Goal: Task Accomplishment & Management: Use online tool/utility

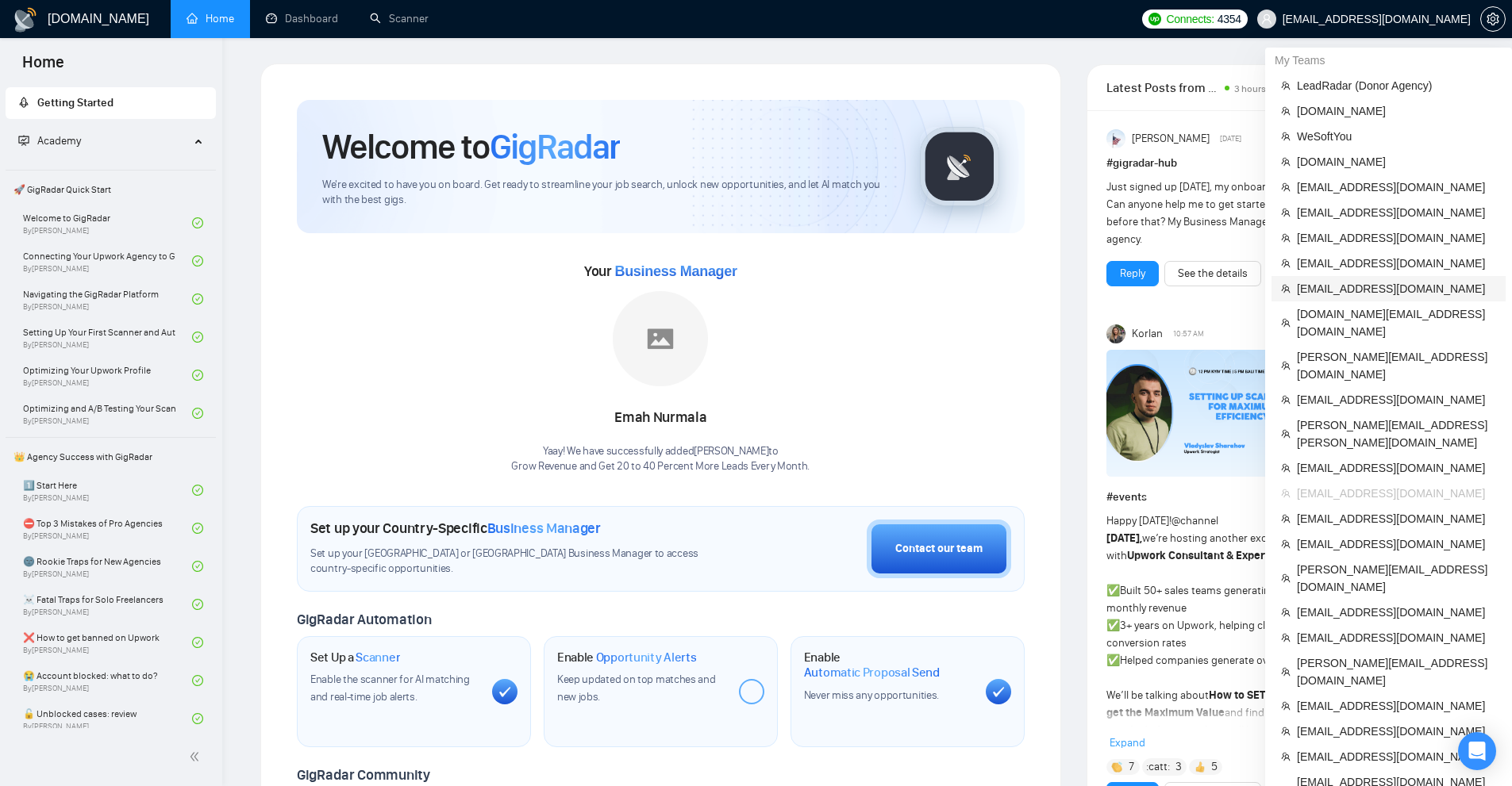
scroll to position [79, 0]
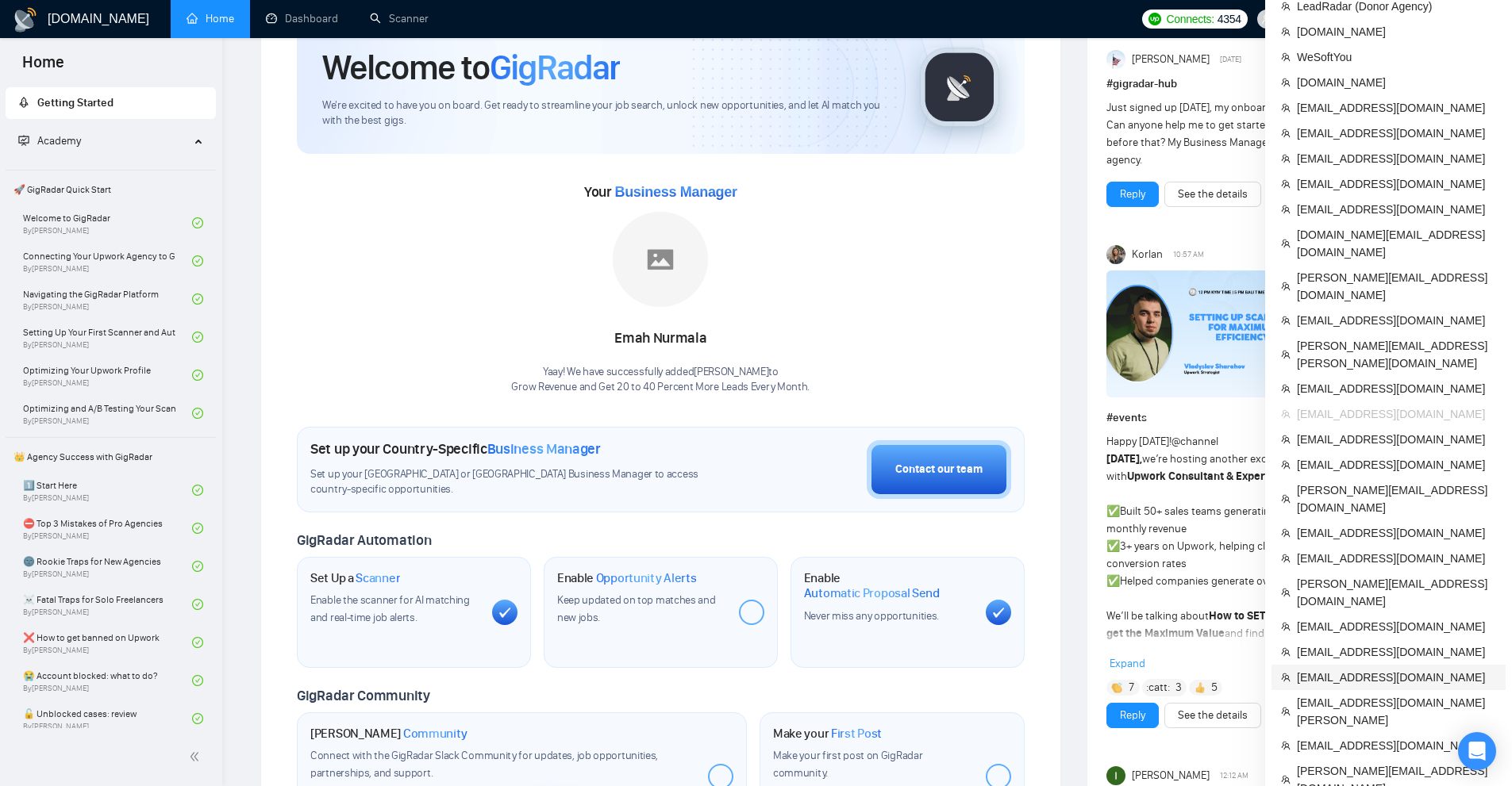
click at [1390, 669] on span "[EMAIL_ADDRESS][DOMAIN_NAME]" at bounding box center [1396, 678] width 199 height 18
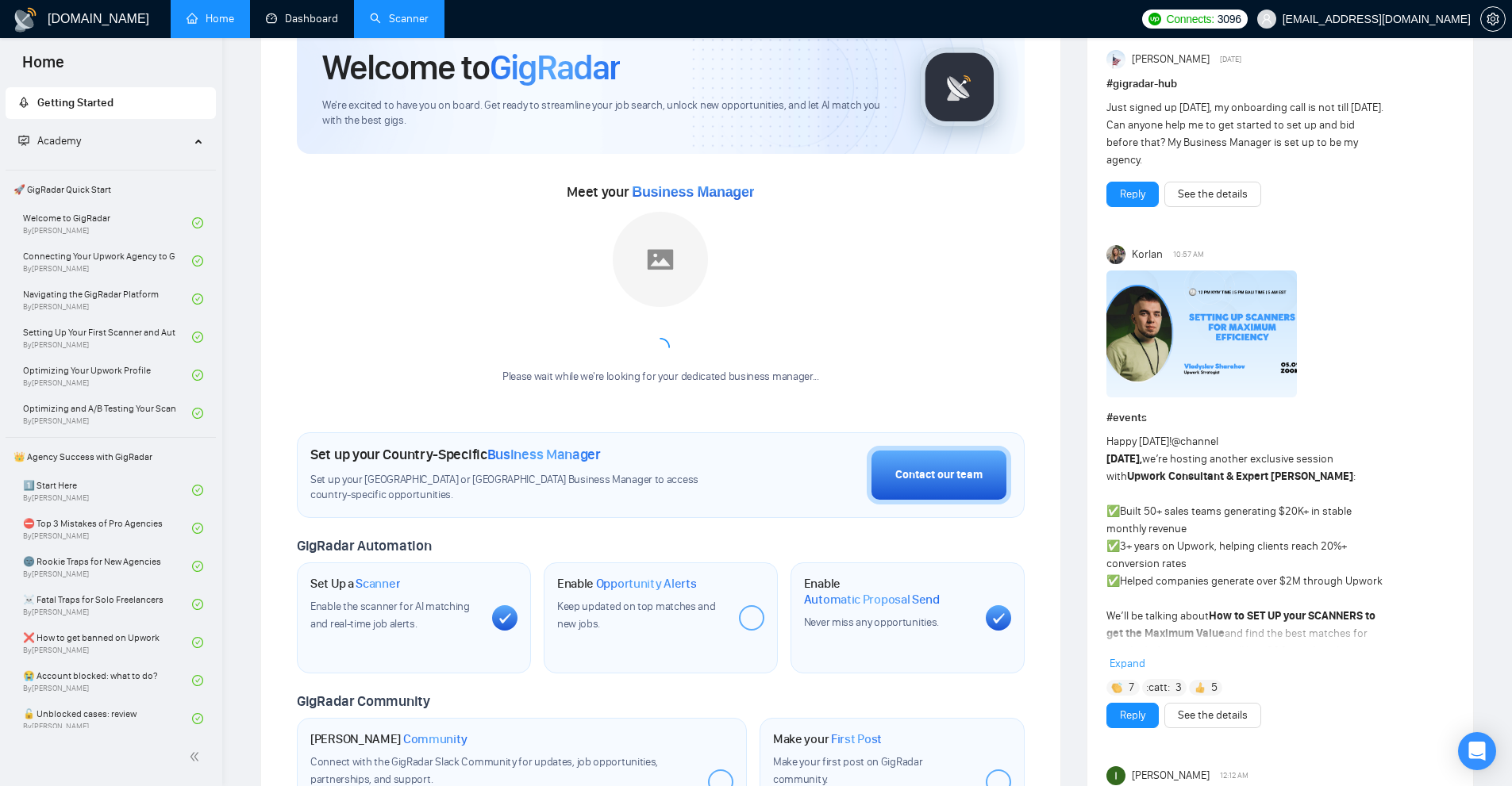
click at [376, 12] on link "Scanner" at bounding box center [399, 18] width 59 height 13
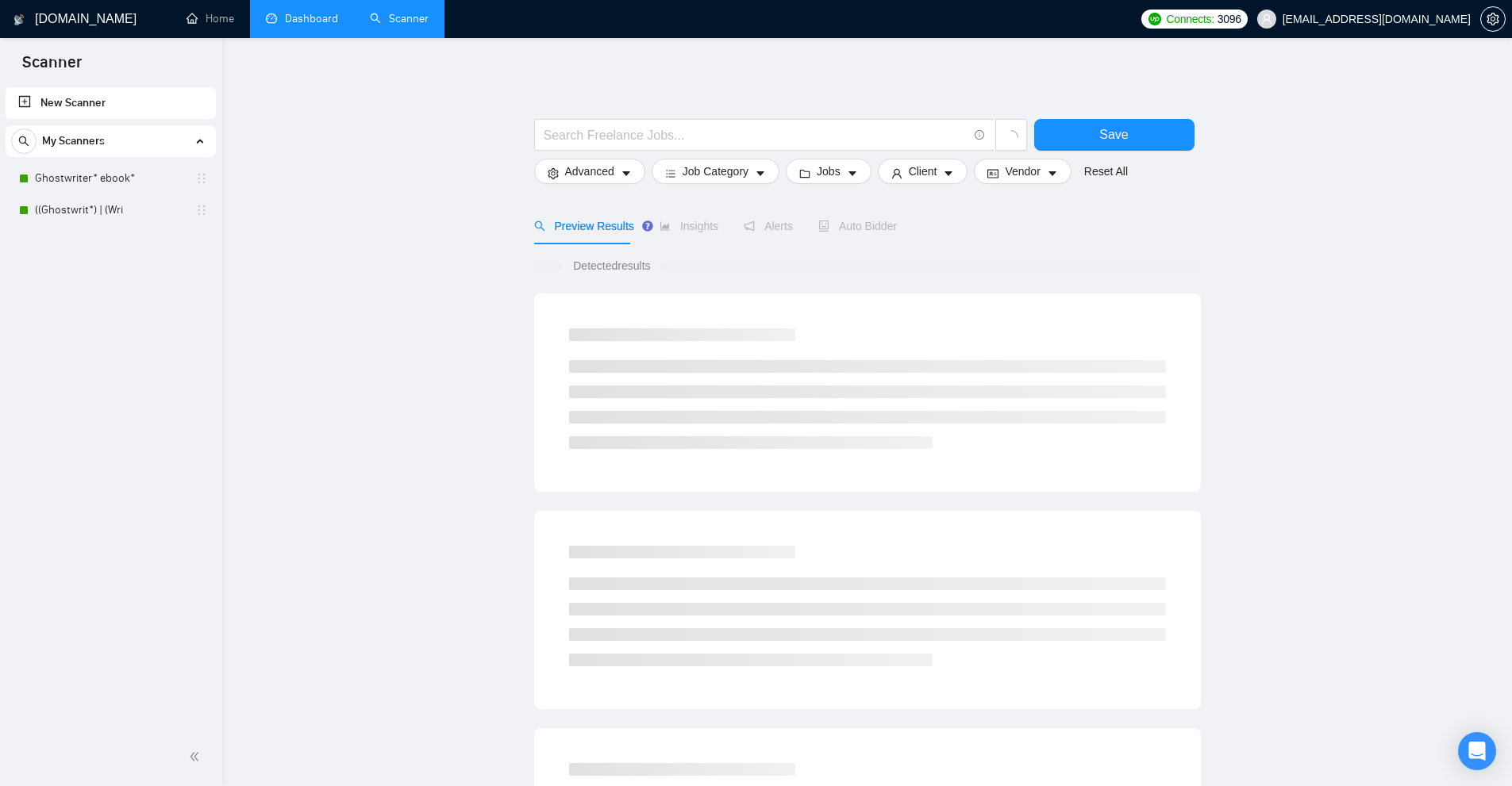
click at [310, 25] on link "Dashboard" at bounding box center [302, 18] width 72 height 13
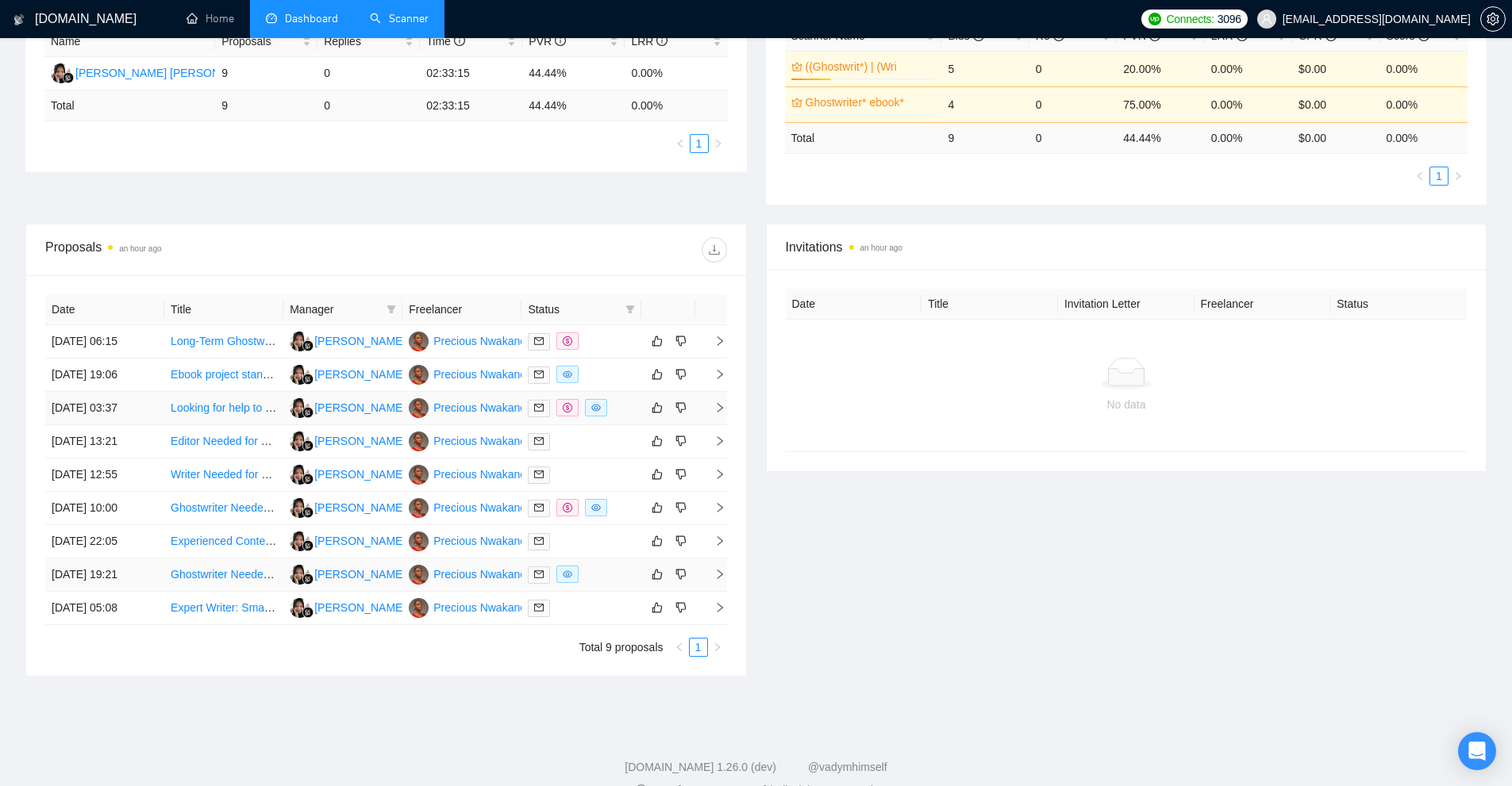
scroll to position [355, 0]
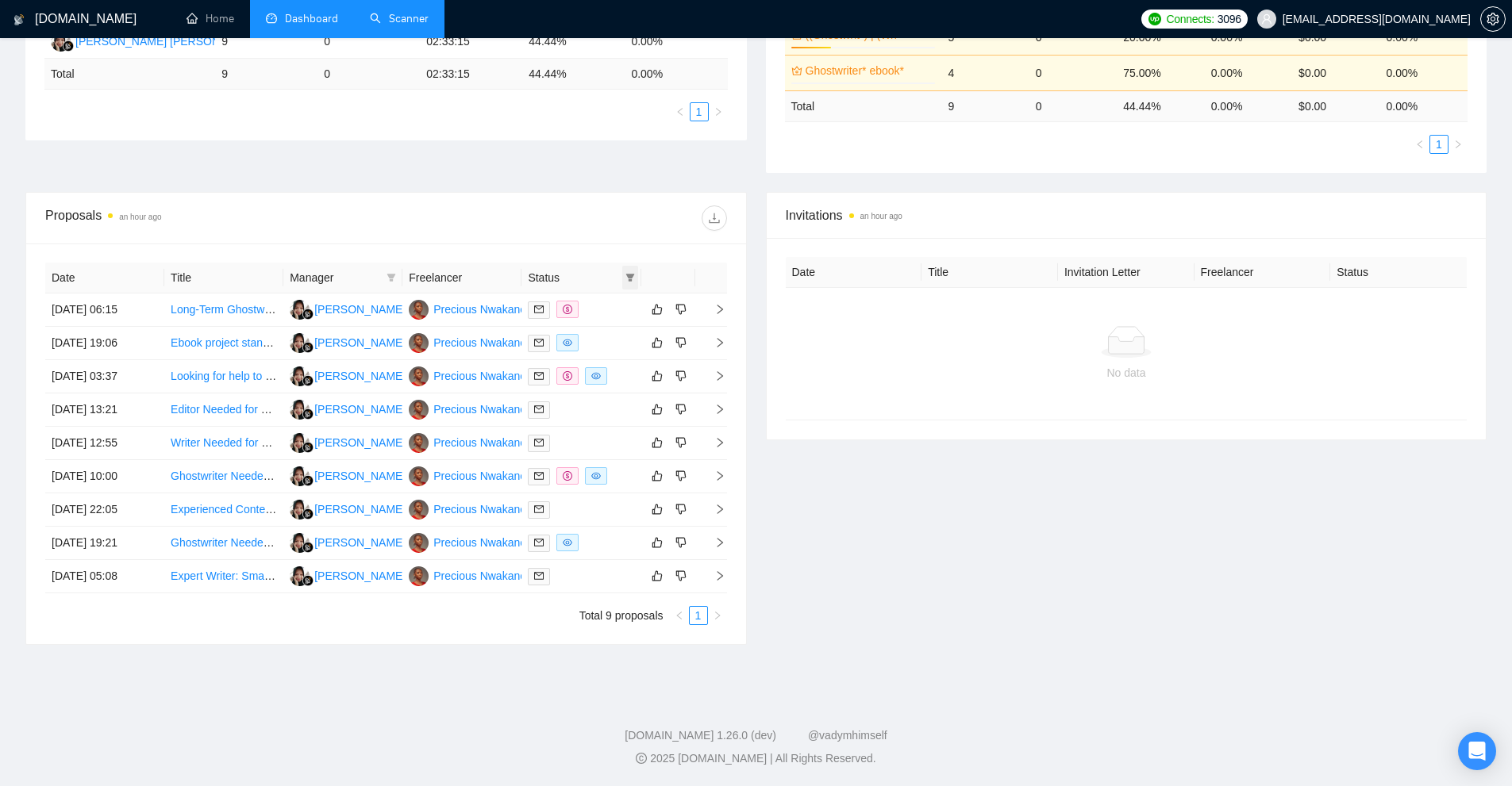
click at [628, 277] on icon "filter" at bounding box center [630, 277] width 9 height 8
click at [603, 311] on span "Chat" at bounding box center [590, 308] width 76 height 18
checkbox input "true"
click at [614, 366] on span "OK" at bounding box center [617, 365] width 16 height 18
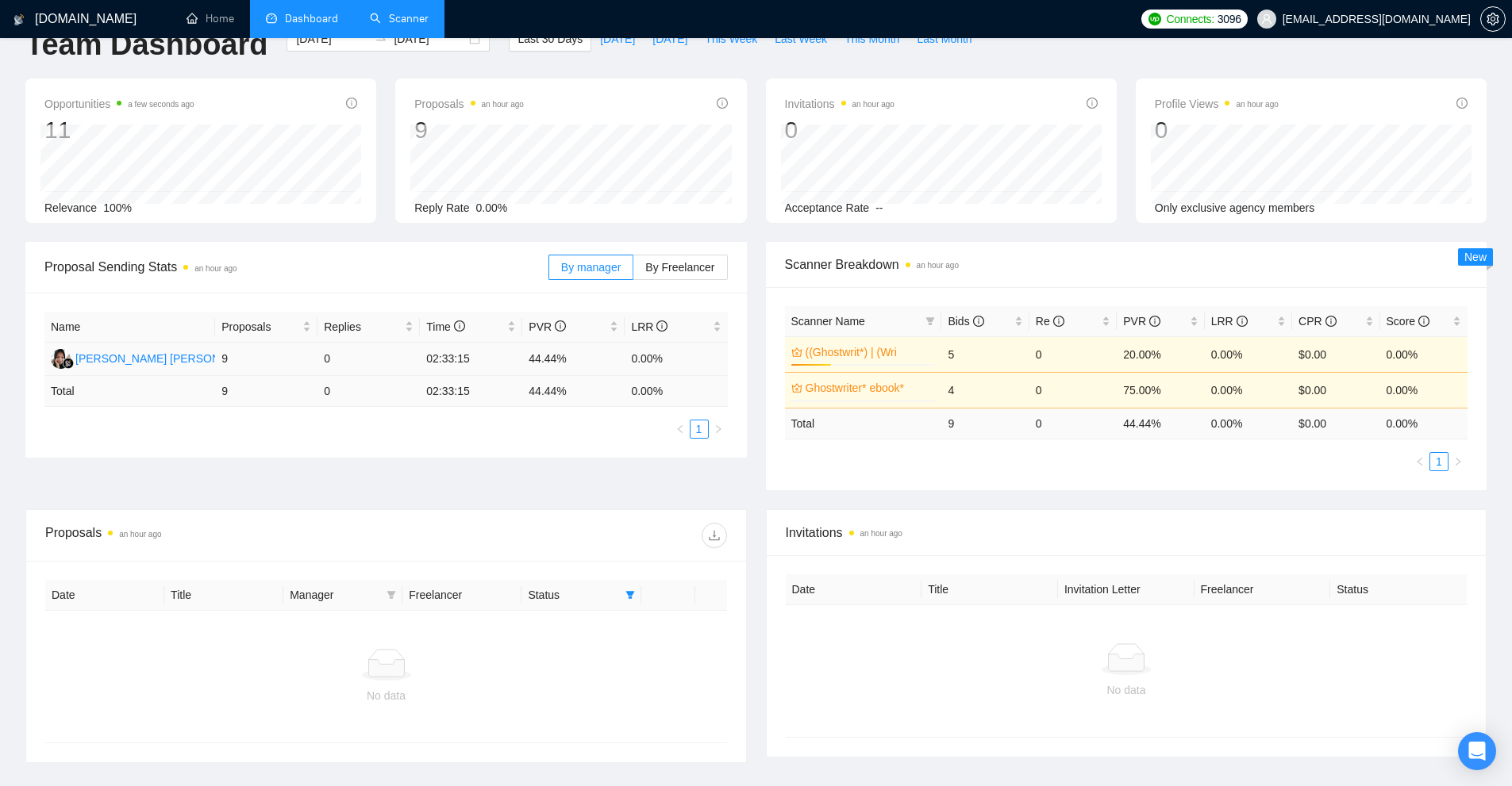
scroll to position [156, 0]
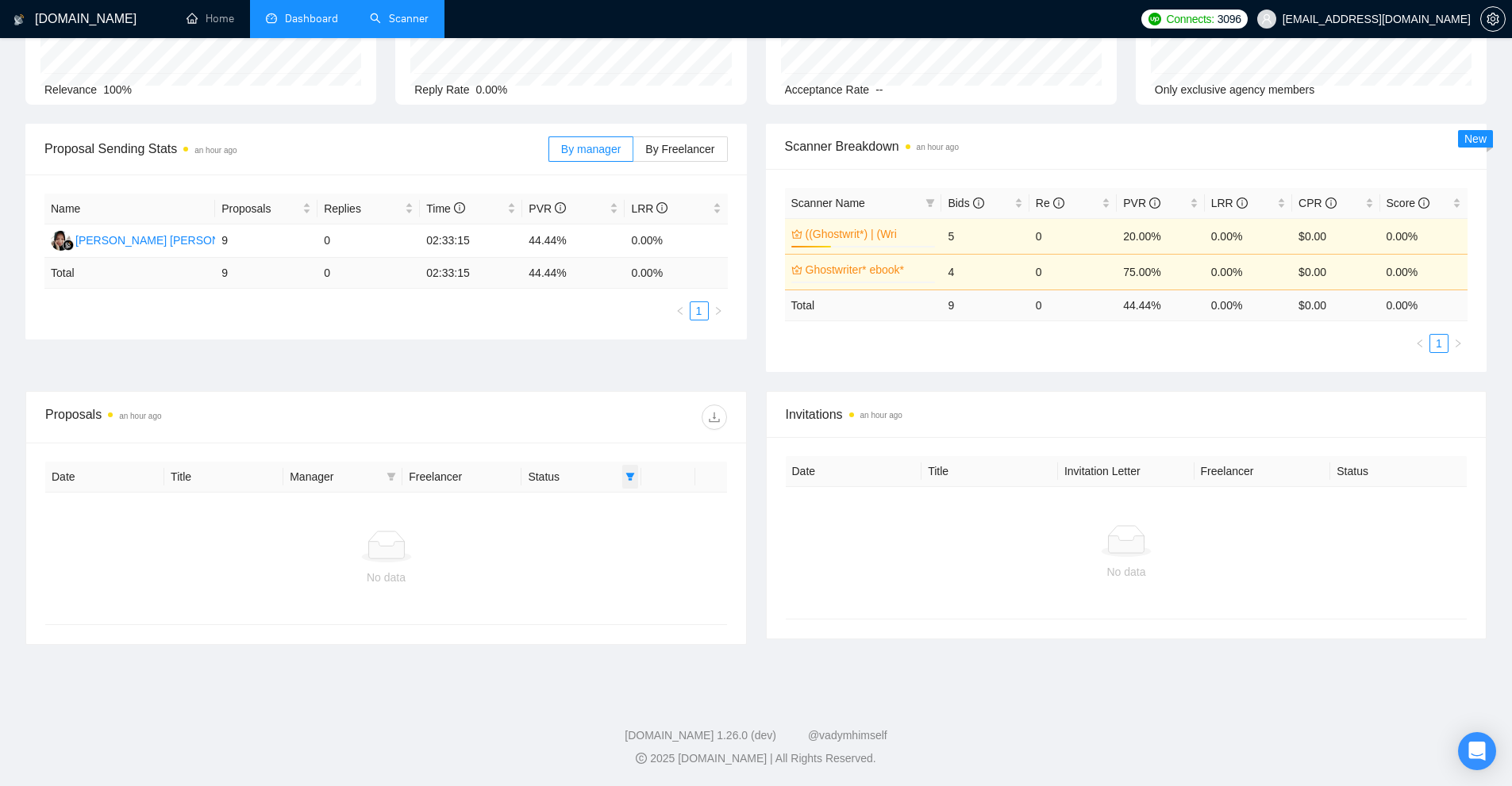
click at [630, 477] on icon "filter" at bounding box center [630, 477] width 9 height 8
click at [568, 526] on span "Sent" at bounding box center [579, 533] width 29 height 12
checkbox input "true"
click at [571, 512] on span "Chat" at bounding box center [580, 507] width 30 height 12
checkbox input "false"
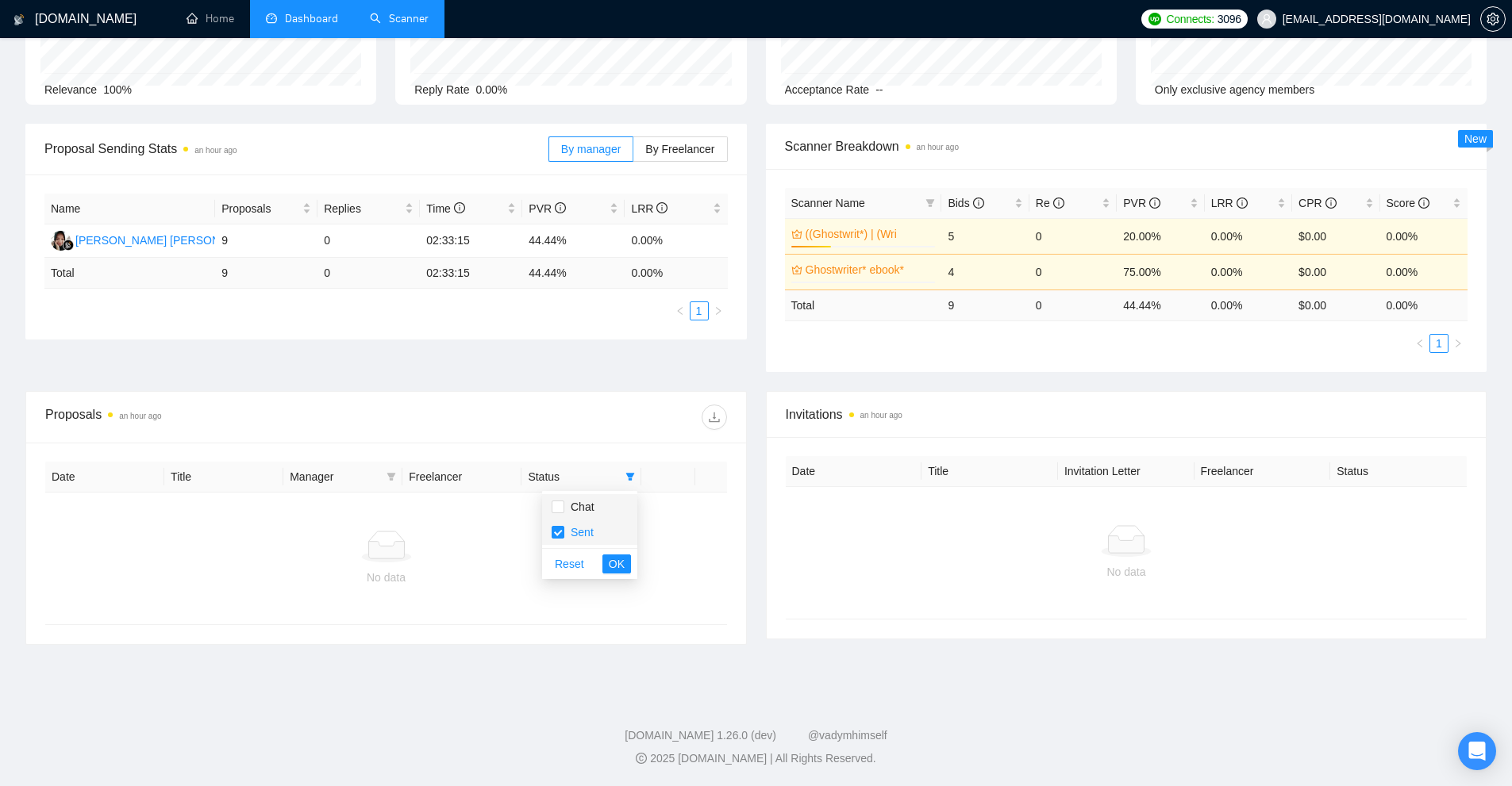
click at [575, 533] on span "Sent" at bounding box center [579, 533] width 29 height 12
checkbox input "false"
click at [607, 555] on button "OK" at bounding box center [616, 564] width 28 height 19
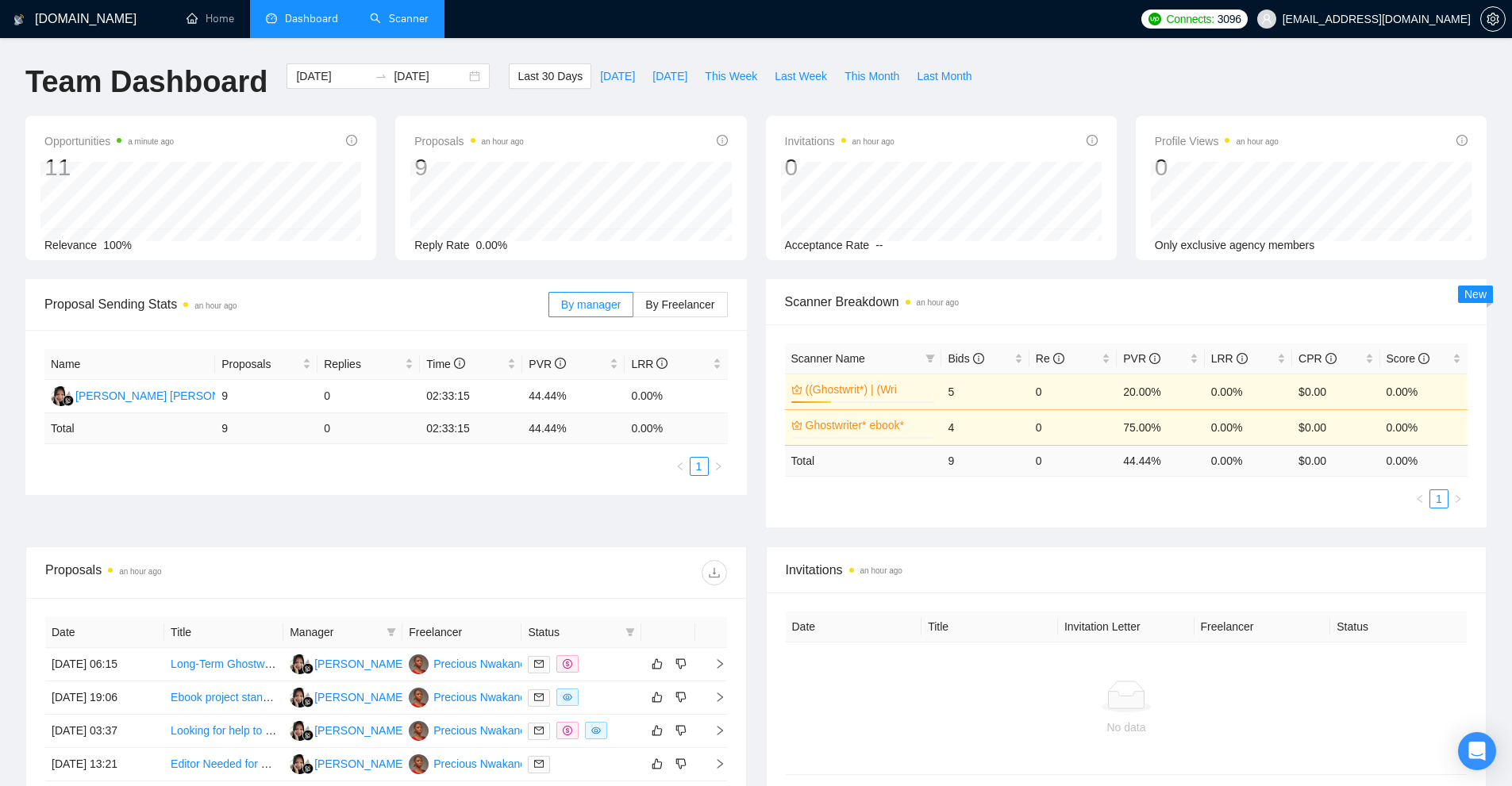
click at [424, 26] on link "Scanner" at bounding box center [399, 18] width 59 height 13
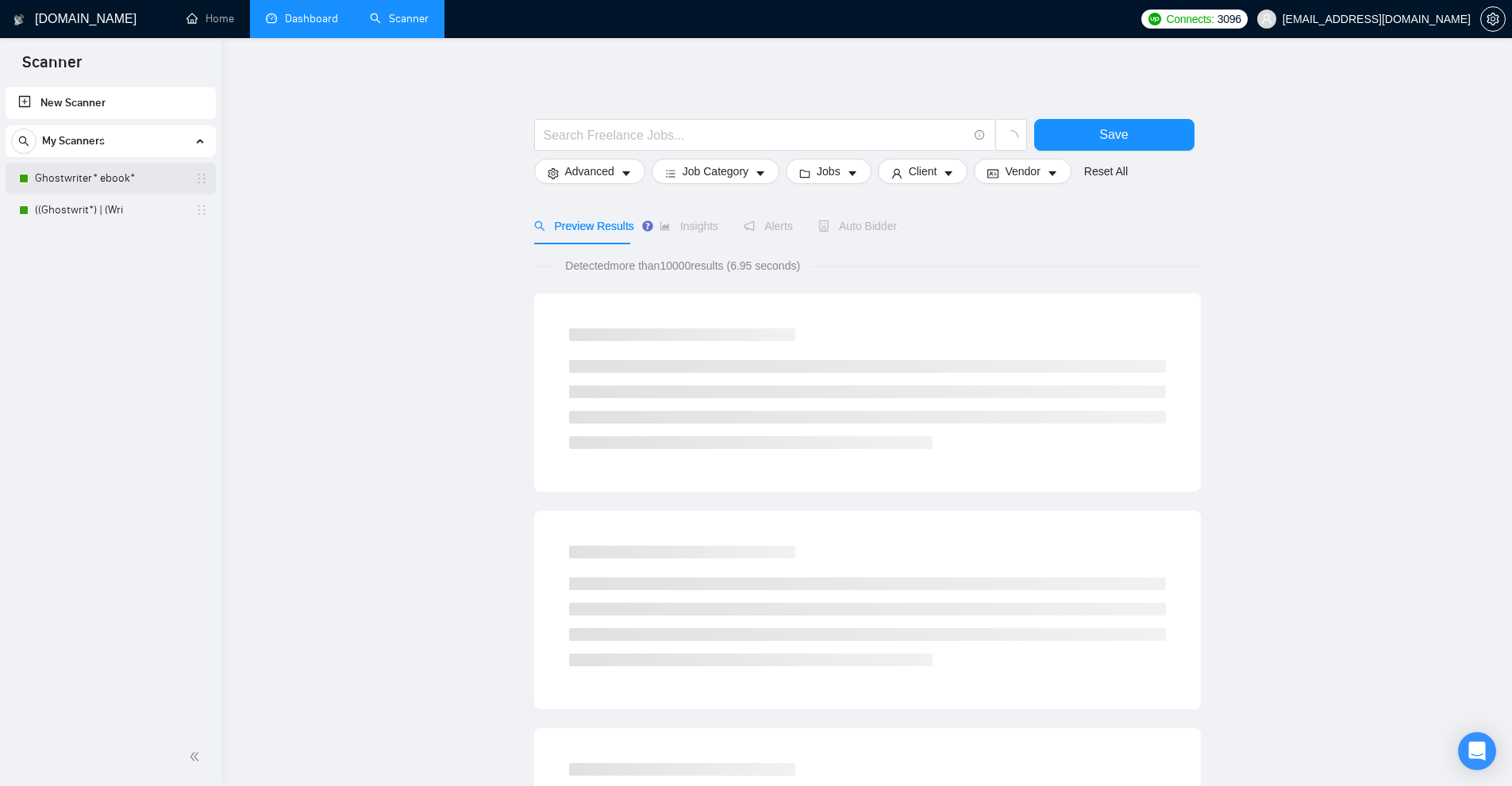
click at [100, 188] on link "Ghostwriter* ebook*" at bounding box center [110, 179] width 151 height 32
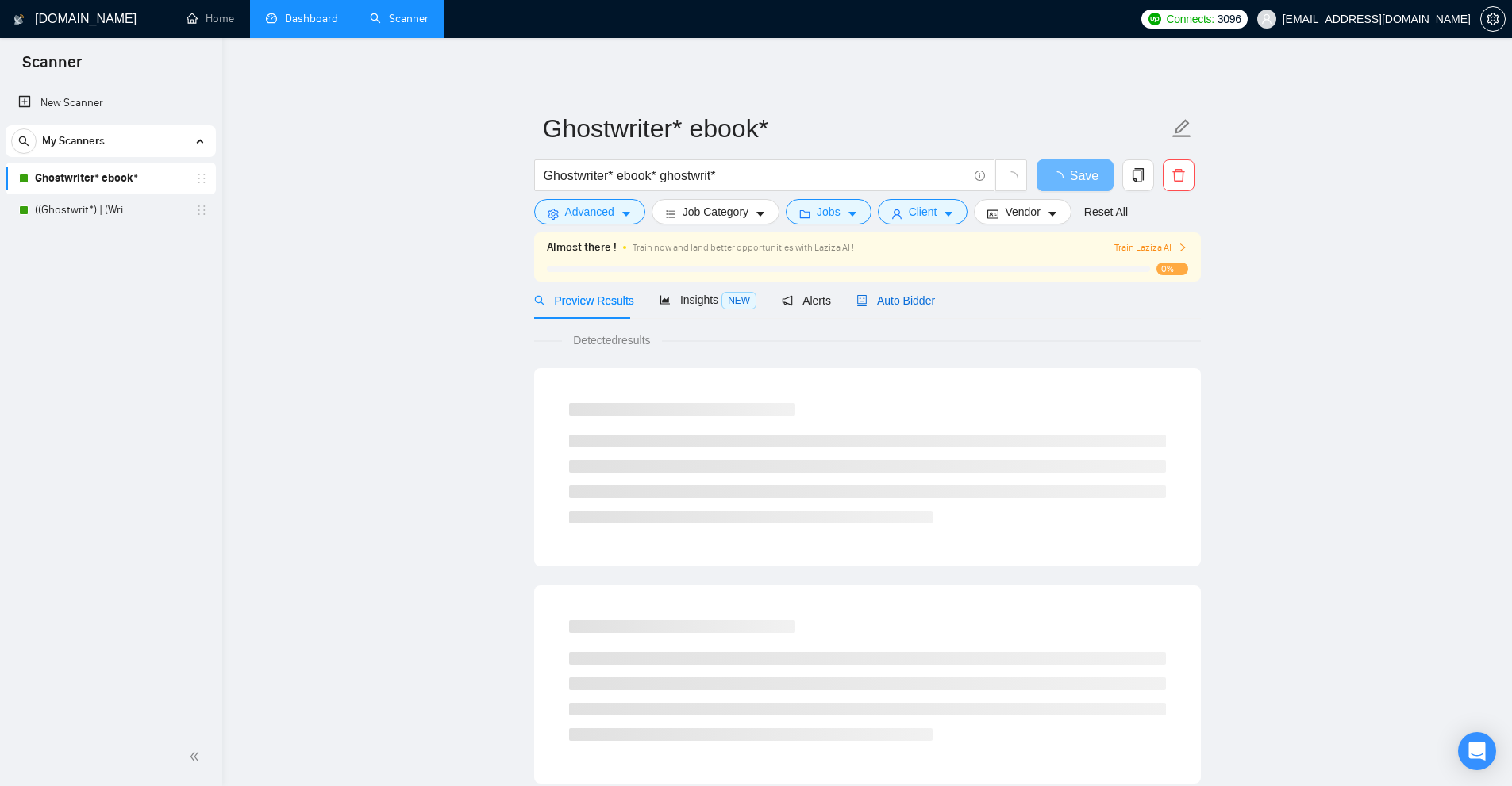
click at [890, 298] on span "Auto Bidder" at bounding box center [896, 301] width 78 height 12
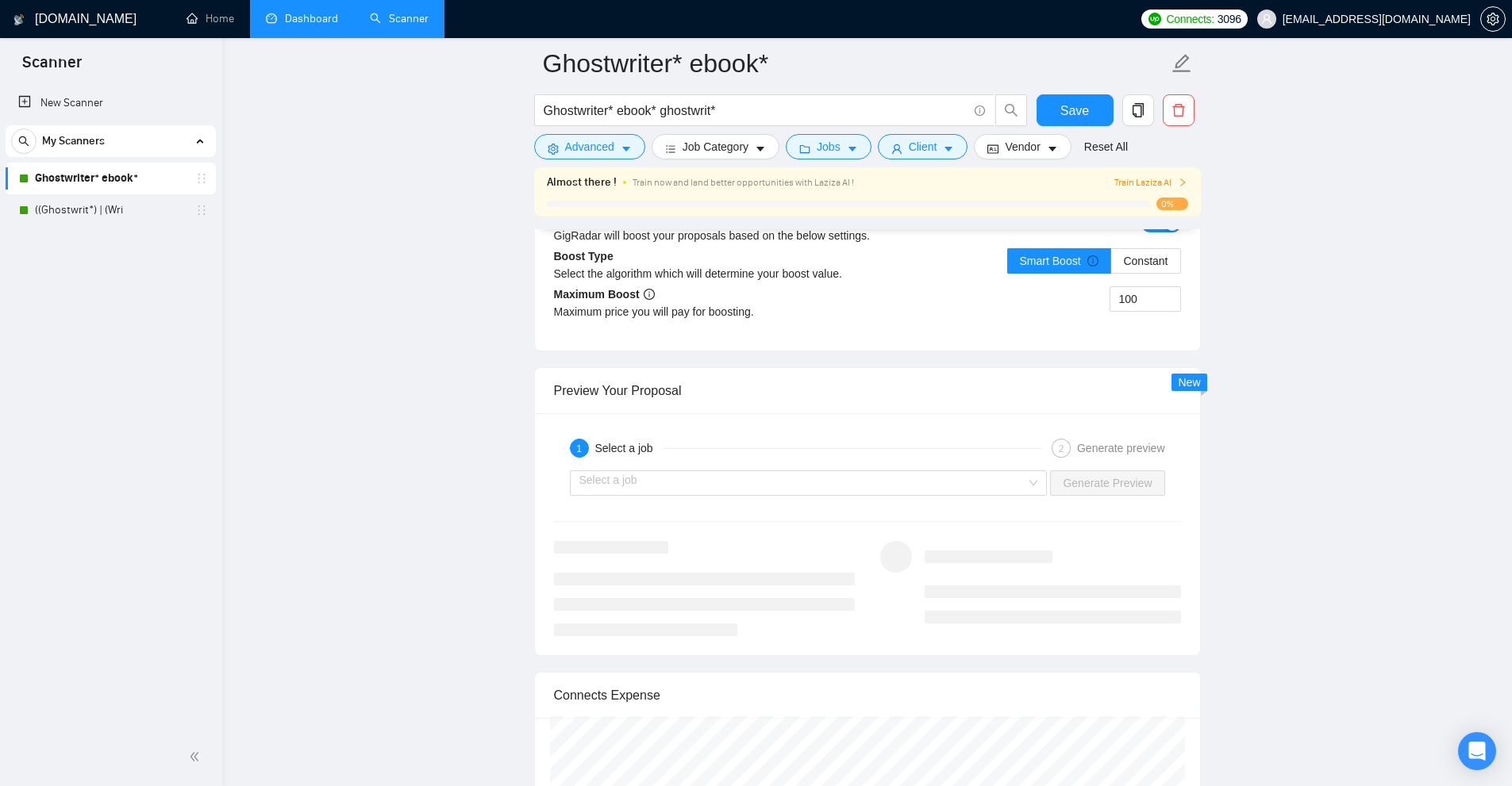
scroll to position [4094, 0]
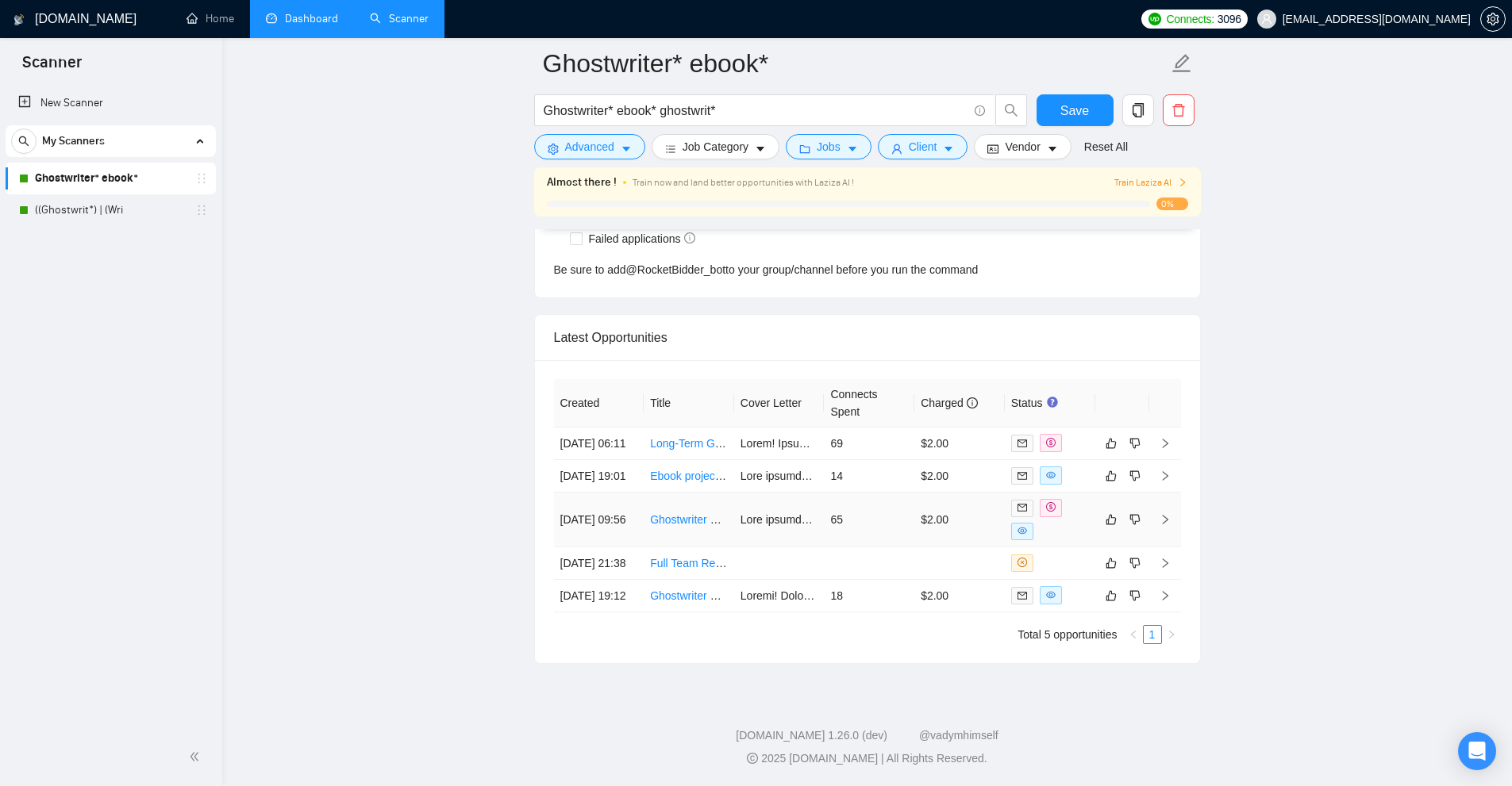
click at [829, 497] on td "65" at bounding box center [869, 520] width 91 height 55
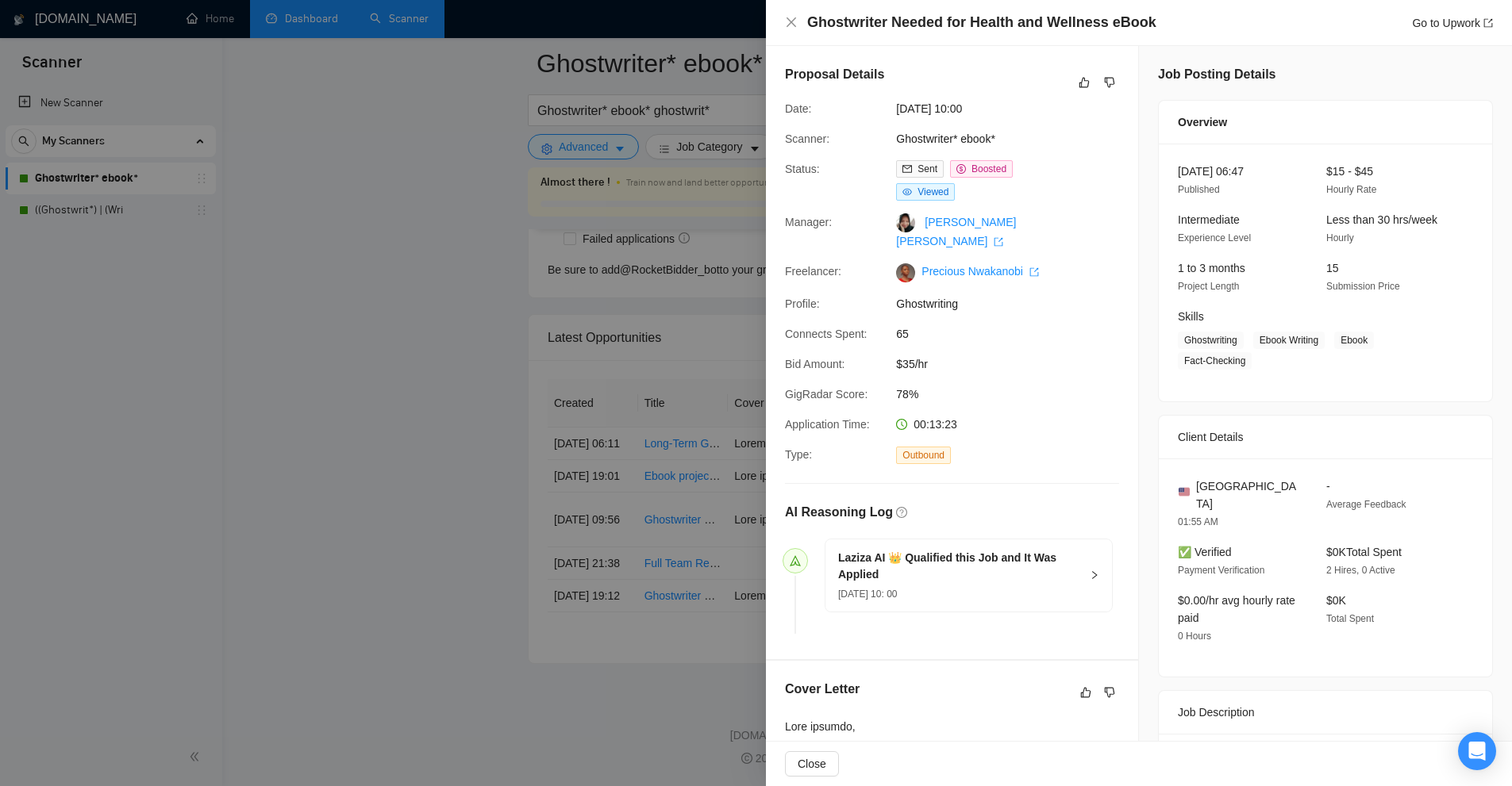
scroll to position [397, 0]
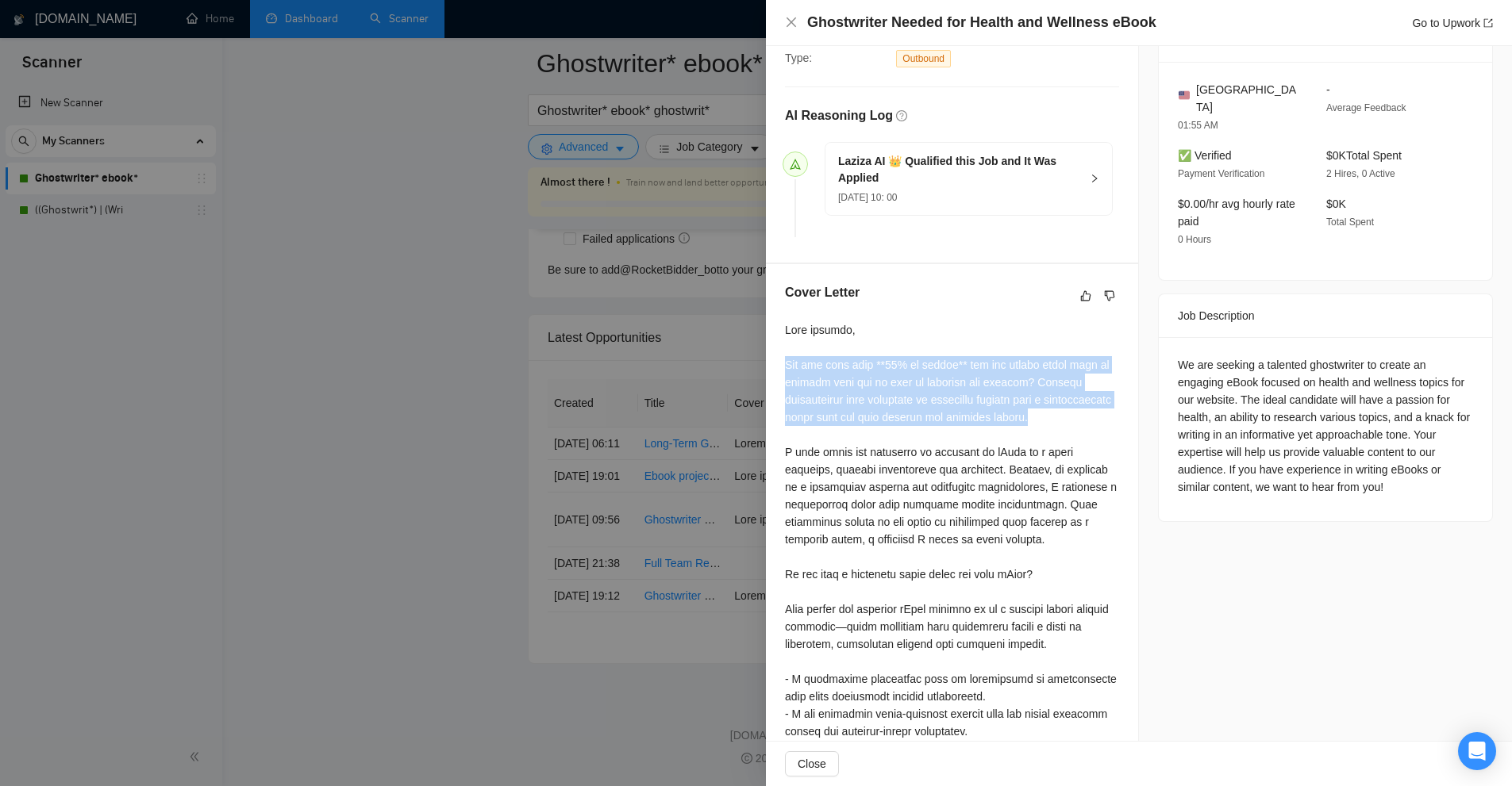
drag, startPoint x: 788, startPoint y: 343, endPoint x: 1092, endPoint y: 395, distance: 308.4
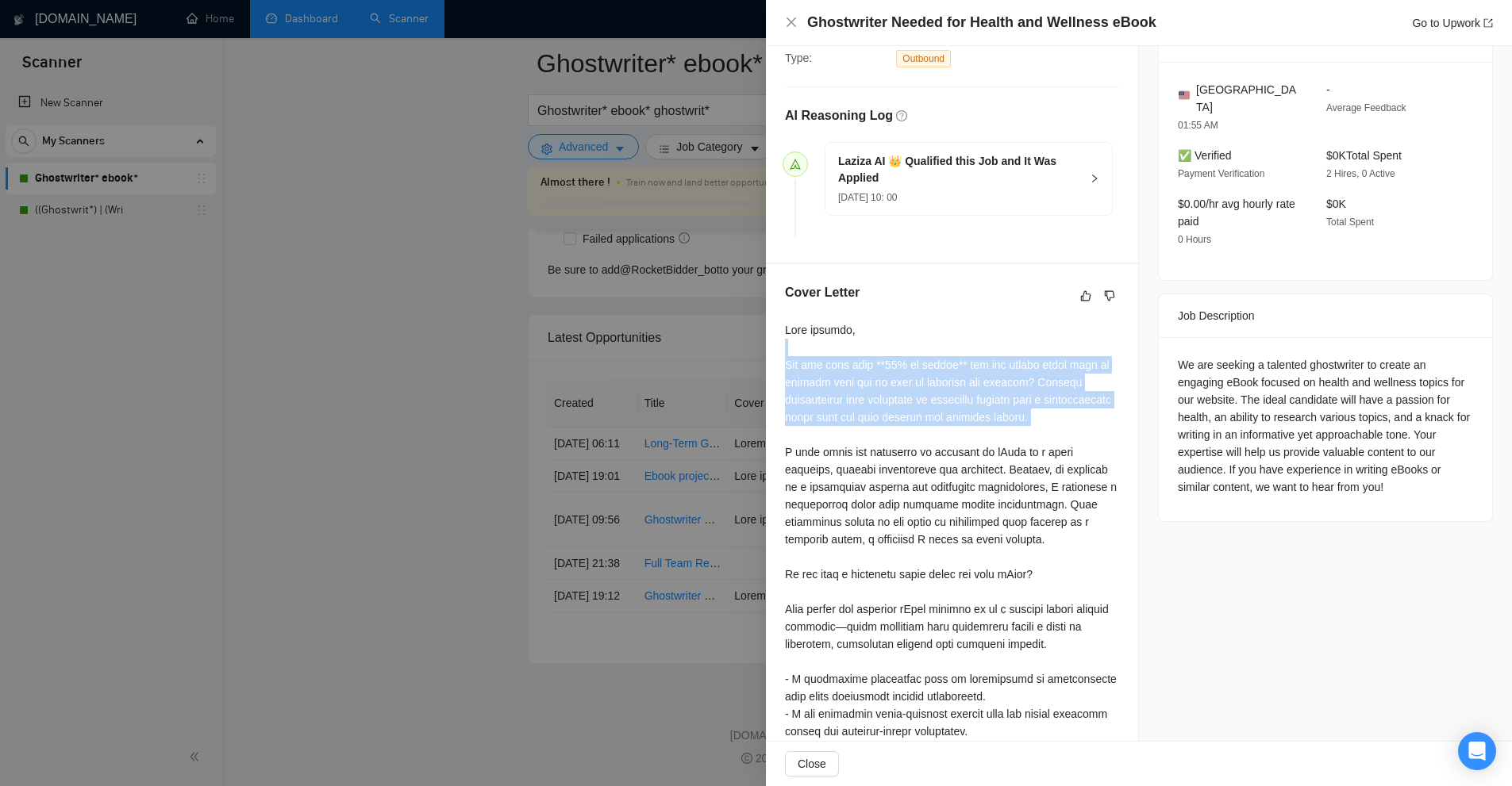
drag, startPoint x: 1092, startPoint y: 395, endPoint x: 1057, endPoint y: 329, distance: 74.7
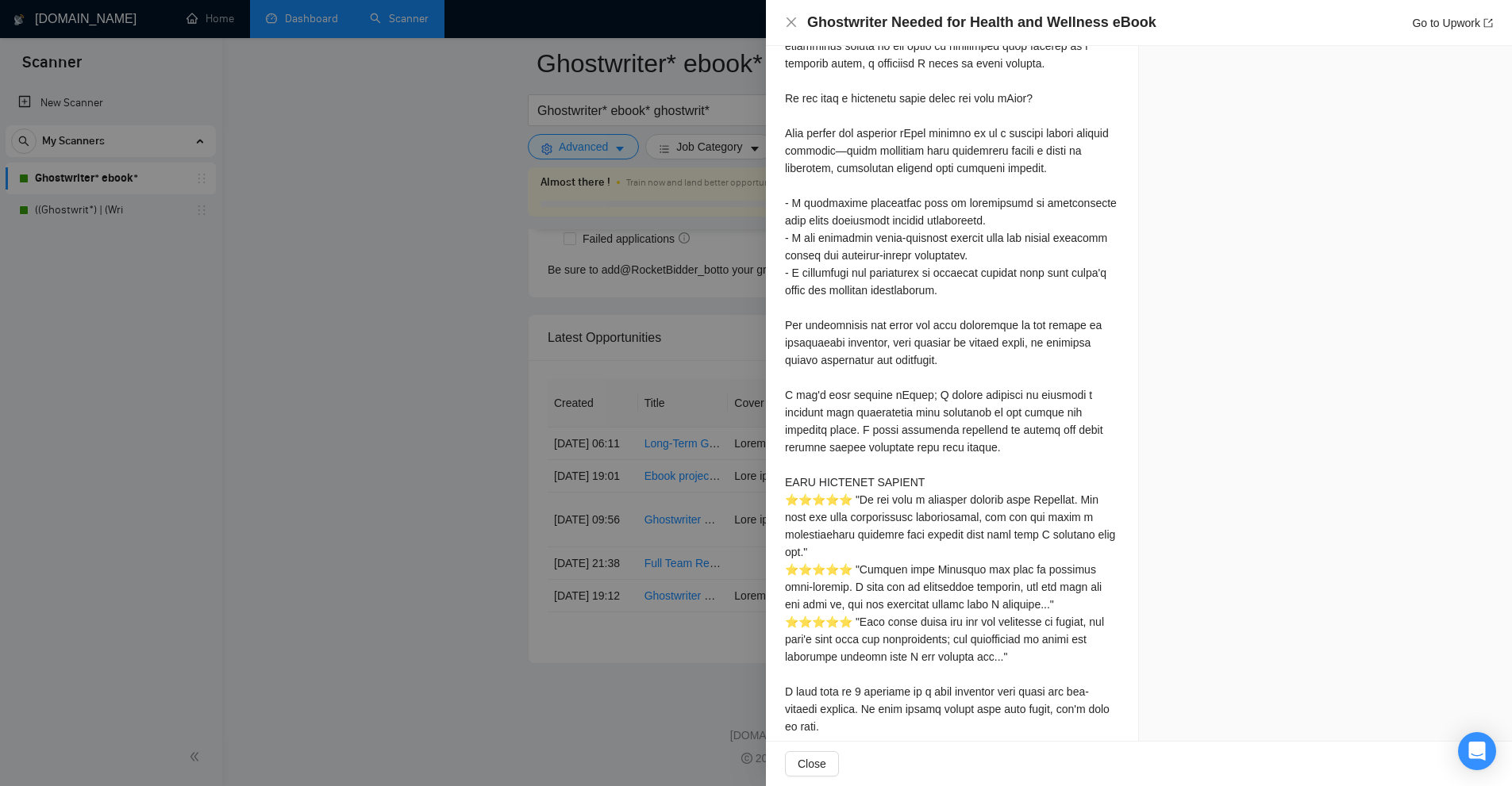
scroll to position [1014, 0]
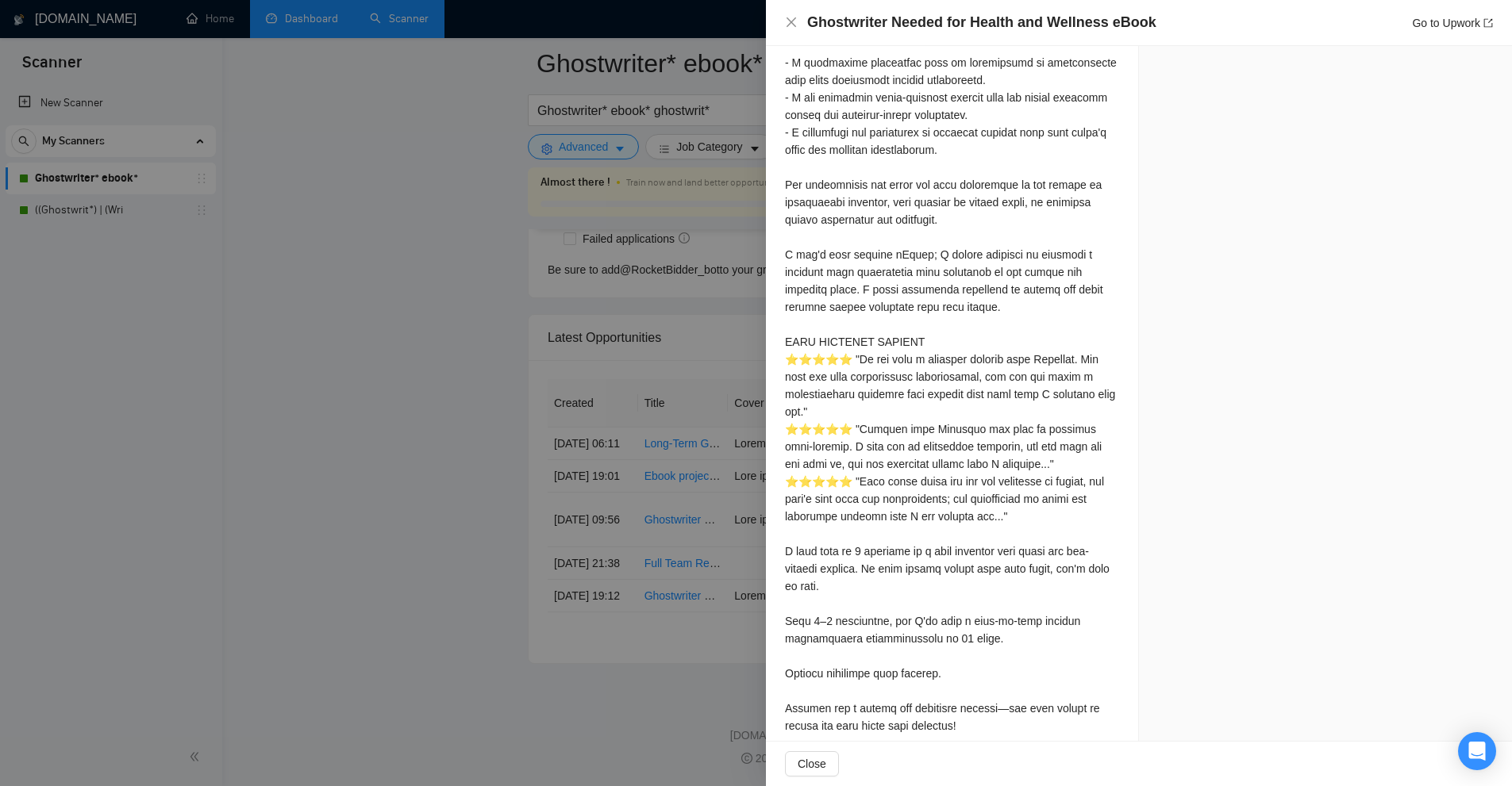
click at [784, 24] on div "Ghostwriter Needed for Health and Wellness eBook Go to Upwork" at bounding box center [1138, 23] width 746 height 46
click at [791, 22] on icon "close" at bounding box center [791, 22] width 10 height 10
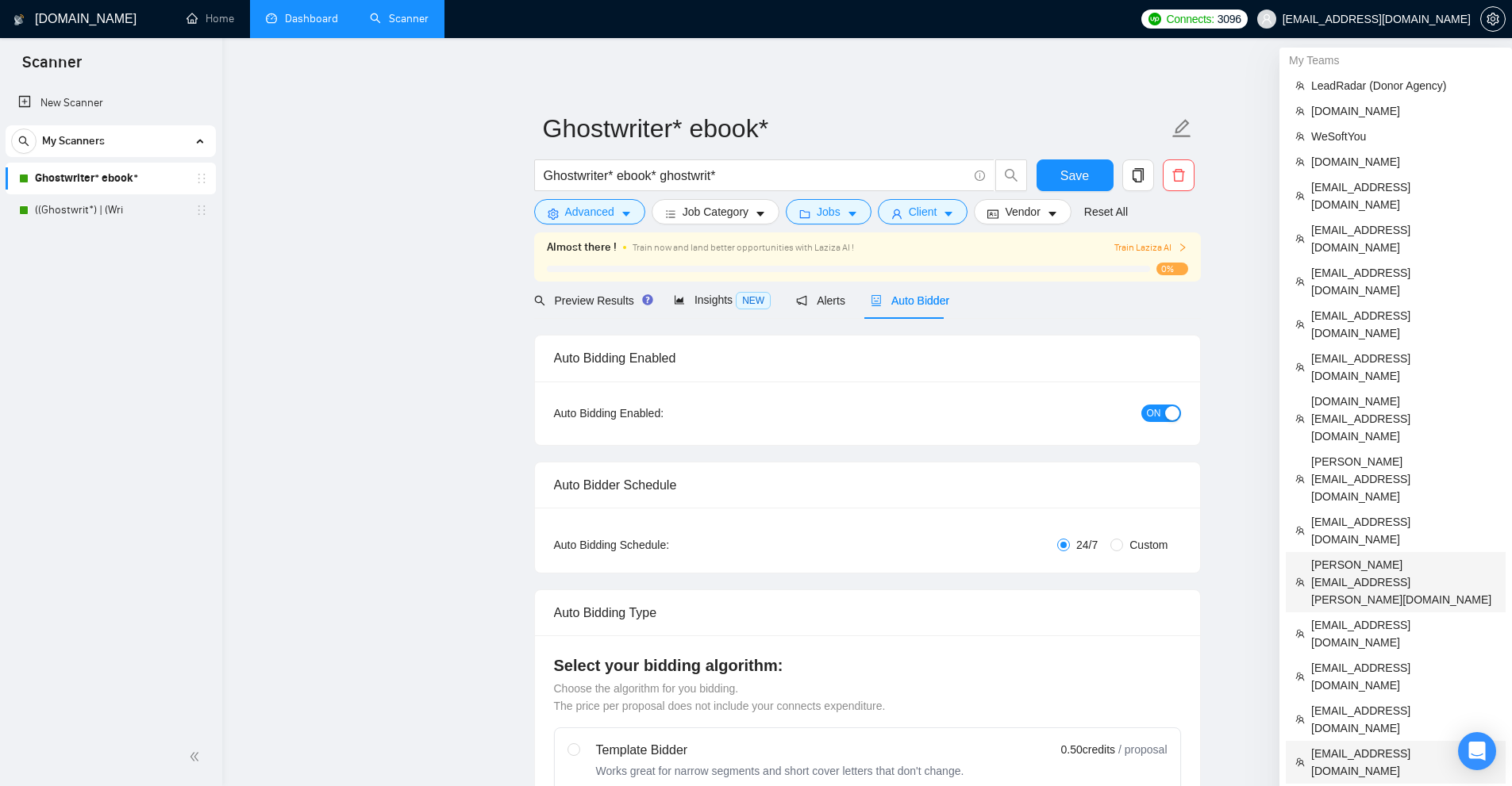
scroll to position [79, 0]
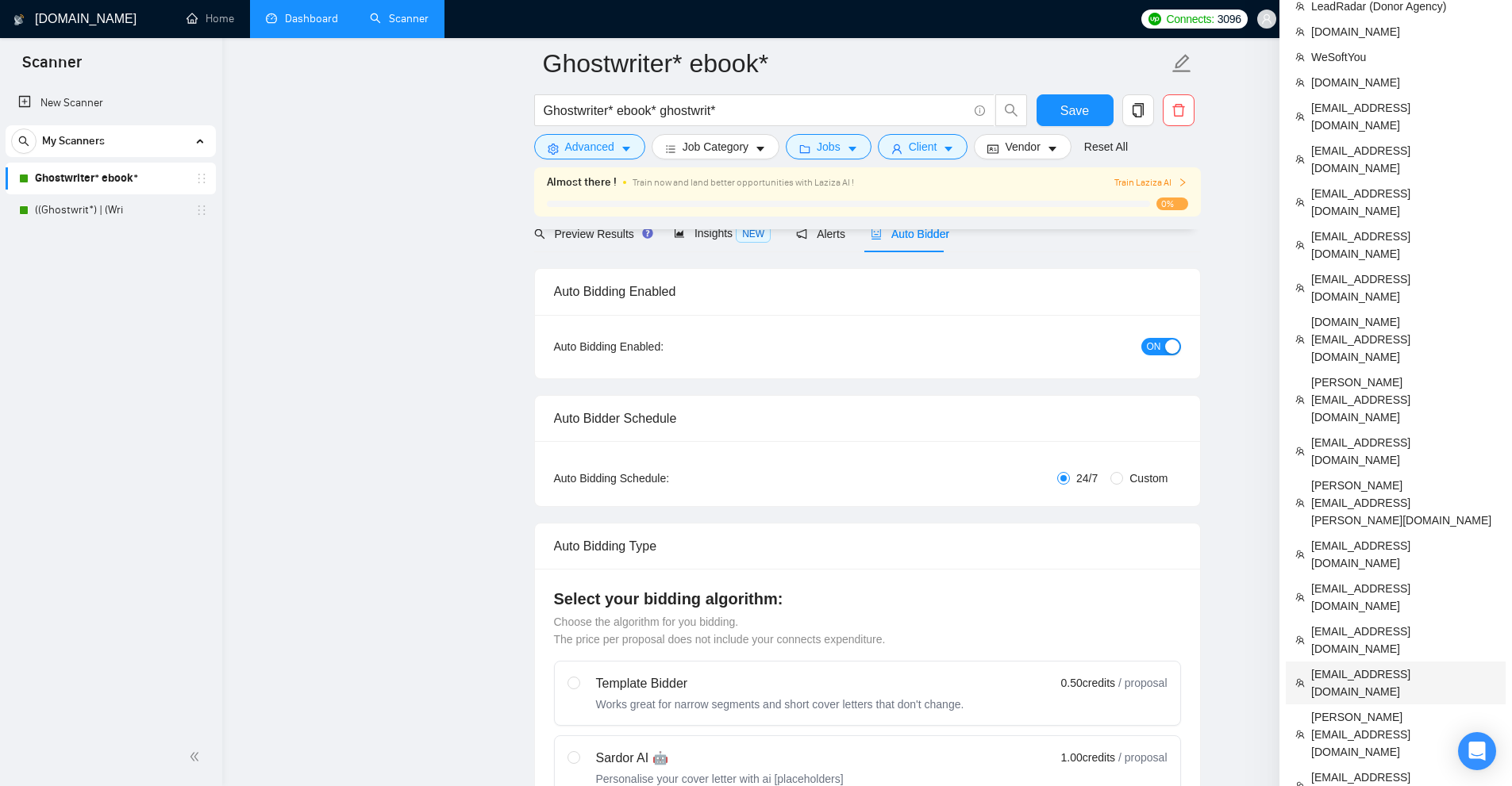
click at [1349, 666] on span "[EMAIL_ADDRESS][DOMAIN_NAME]" at bounding box center [1403, 683] width 185 height 35
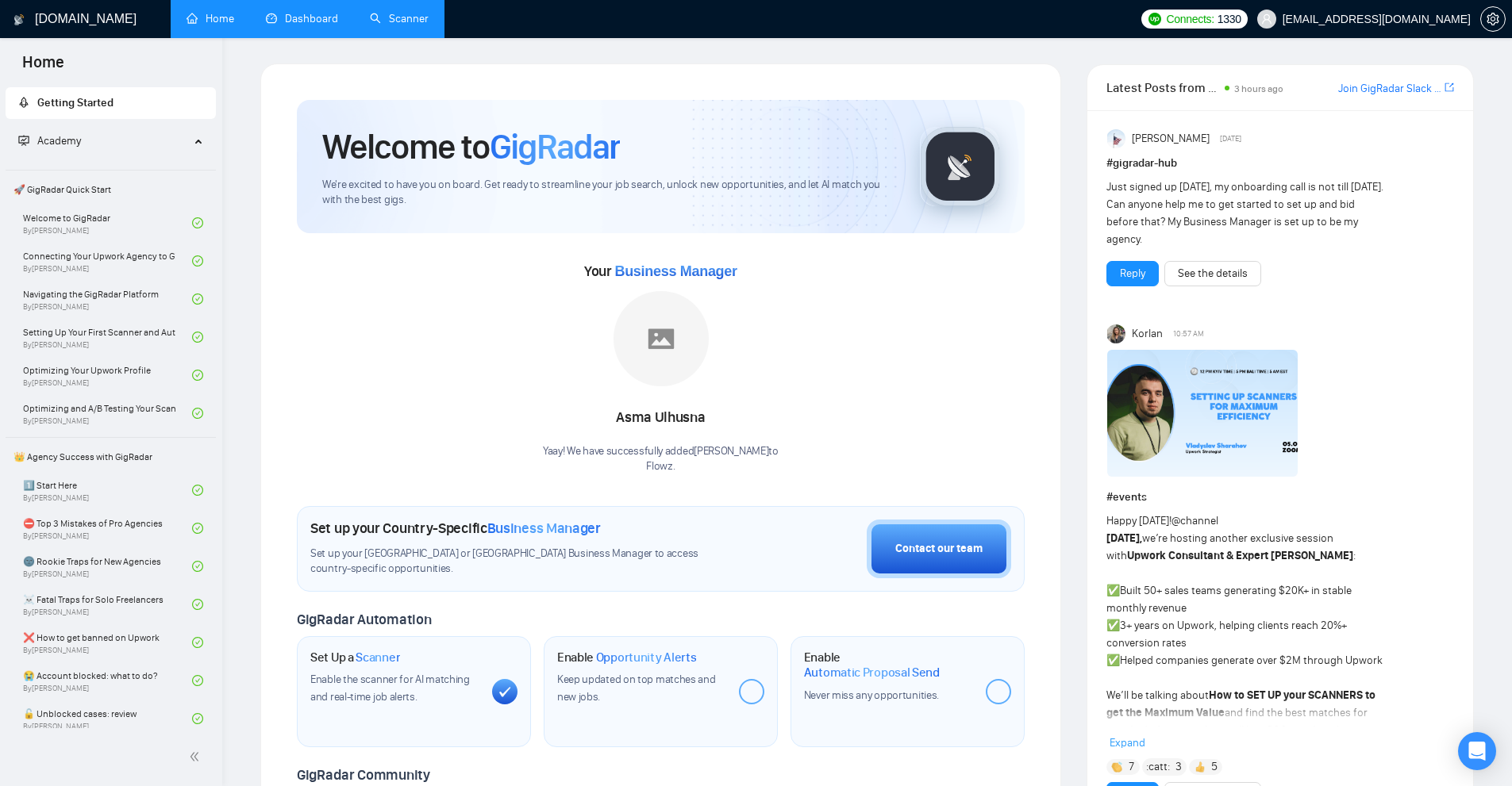
click at [429, 26] on link "Scanner" at bounding box center [399, 18] width 59 height 13
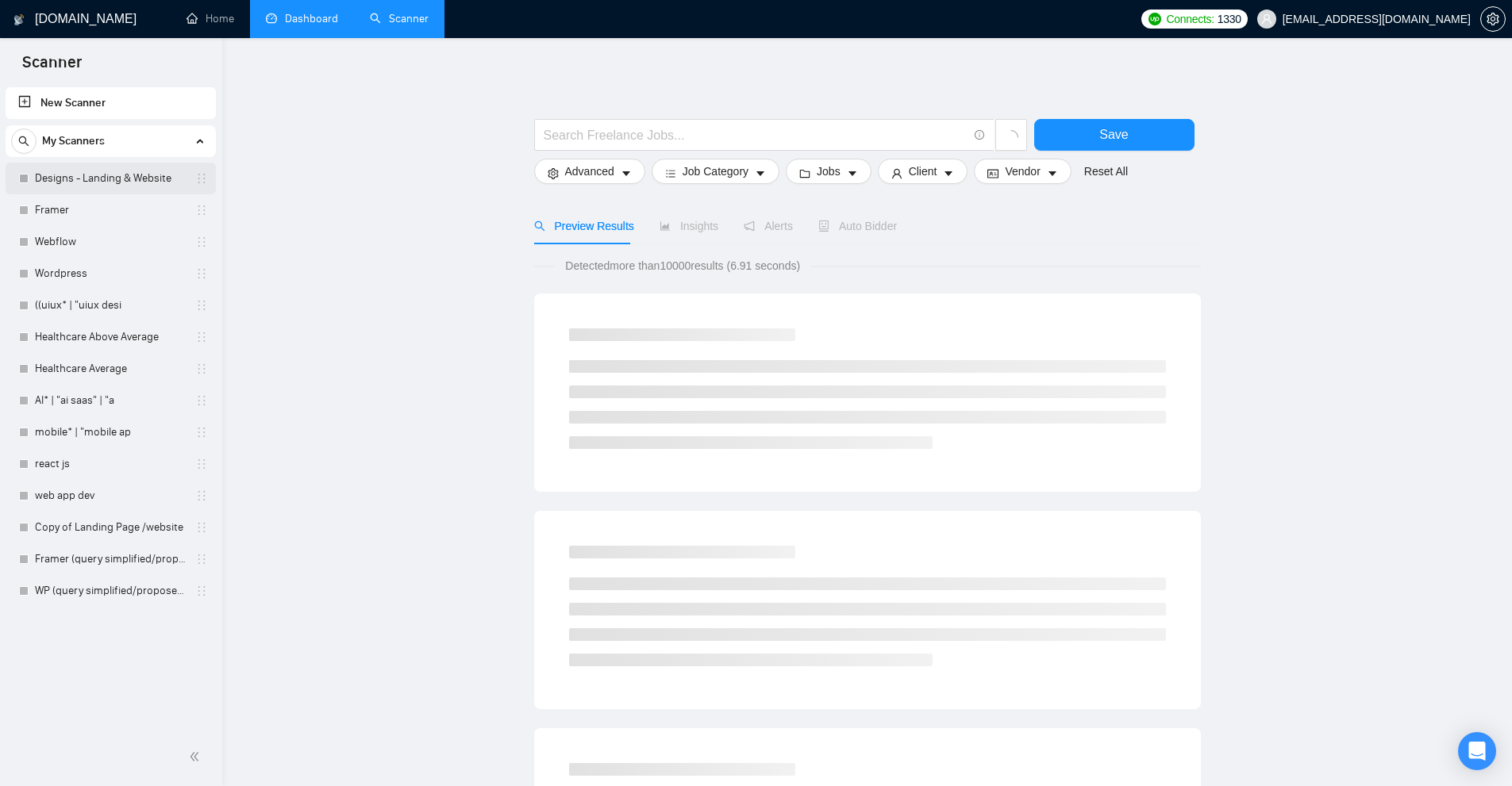
click at [100, 178] on link "Designs - Landing & Website" at bounding box center [110, 179] width 151 height 32
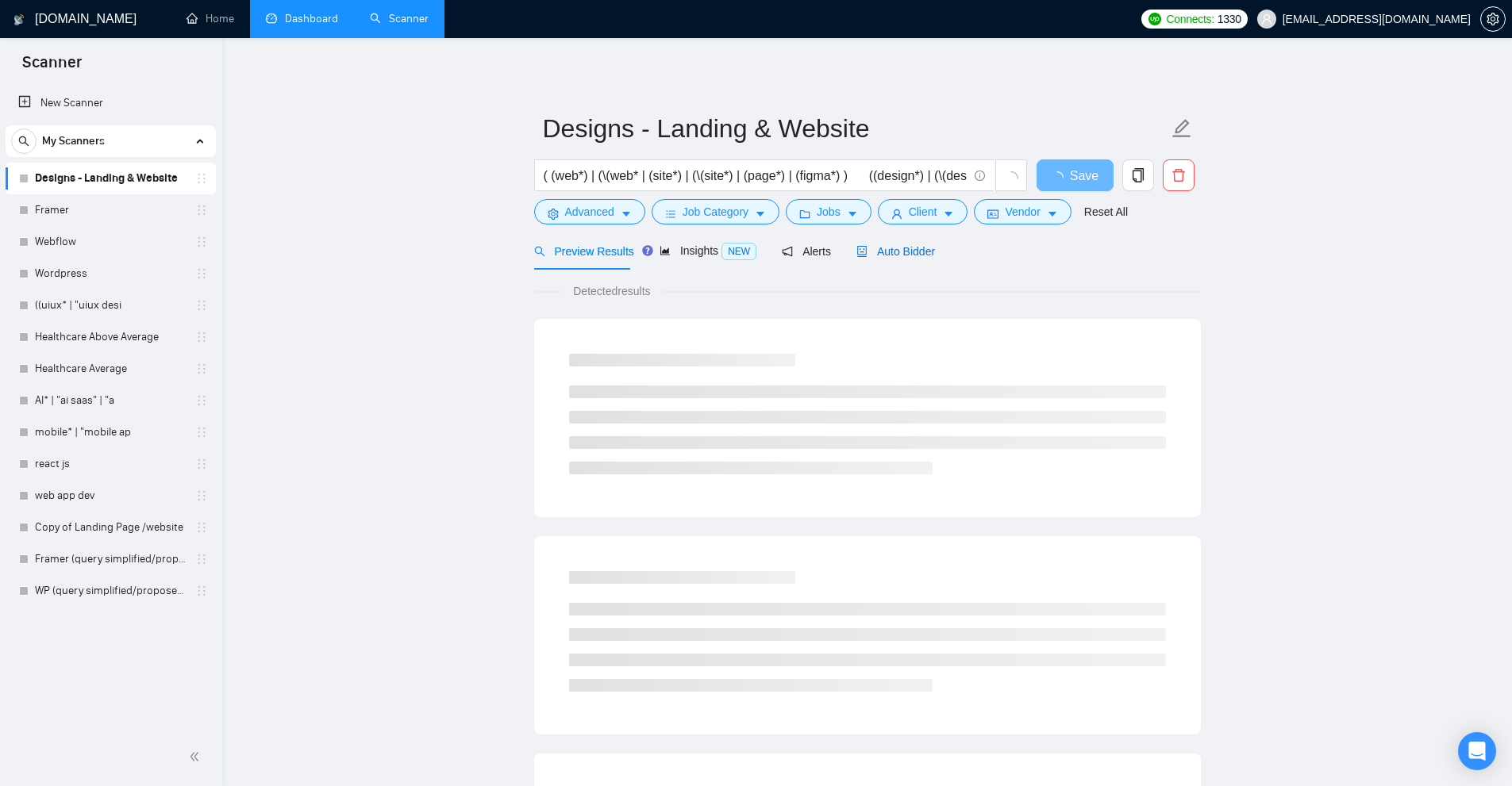
click at [905, 255] on span "Auto Bidder" at bounding box center [896, 252] width 78 height 12
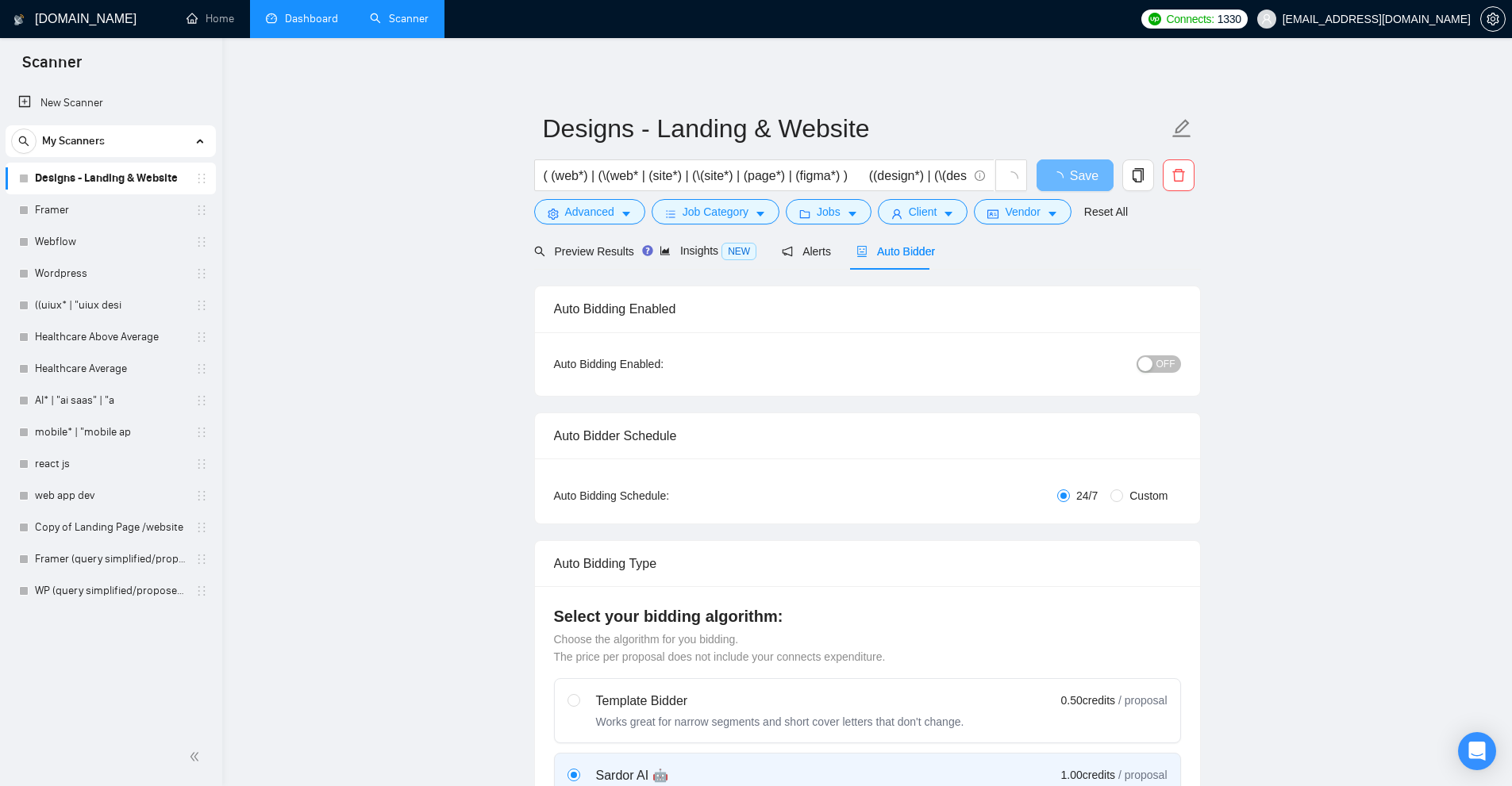
checkbox input "true"
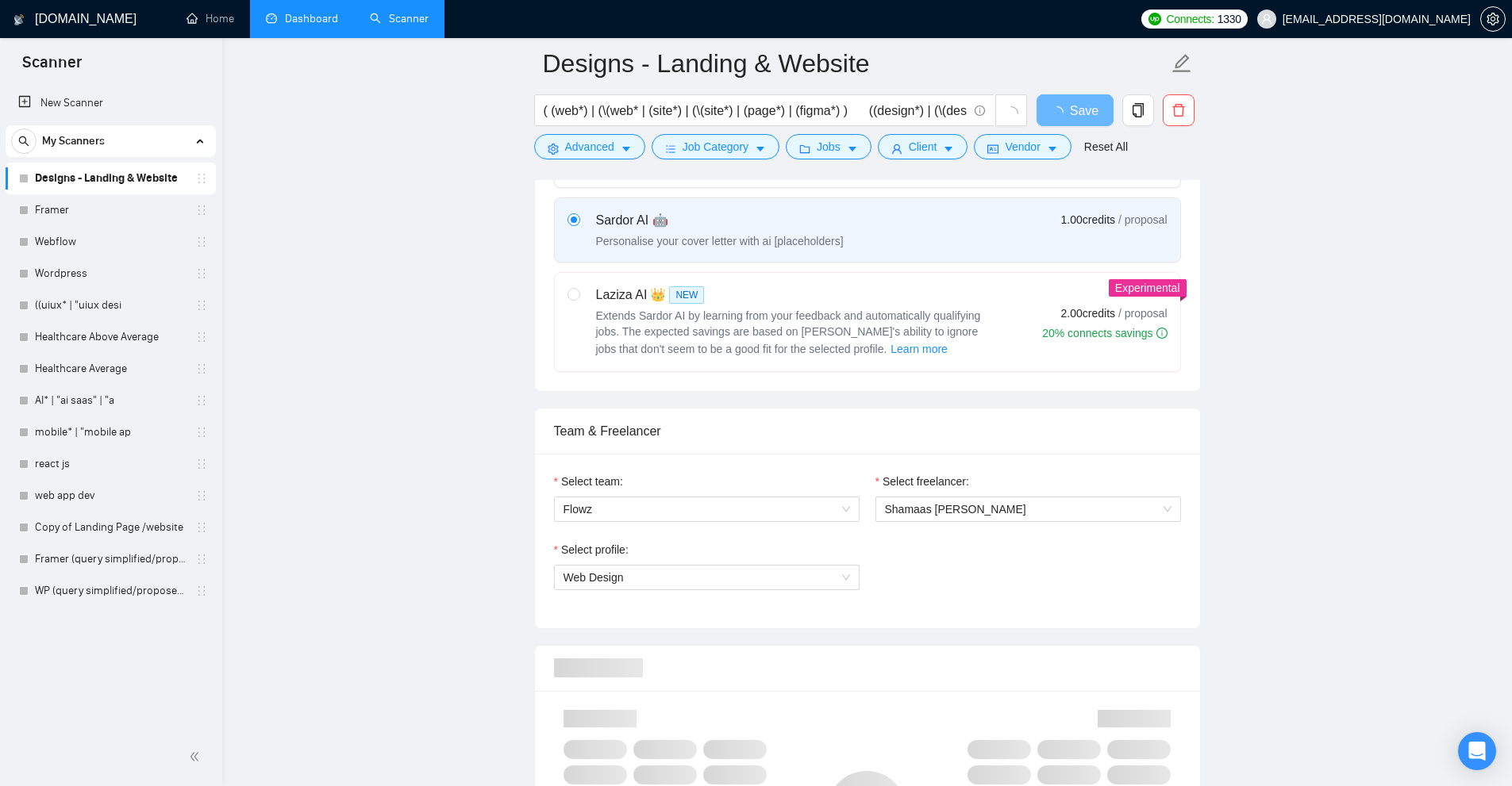
scroll to position [873, 0]
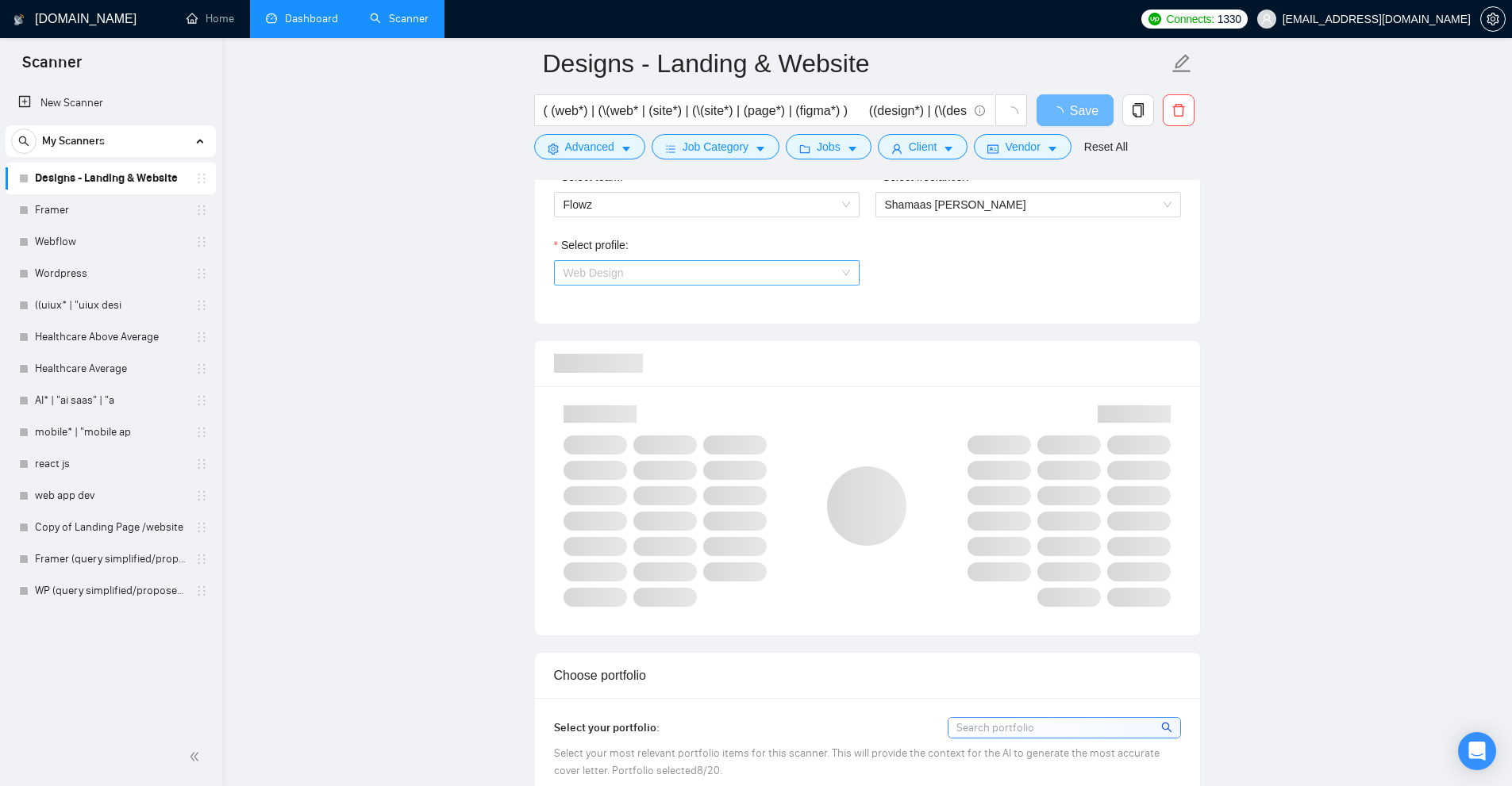
click at [642, 269] on span "Web Design" at bounding box center [707, 273] width 286 height 24
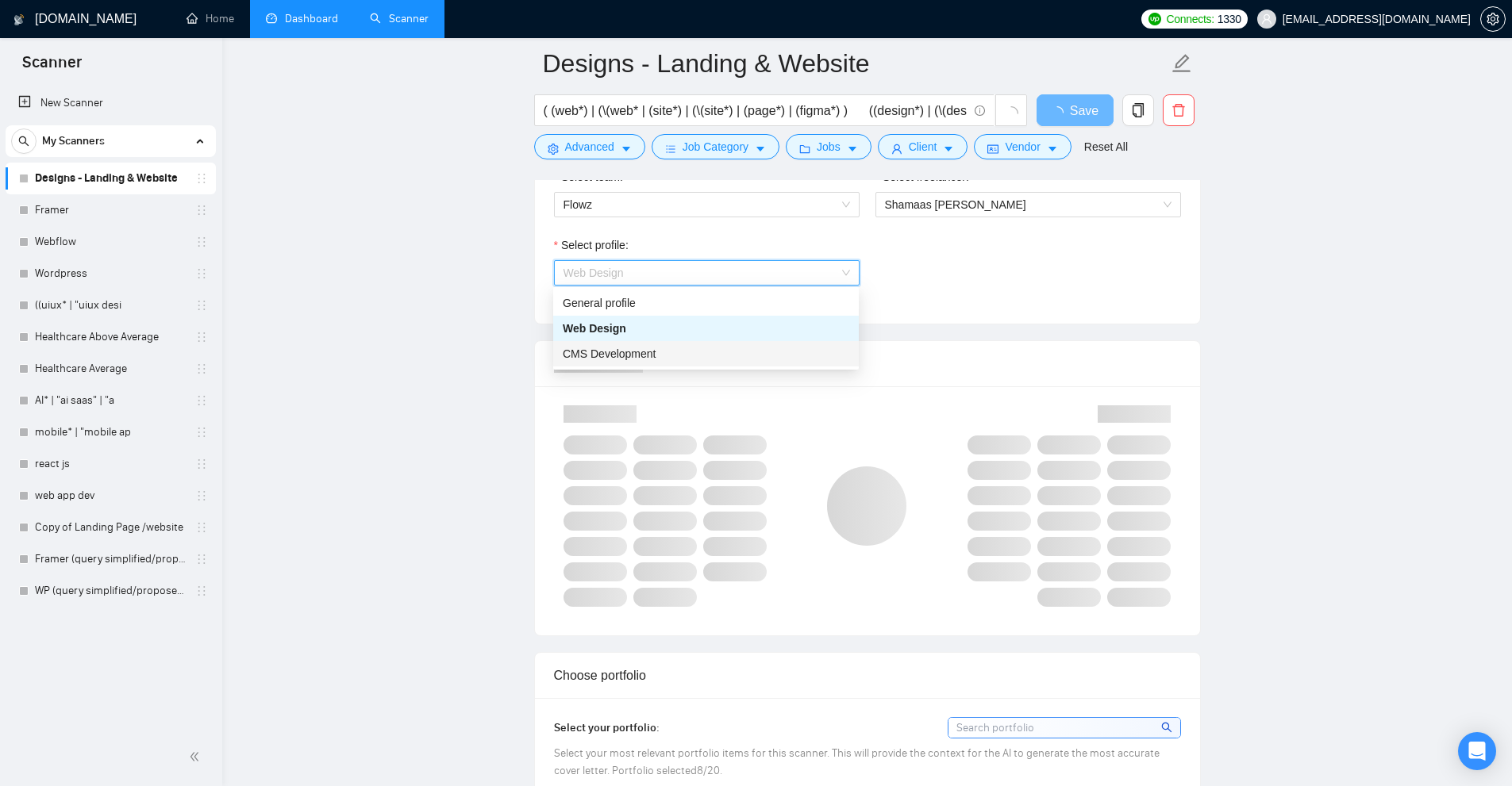
click at [1168, 299] on div "Select profile: Web Design" at bounding box center [867, 270] width 643 height 68
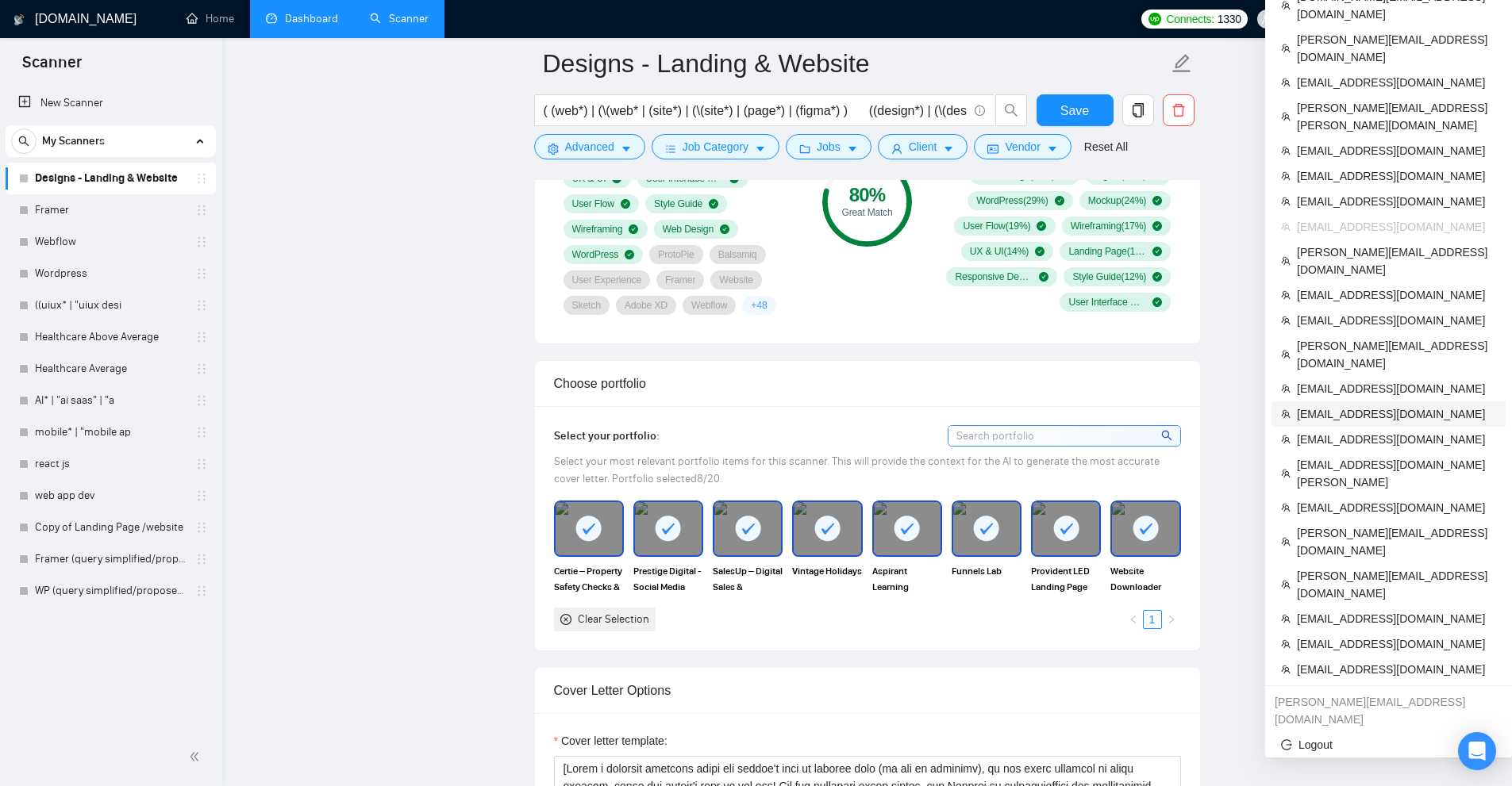
scroll to position [1270, 0]
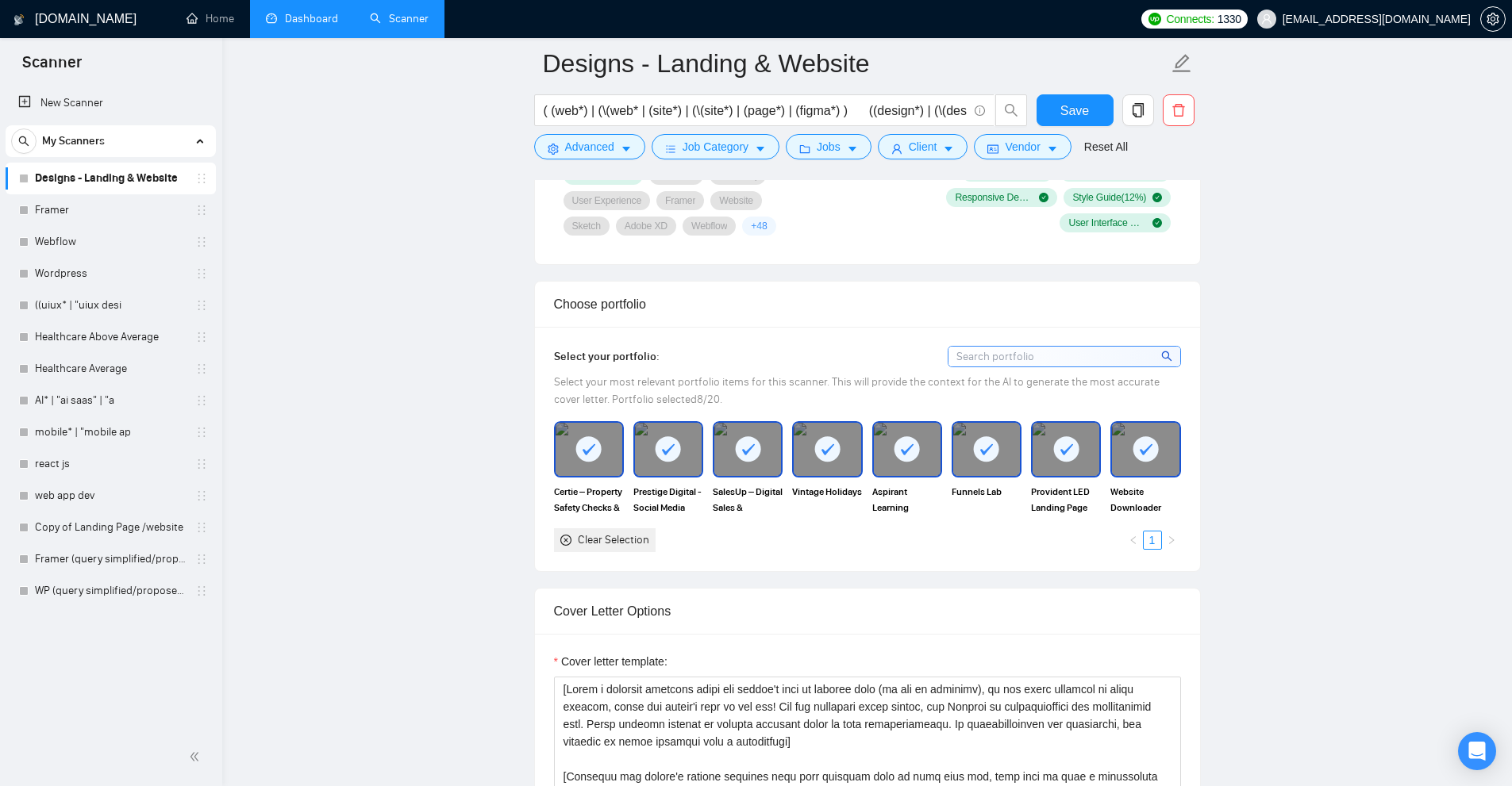
click at [293, 14] on link "Dashboard" at bounding box center [302, 18] width 72 height 13
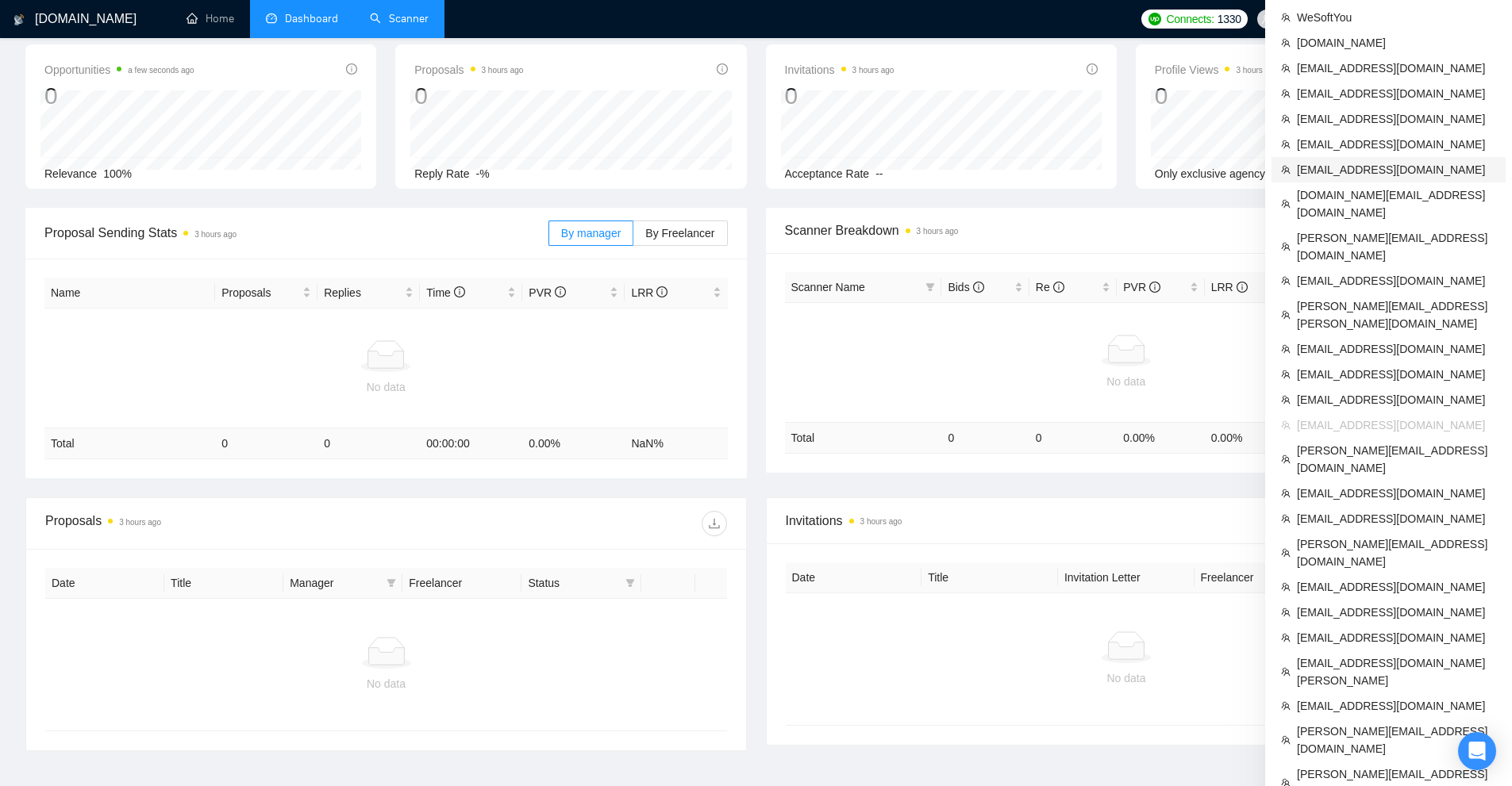
scroll to position [178, 0]
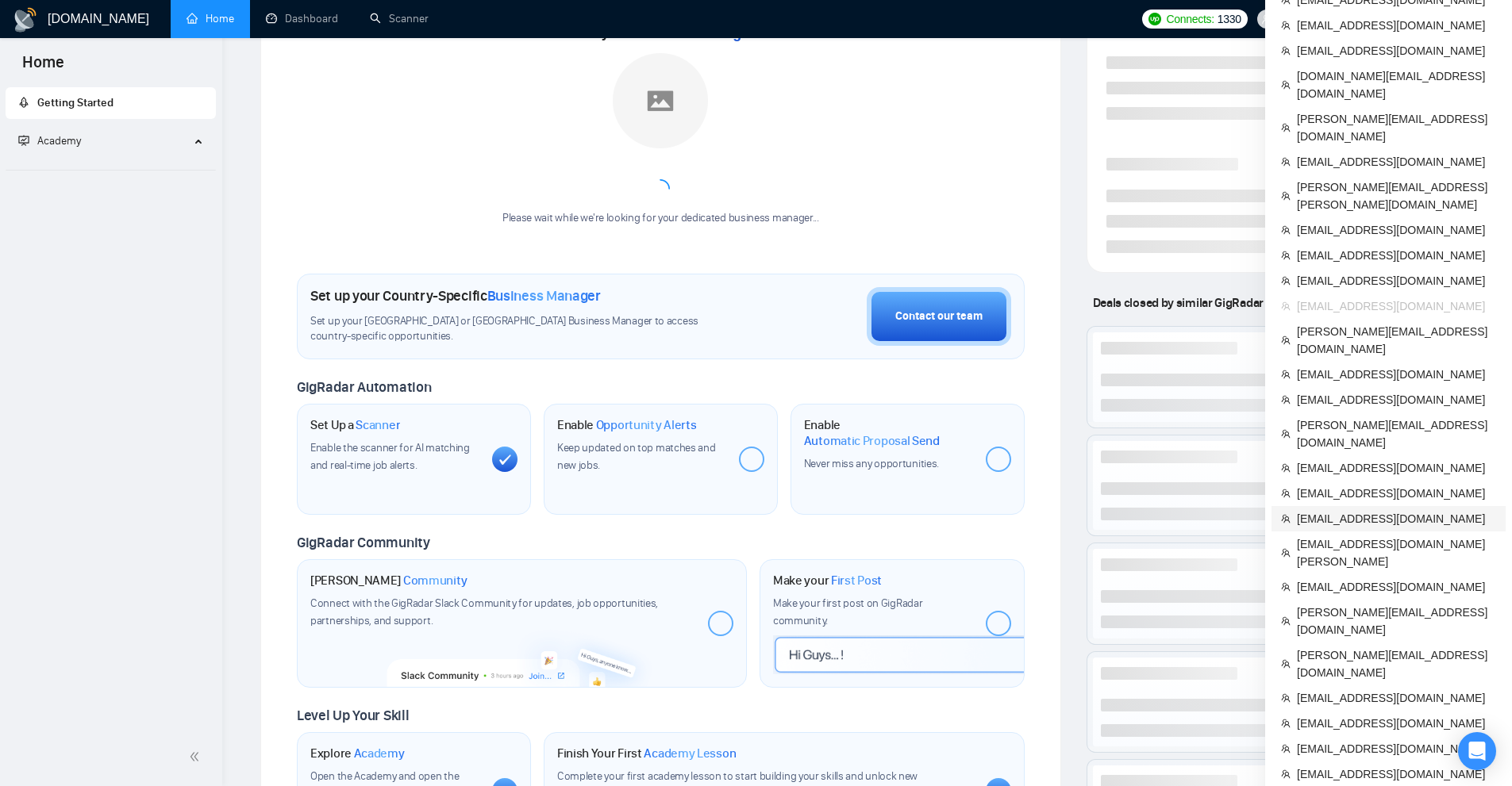
scroll to position [317, 0]
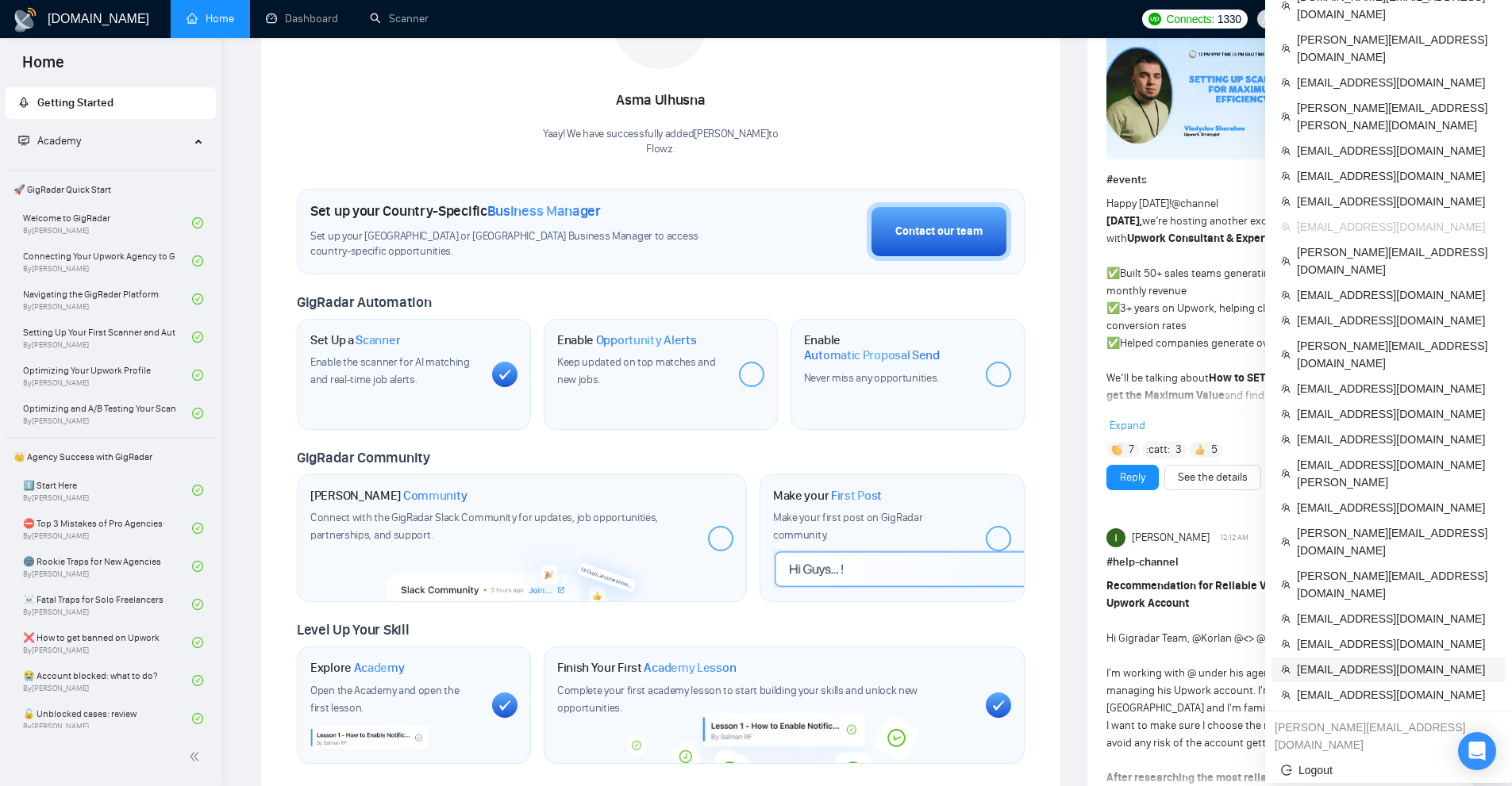
click at [1376, 661] on span "[EMAIL_ADDRESS][DOMAIN_NAME]" at bounding box center [1396, 670] width 199 height 18
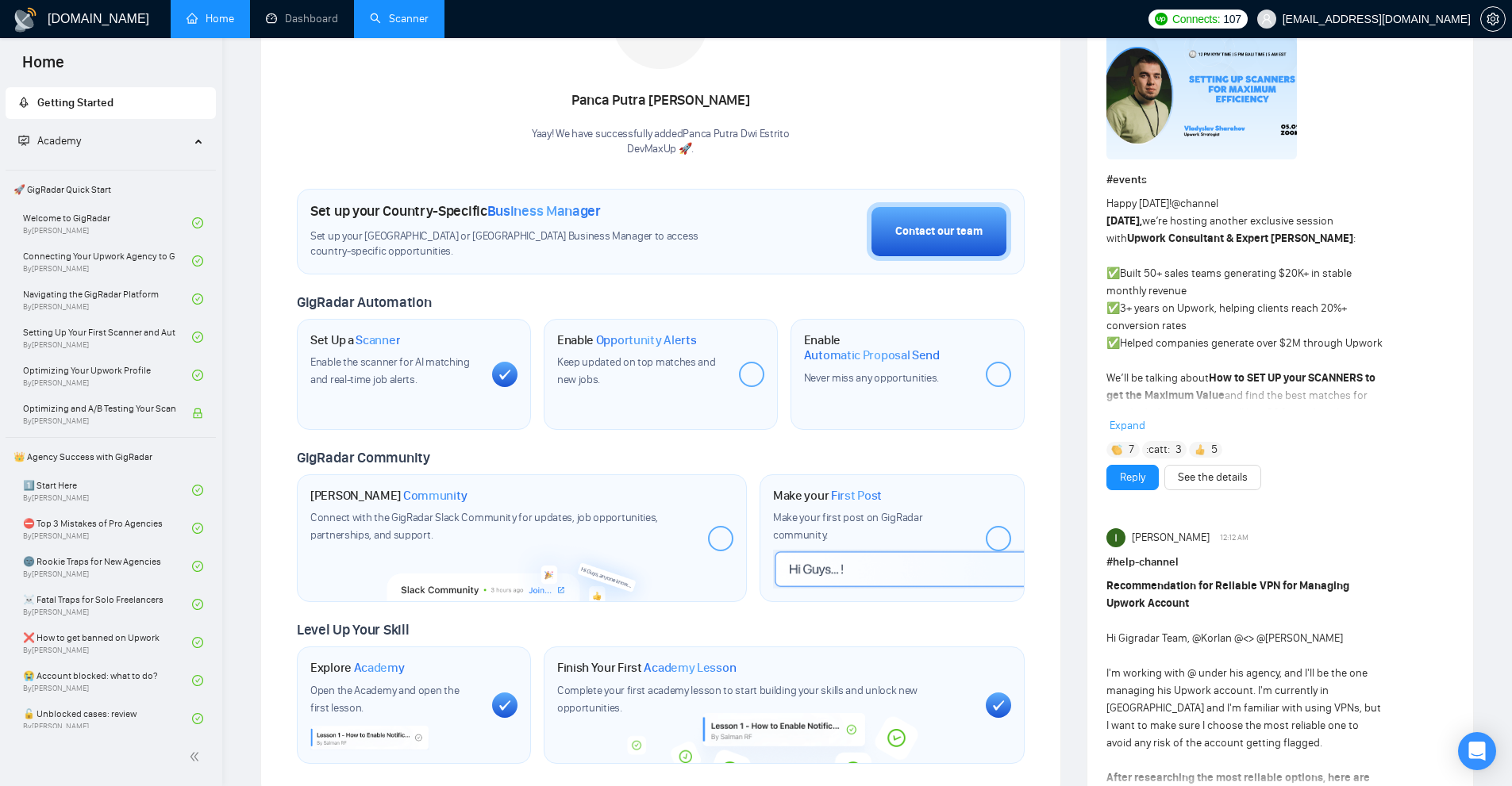
click at [429, 12] on link "Scanner" at bounding box center [399, 18] width 59 height 13
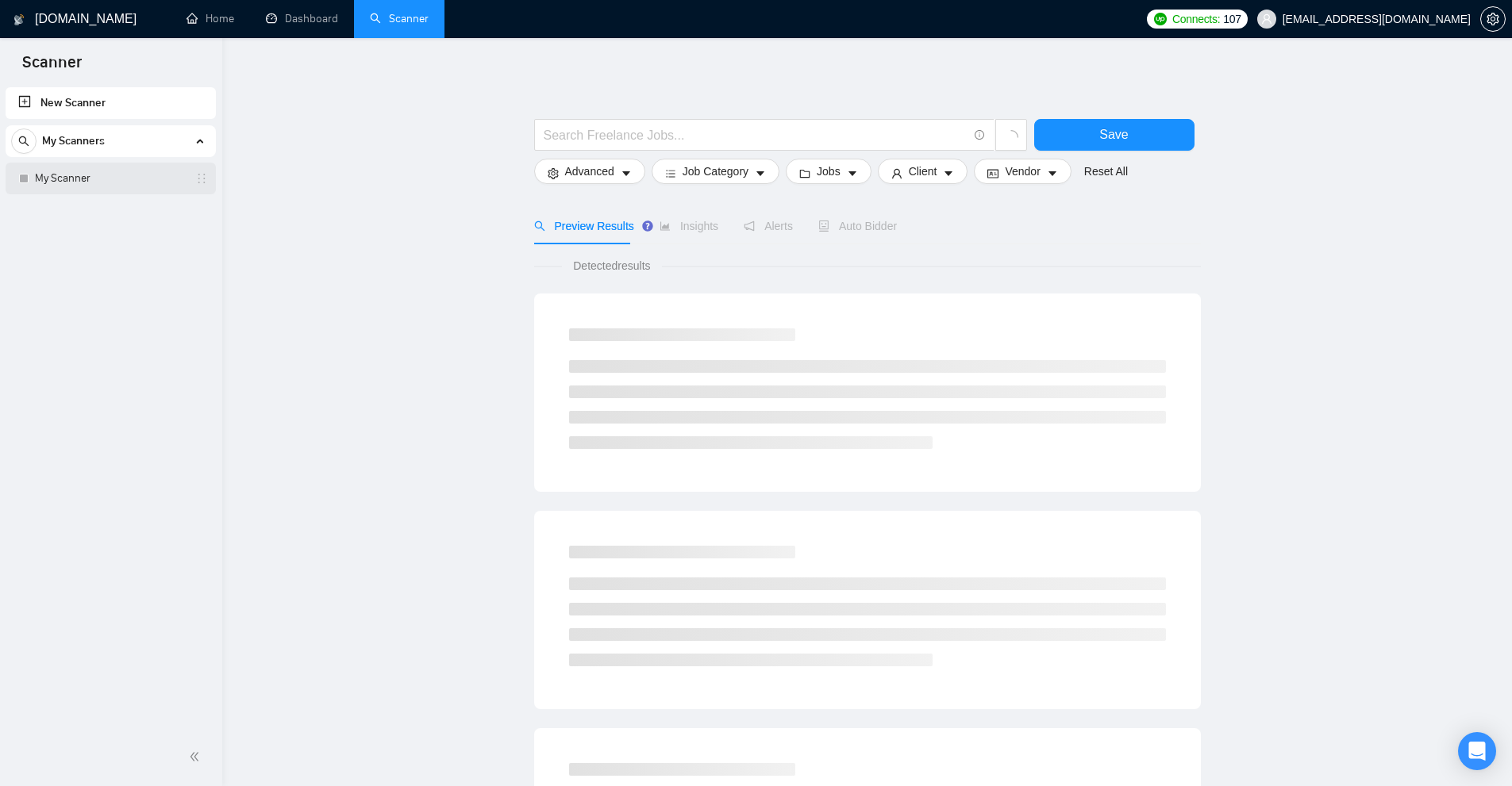
click at [150, 173] on link "My Scanner" at bounding box center [110, 179] width 151 height 32
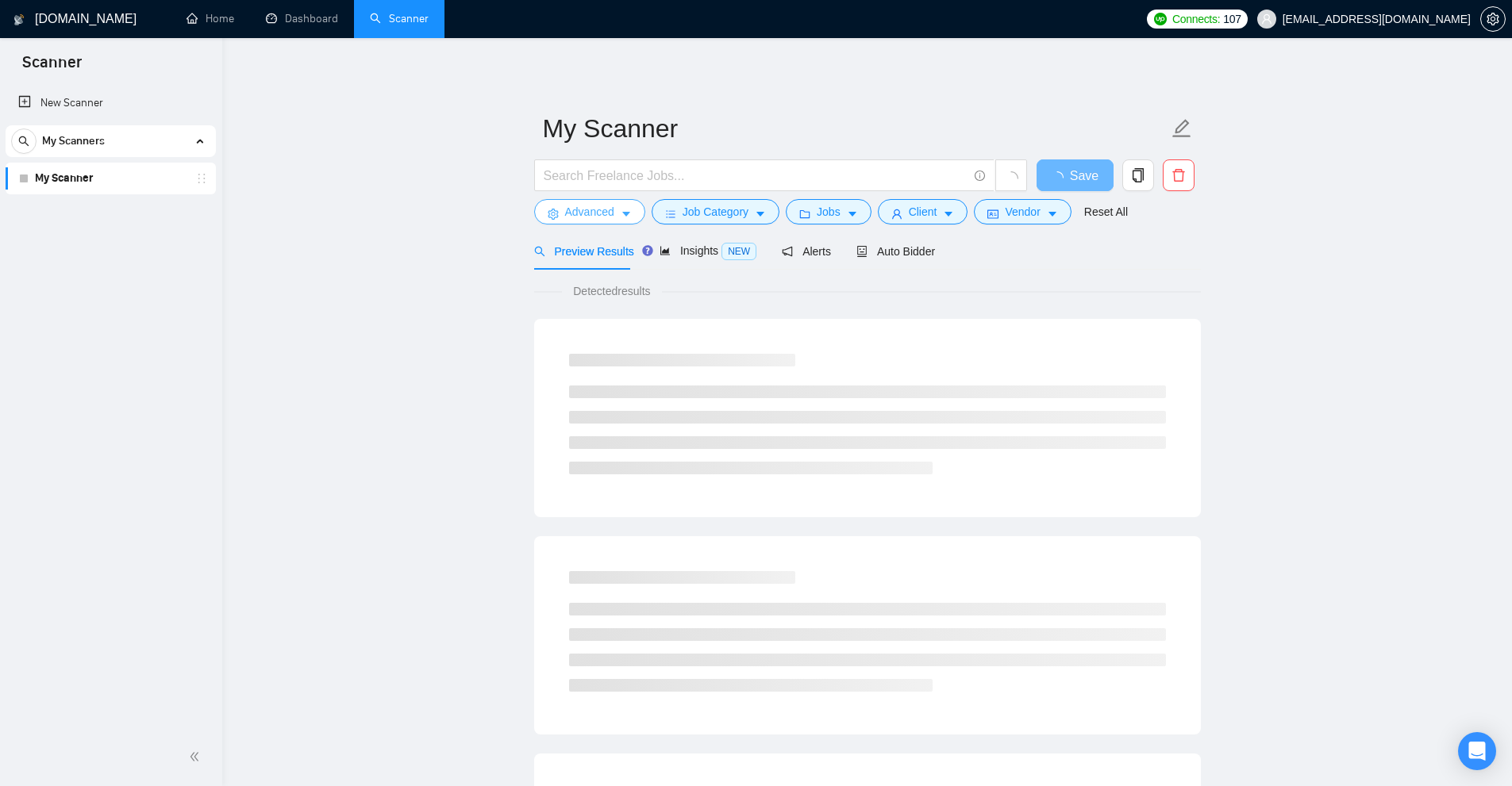
click at [622, 216] on icon "caret-down" at bounding box center [626, 214] width 11 height 11
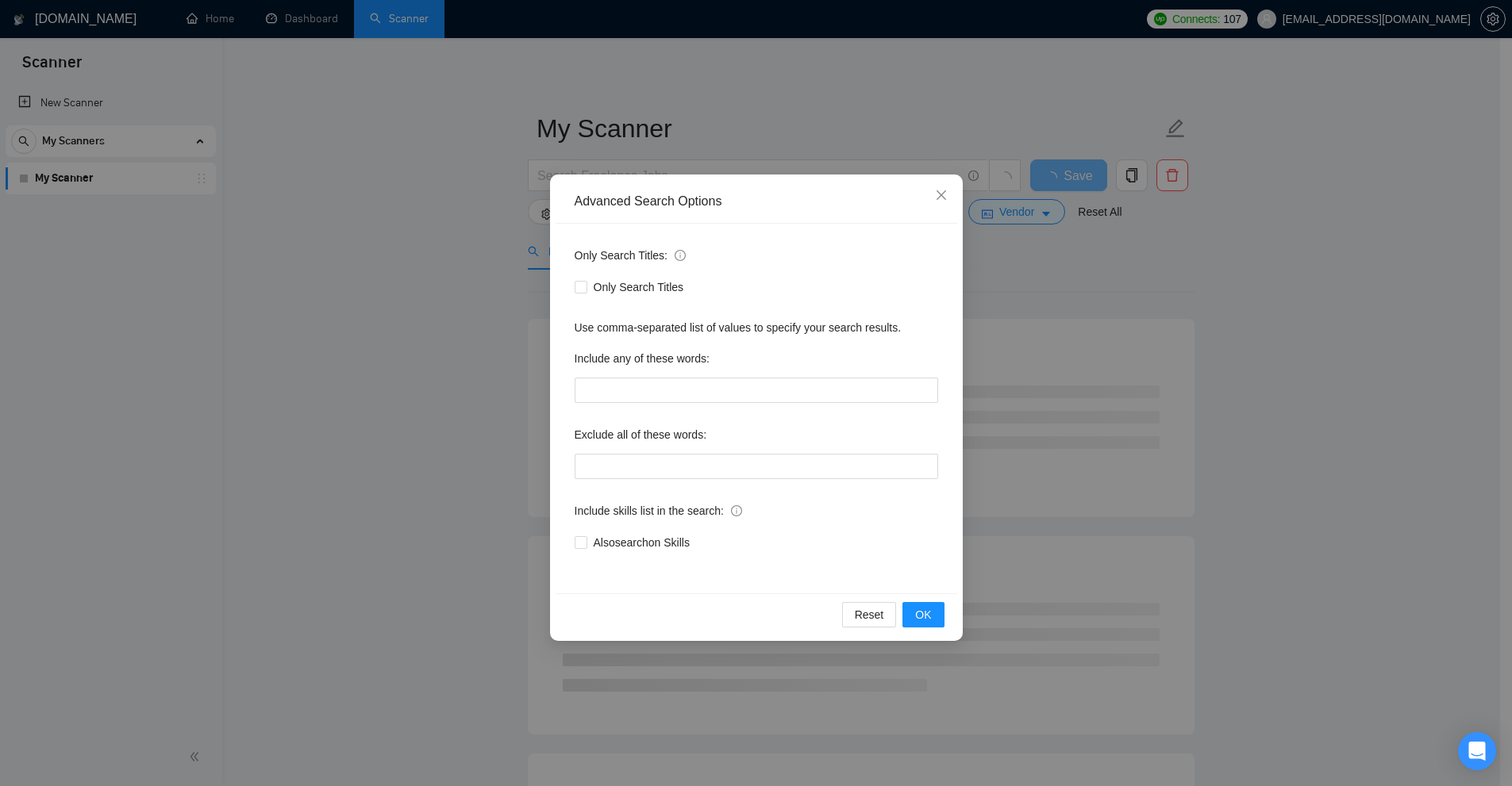
click at [735, 148] on div "Advanced Search Options Only Search Titles: Only Search Titles Use comma-separa…" at bounding box center [756, 393] width 1512 height 786
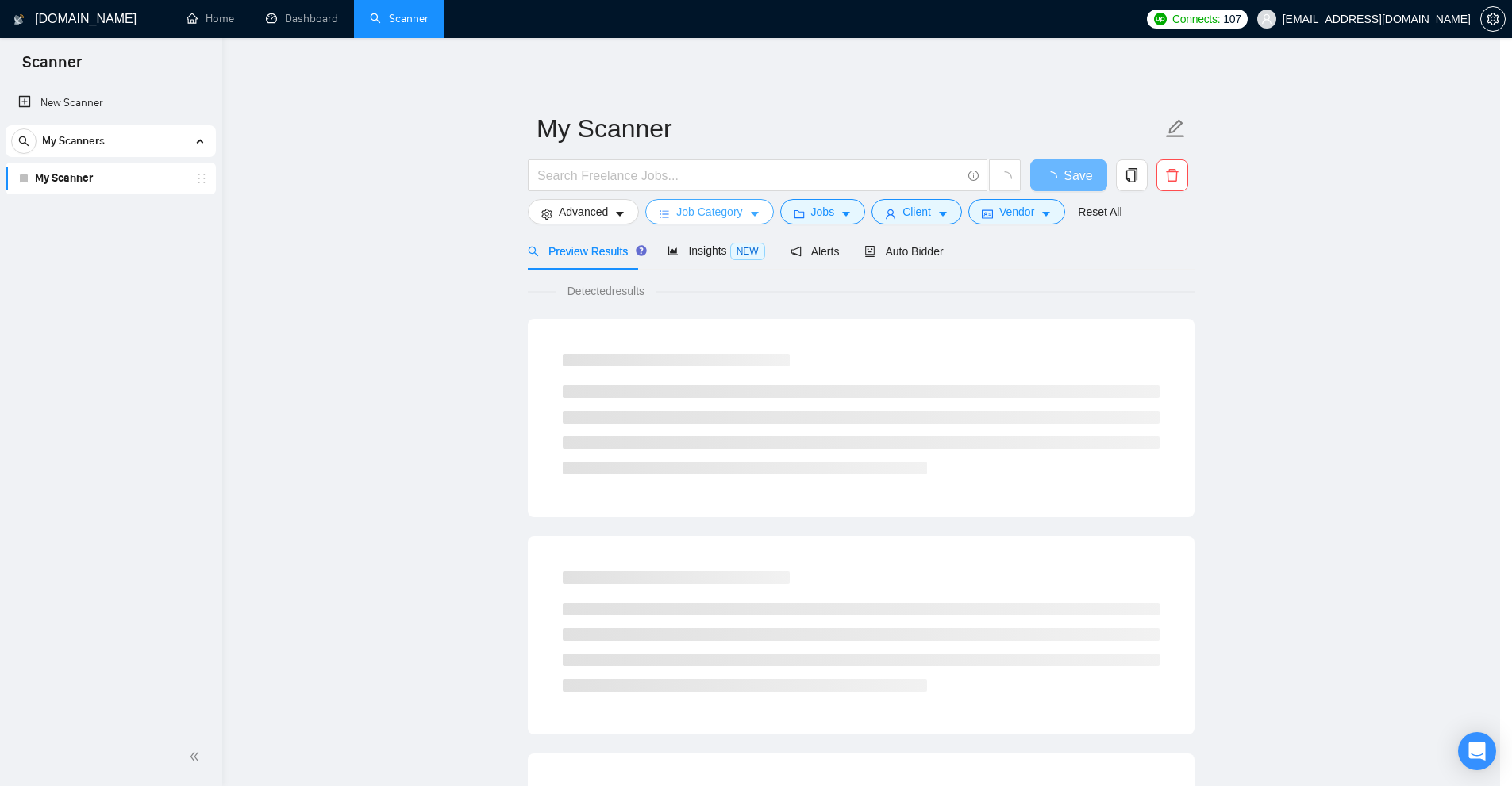
click at [714, 207] on span "Job Category" at bounding box center [709, 212] width 66 height 18
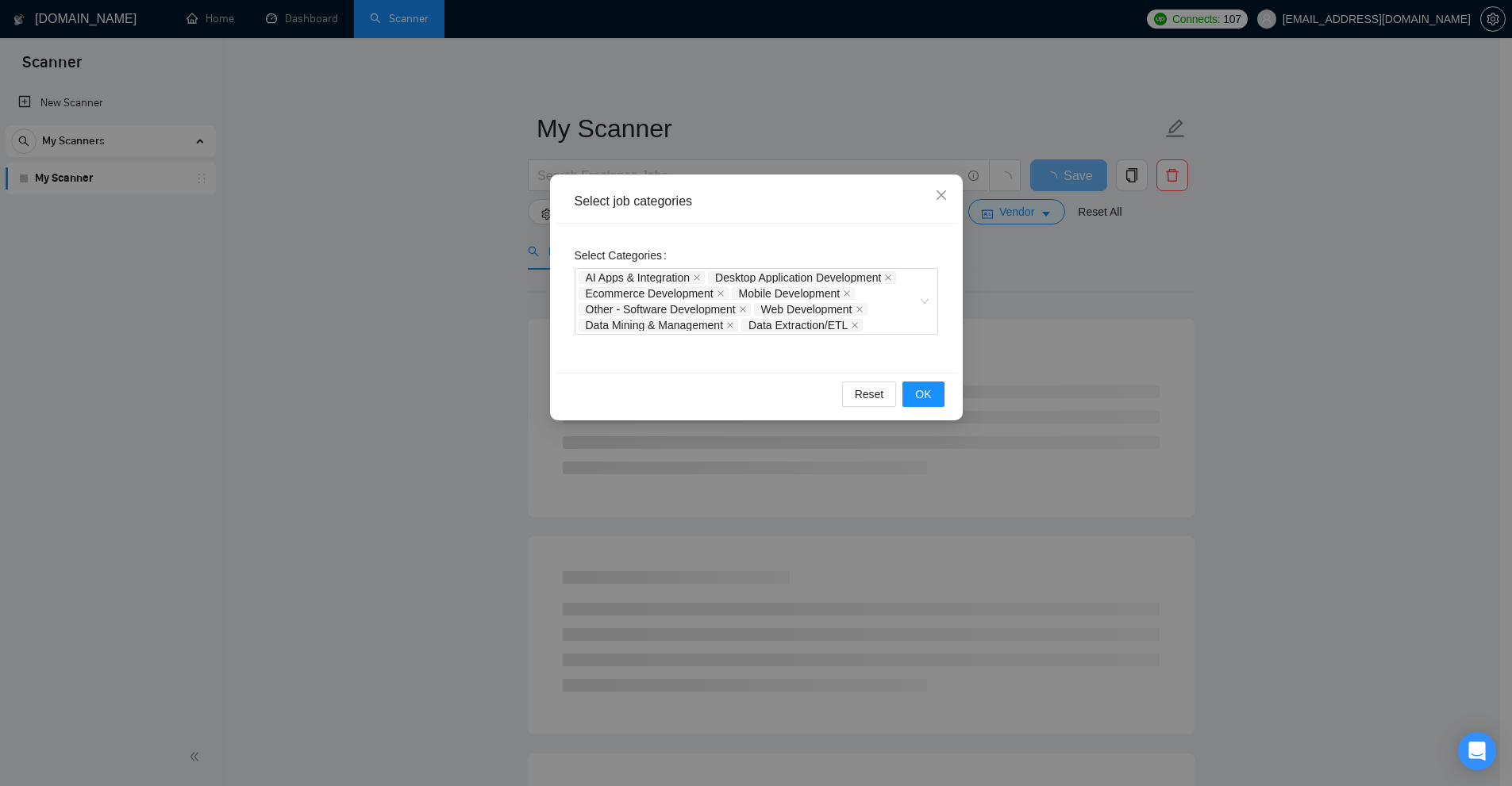
click at [782, 122] on div "Select job categories Select Categories AI Apps & Integration Desktop Applicati…" at bounding box center [756, 393] width 1512 height 786
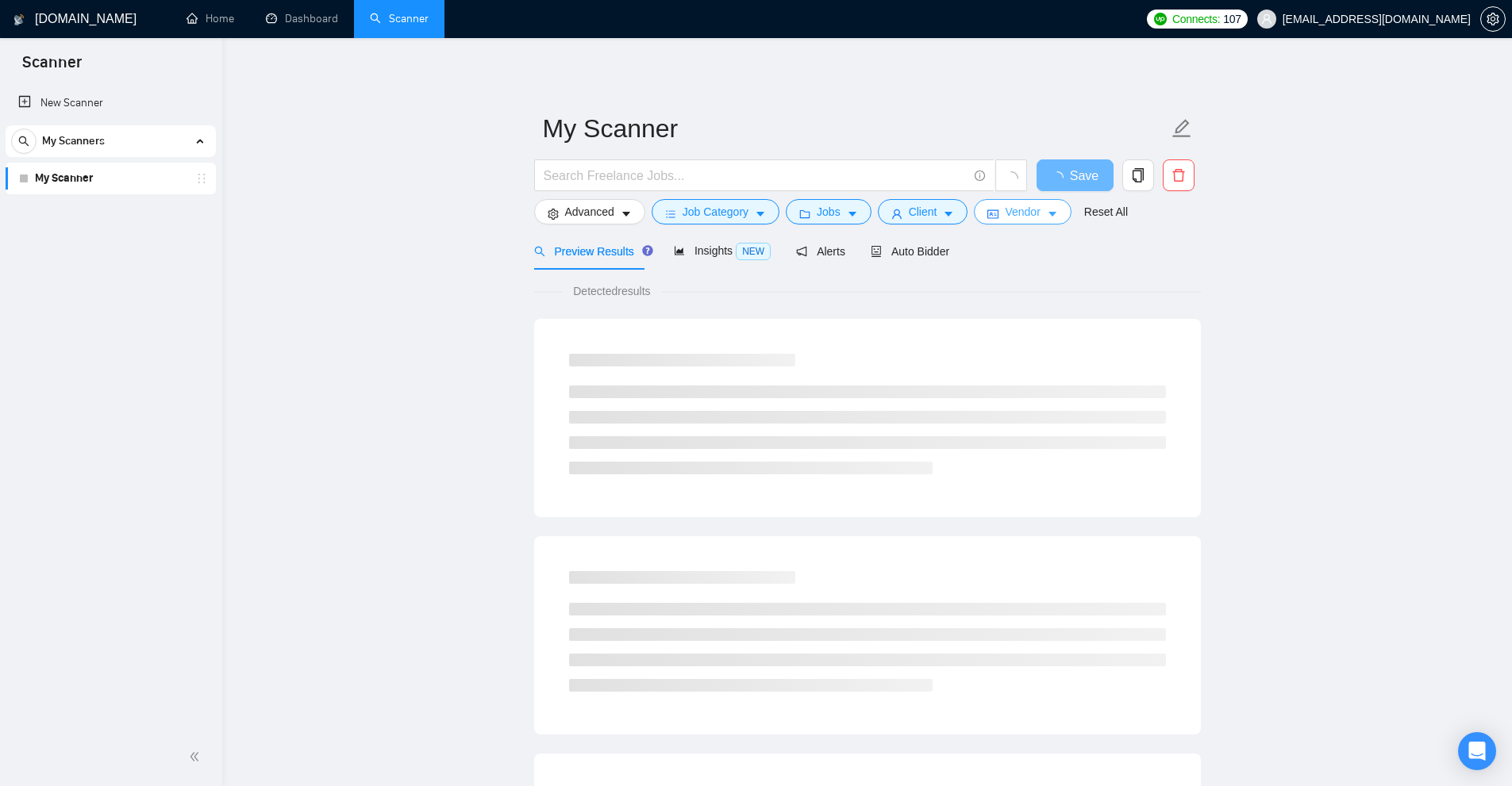
click at [1006, 202] on button "Vendor" at bounding box center [1022, 212] width 97 height 26
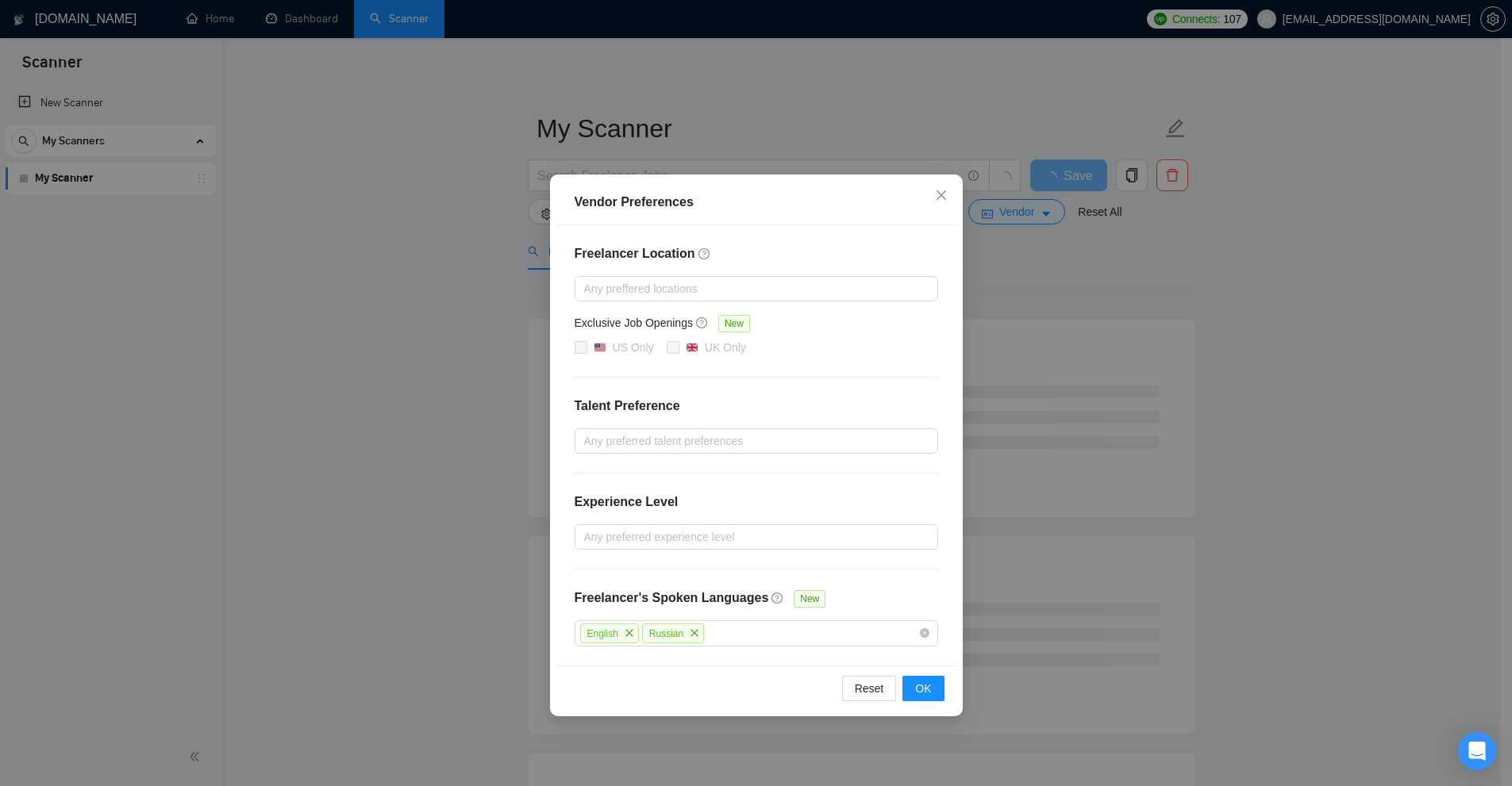
click at [808, 92] on div "Vendor Preferences Freelancer Location Any preffered locations Exclusive Job Op…" at bounding box center [756, 393] width 1512 height 786
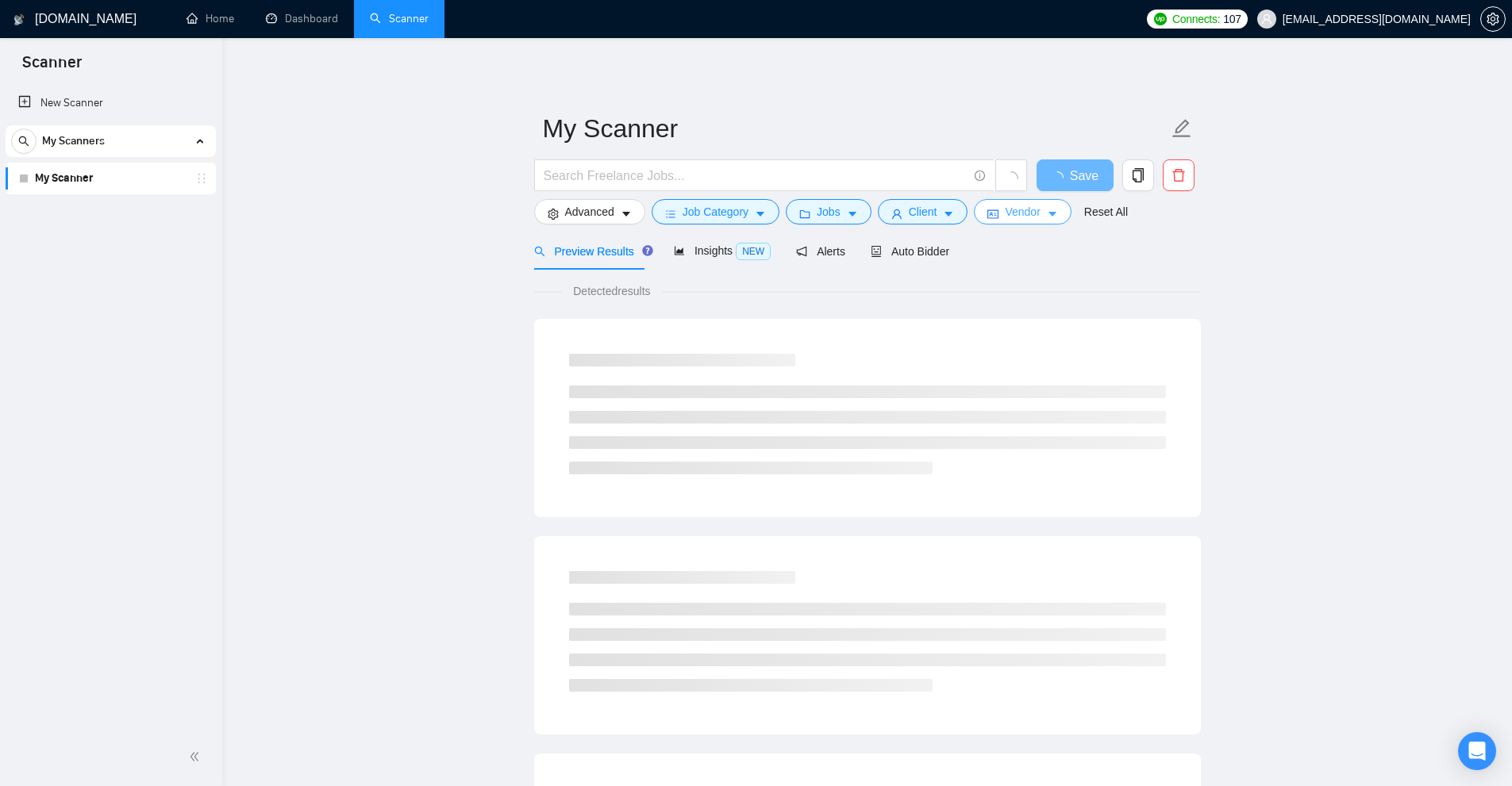
click at [1013, 218] on span "Vendor" at bounding box center [1022, 212] width 35 height 18
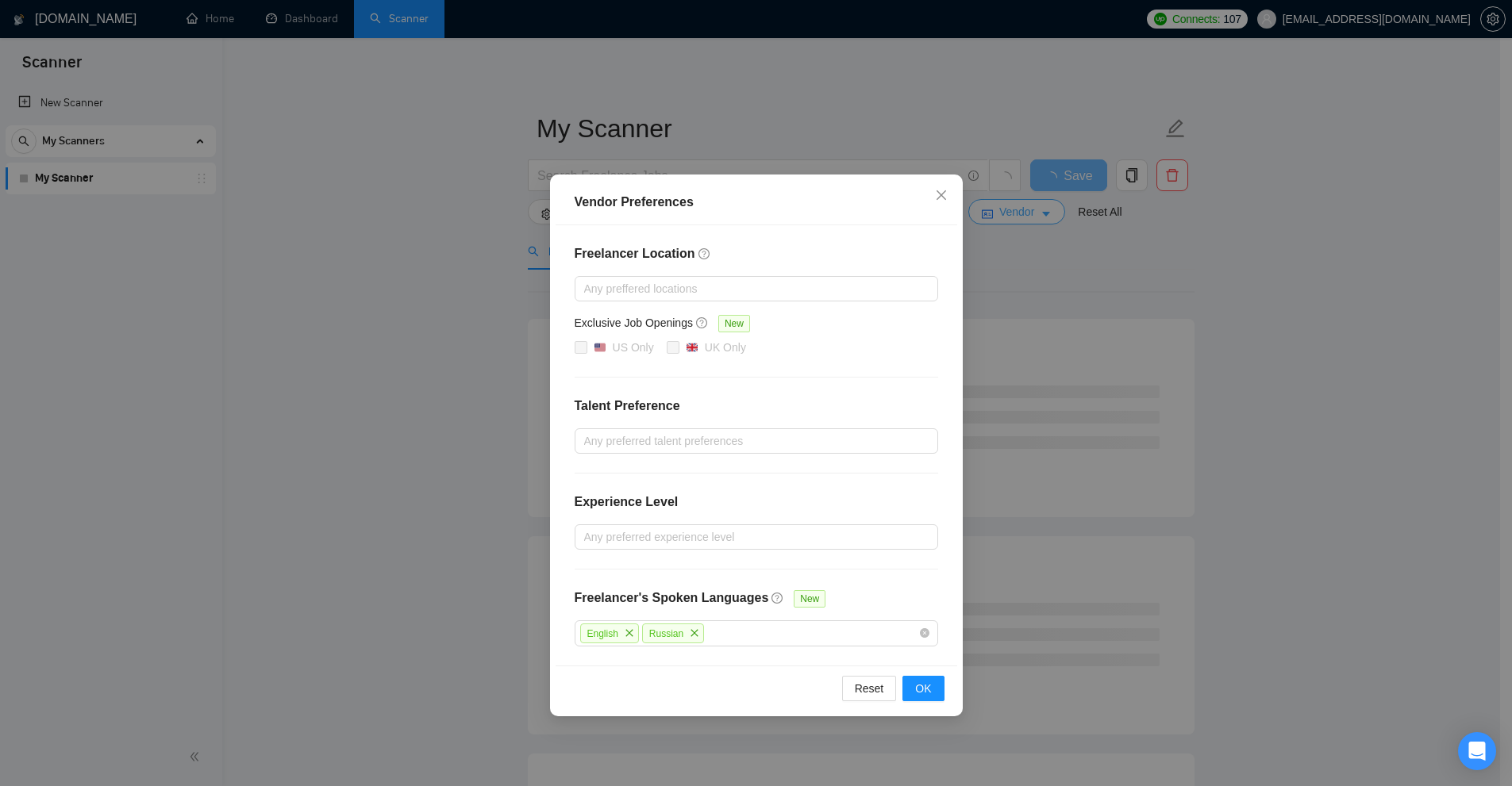
click at [1013, 218] on div "Vendor Preferences Freelancer Location Any preffered locations Exclusive Job Op…" at bounding box center [756, 393] width 1512 height 786
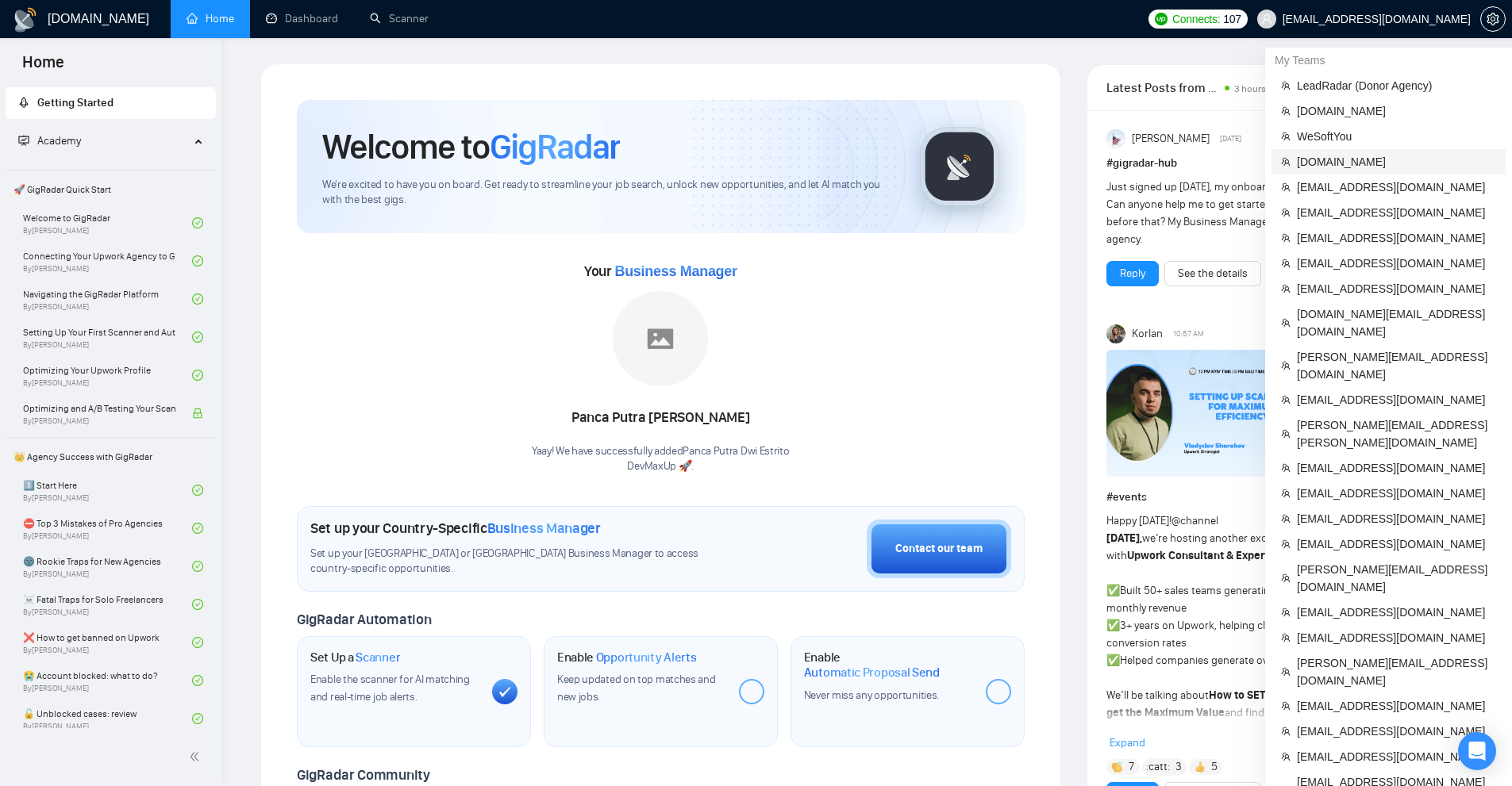
click at [1355, 161] on span "[DOMAIN_NAME]" at bounding box center [1396, 162] width 199 height 18
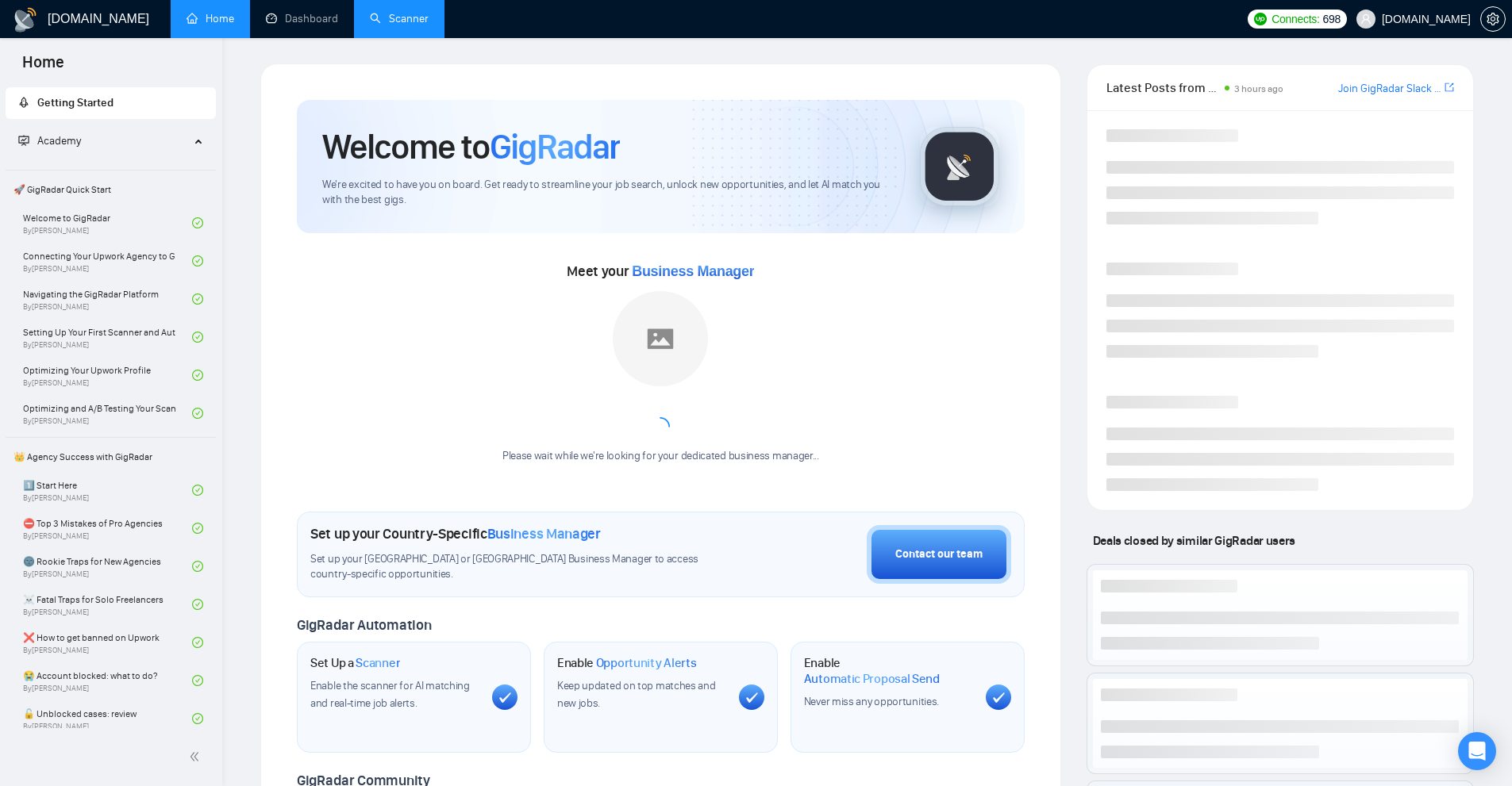
click at [429, 12] on link "Scanner" at bounding box center [399, 18] width 59 height 13
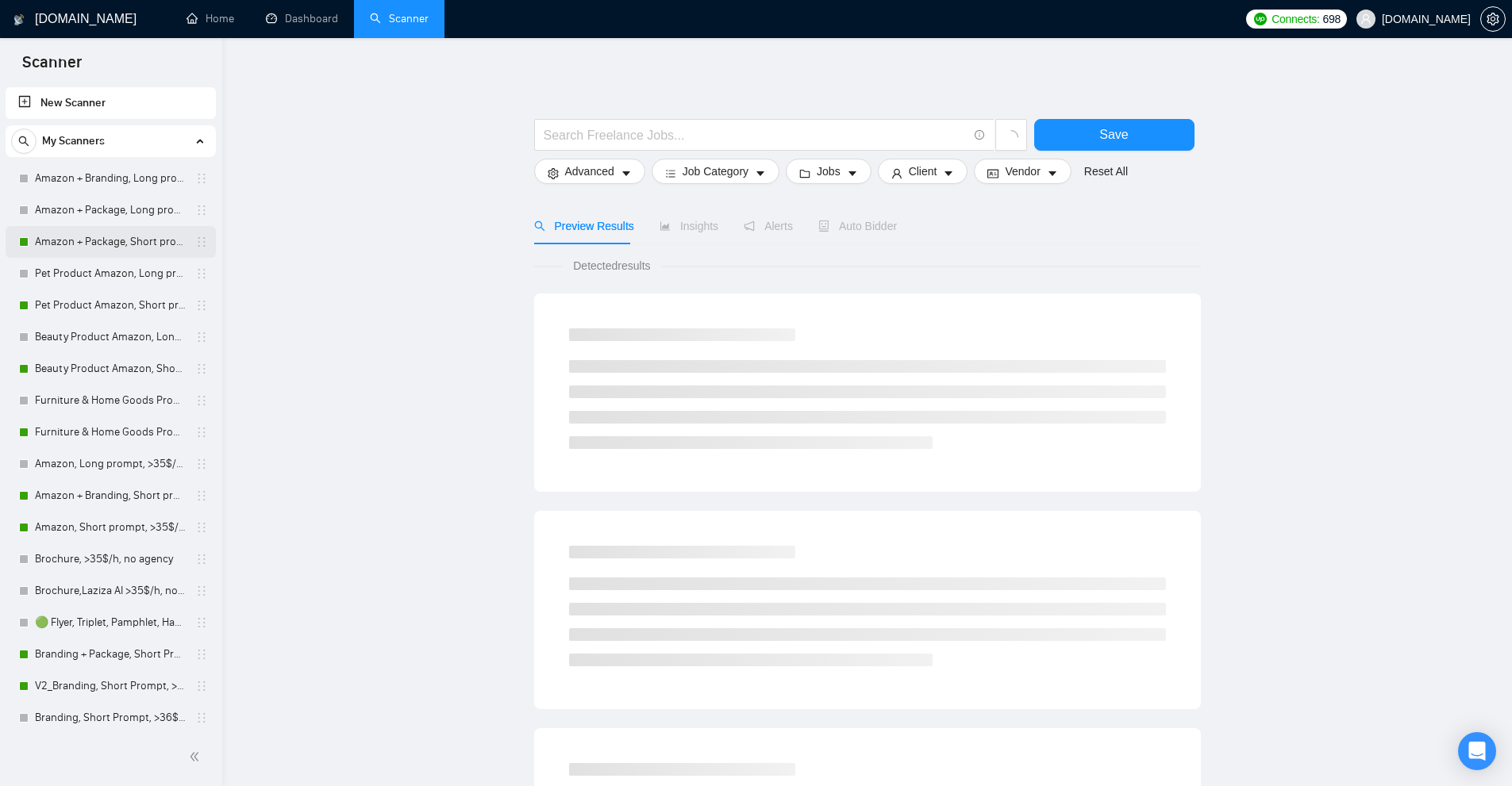
click at [63, 245] on link "Amazon + Package, Short prompt, >35$/h, no agency" at bounding box center [110, 242] width 151 height 32
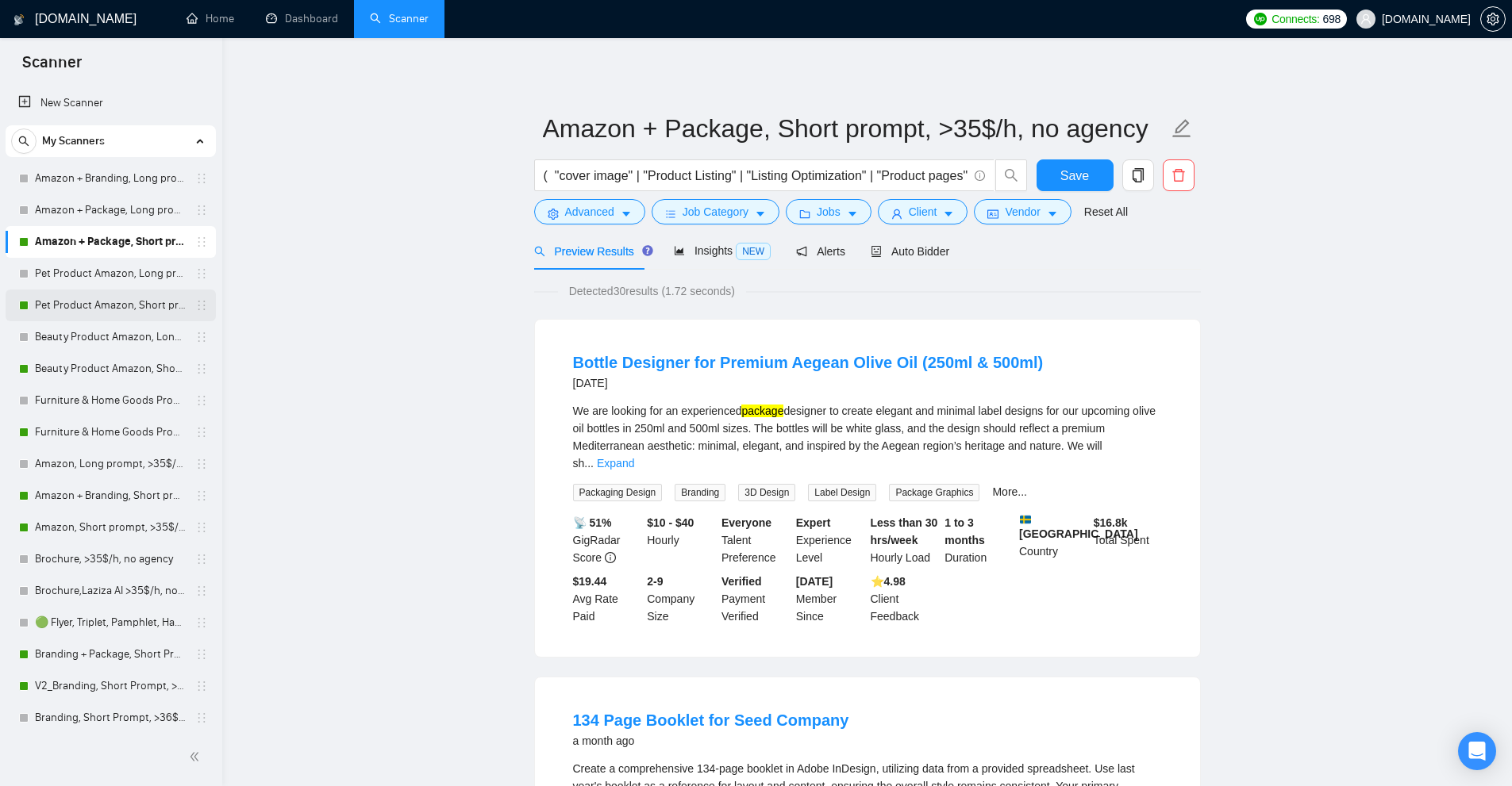
drag, startPoint x: 106, startPoint y: 304, endPoint x: 120, endPoint y: 311, distance: 15.7
click at [106, 304] on link "Pet Product Amazon, Short prompt, >35$/h, no agency" at bounding box center [110, 306] width 151 height 32
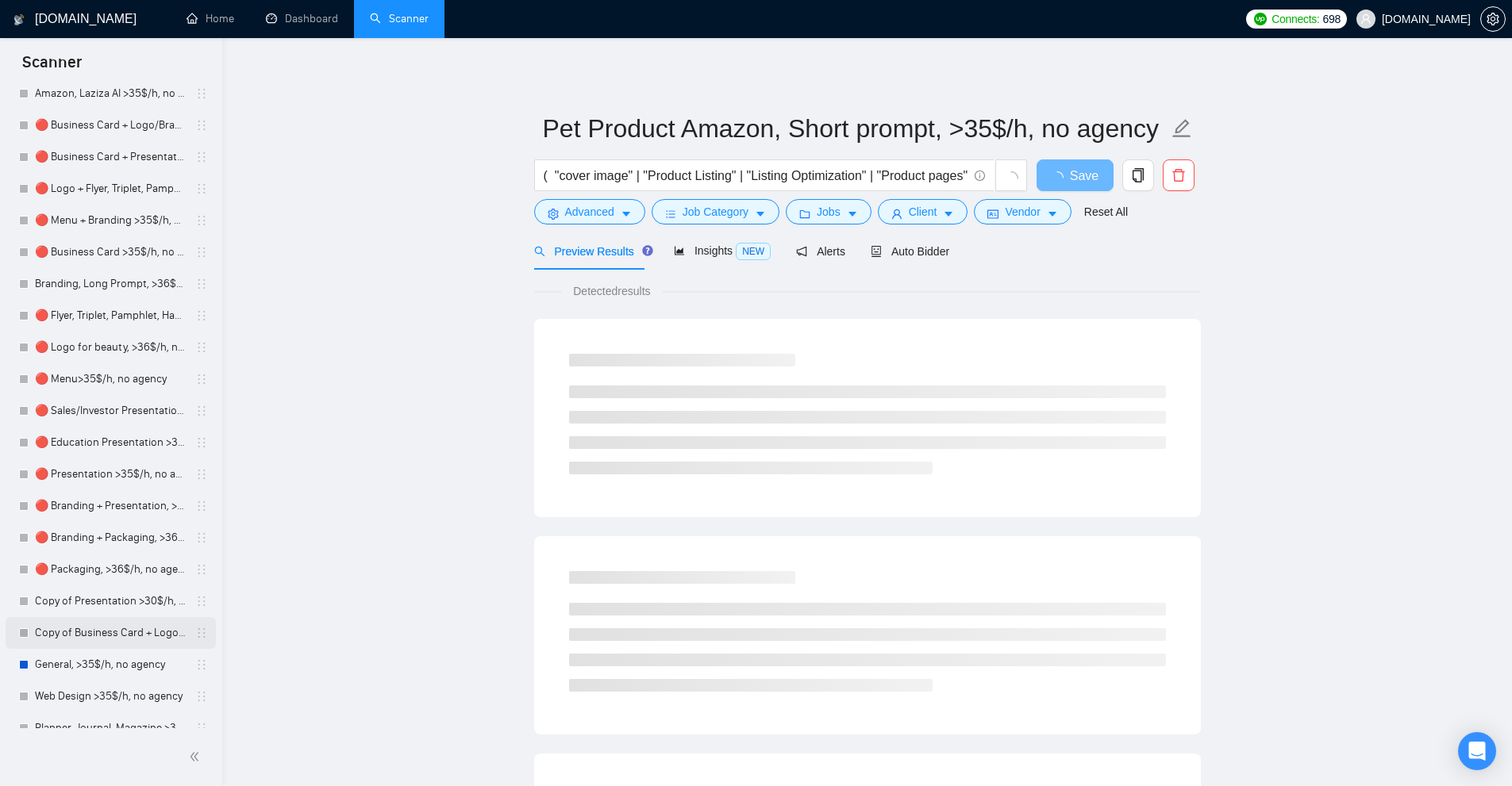
scroll to position [862, 0]
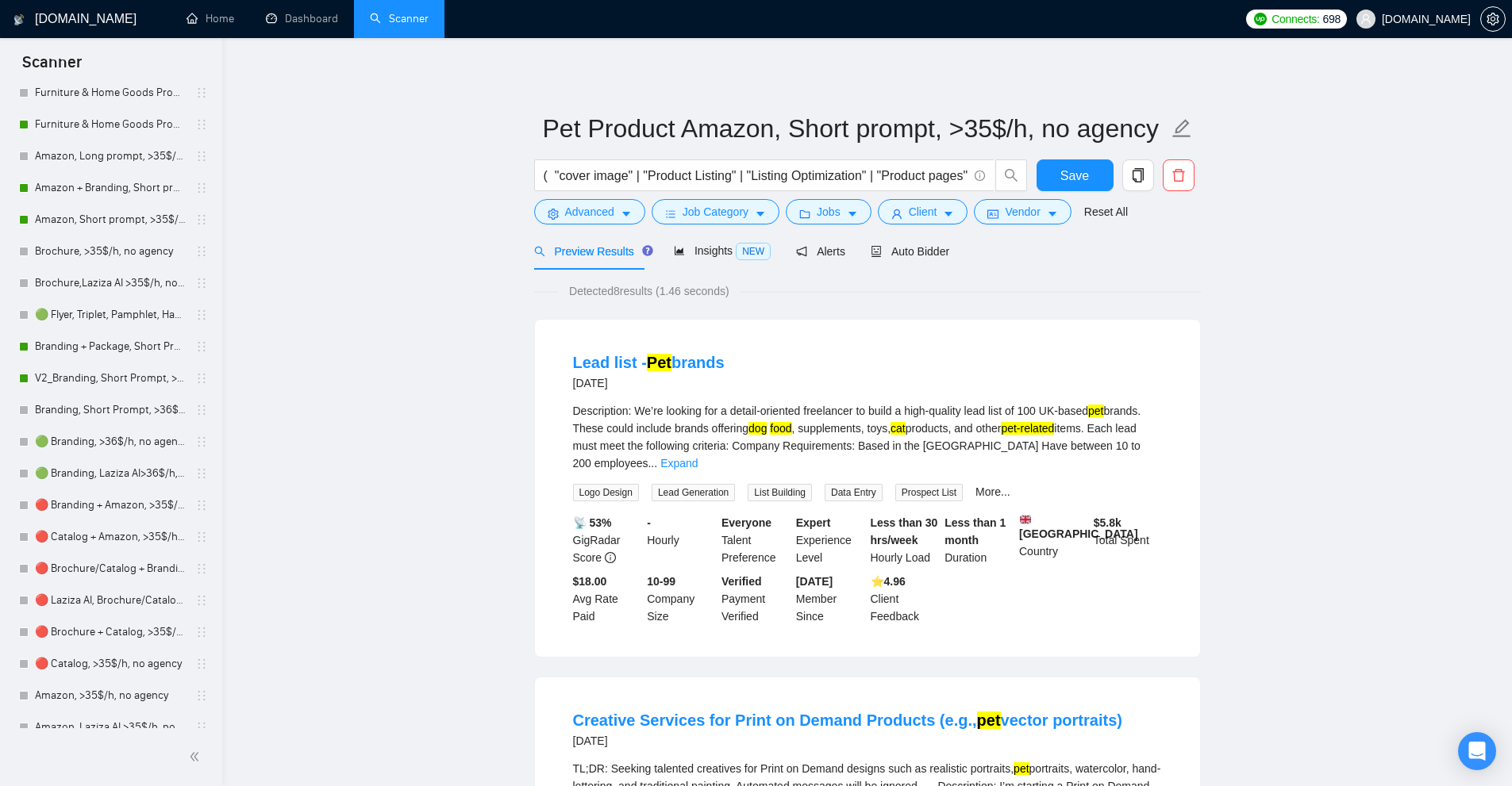
scroll to position [110, 0]
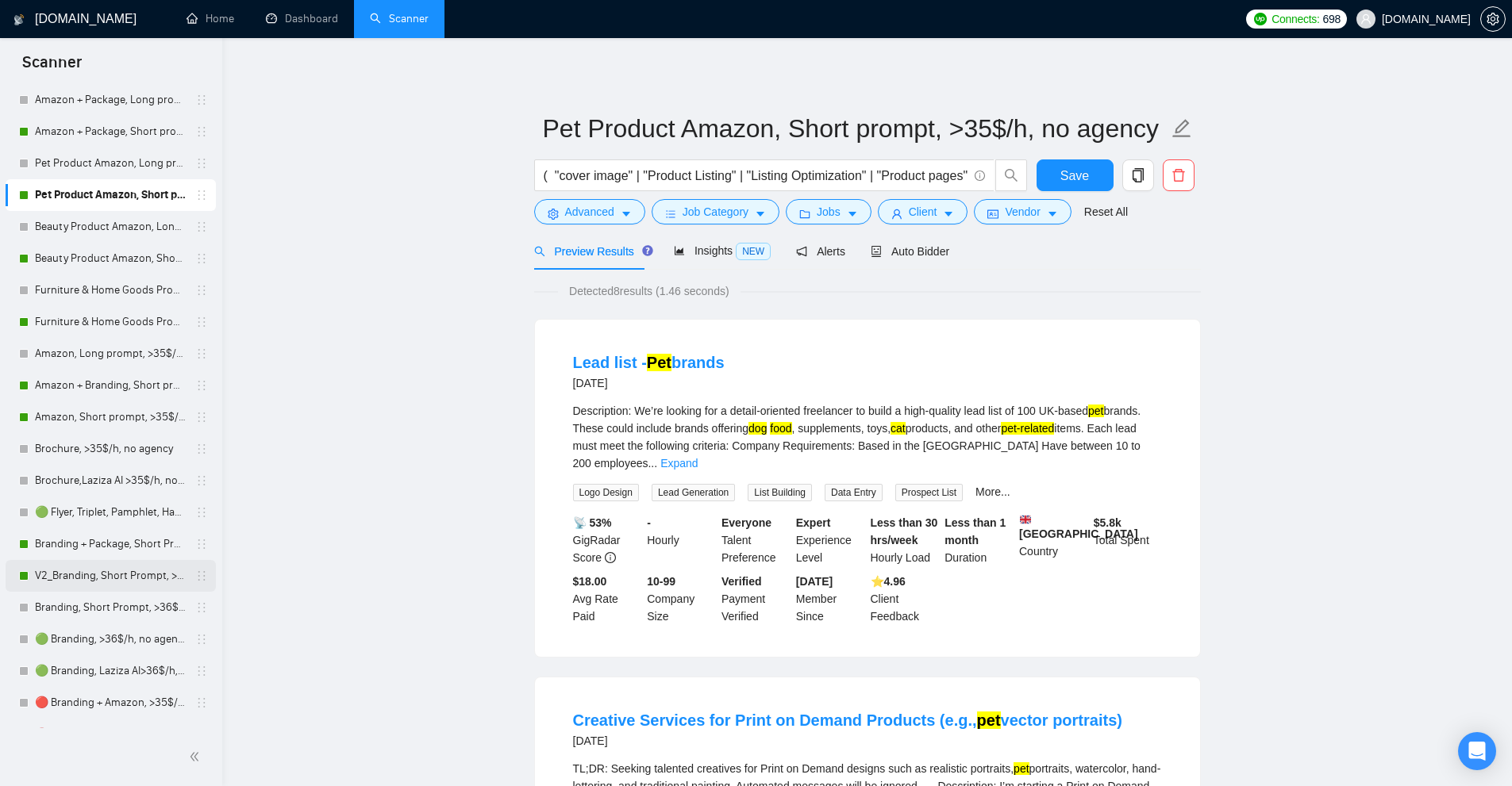
click at [84, 581] on link "V2_Branding, Short Prompt, >36$/h, no agency" at bounding box center [110, 576] width 151 height 32
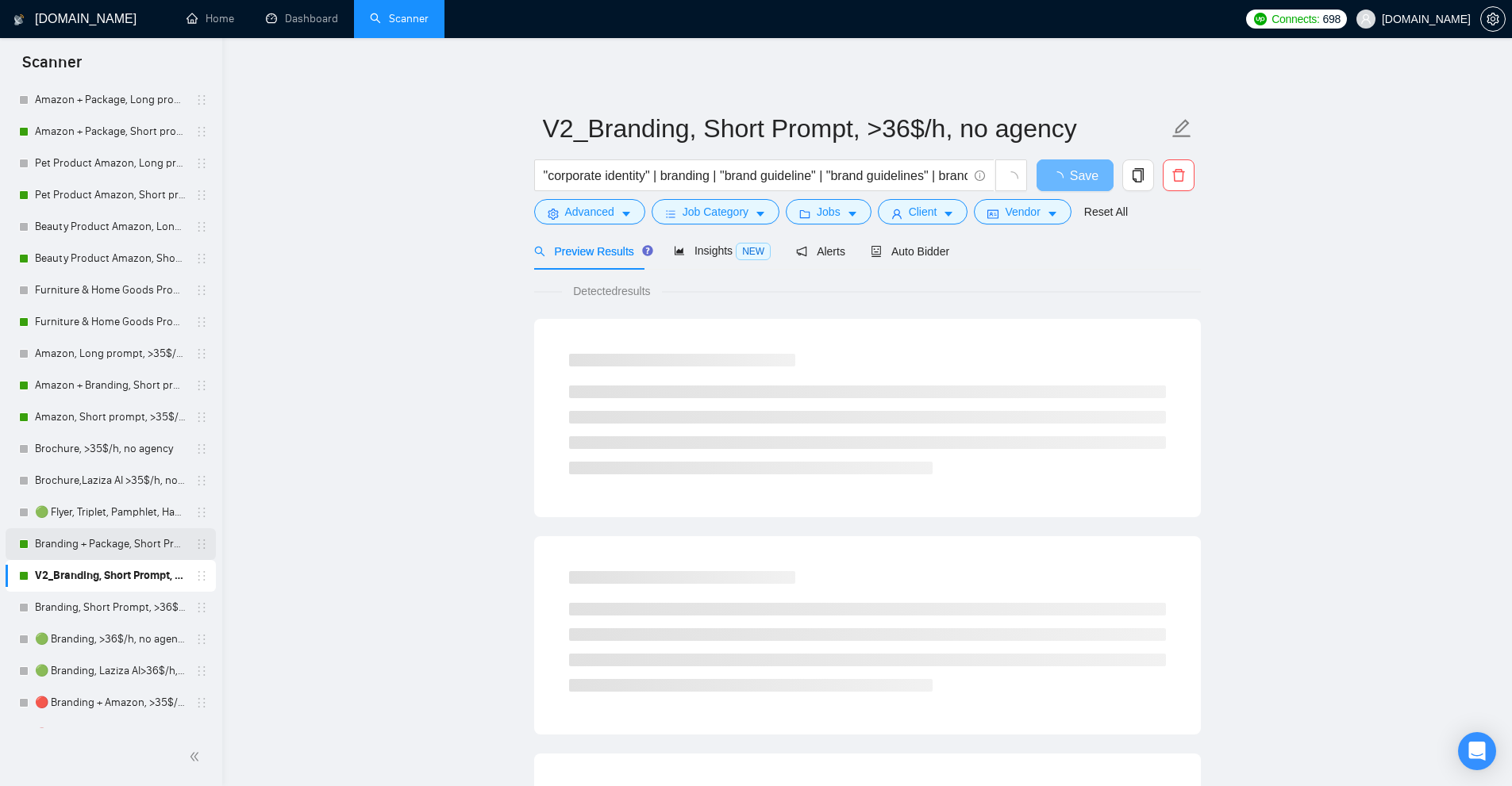
click at [95, 532] on link "Branding + Package, Short Prompt, >36$/h, no agency" at bounding box center [110, 544] width 151 height 32
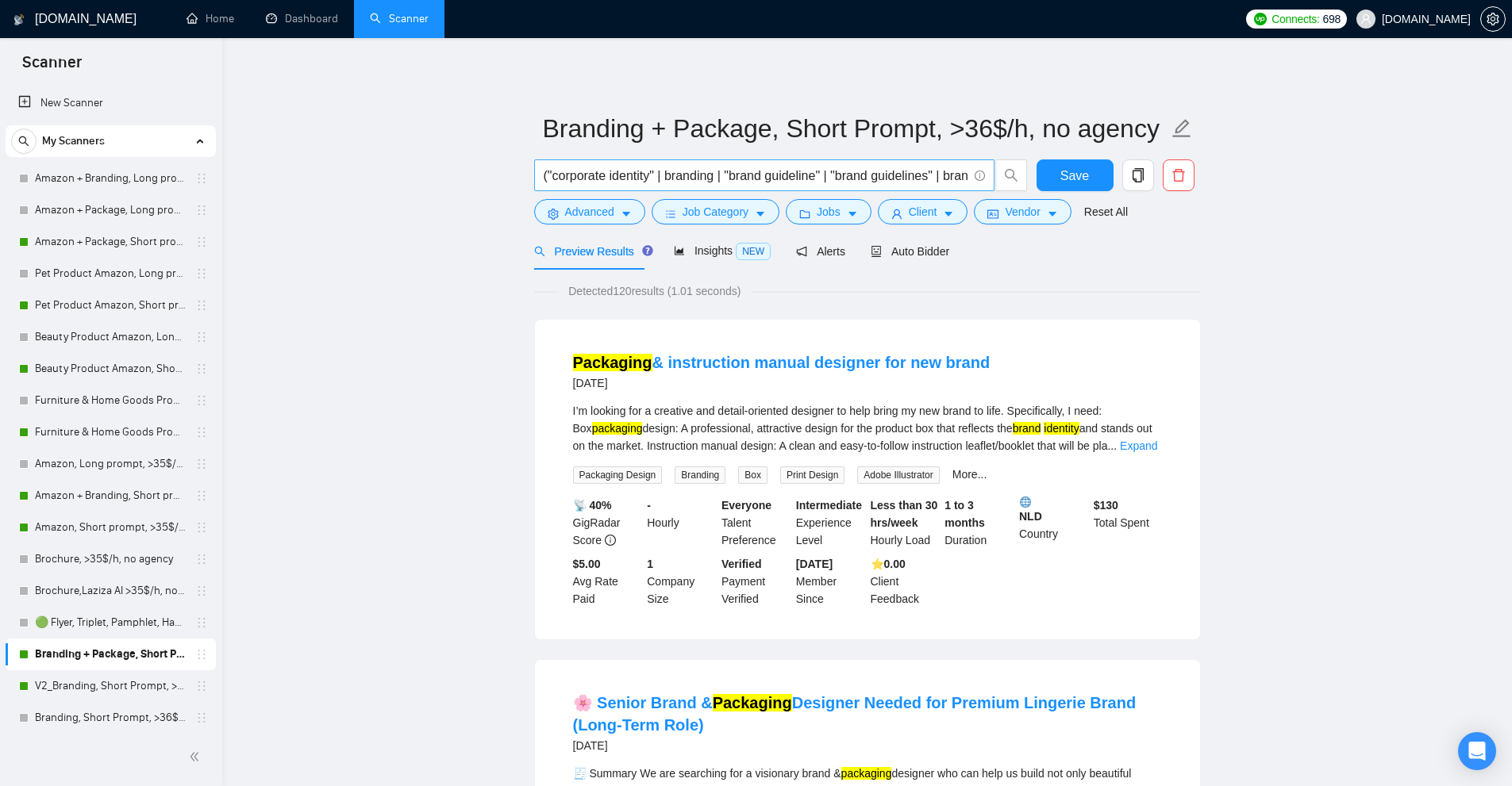
scroll to position [0, 388]
click at [103, 290] on link "Pet Product Amazon, Short prompt, >35$/h, no agency" at bounding box center [110, 306] width 151 height 32
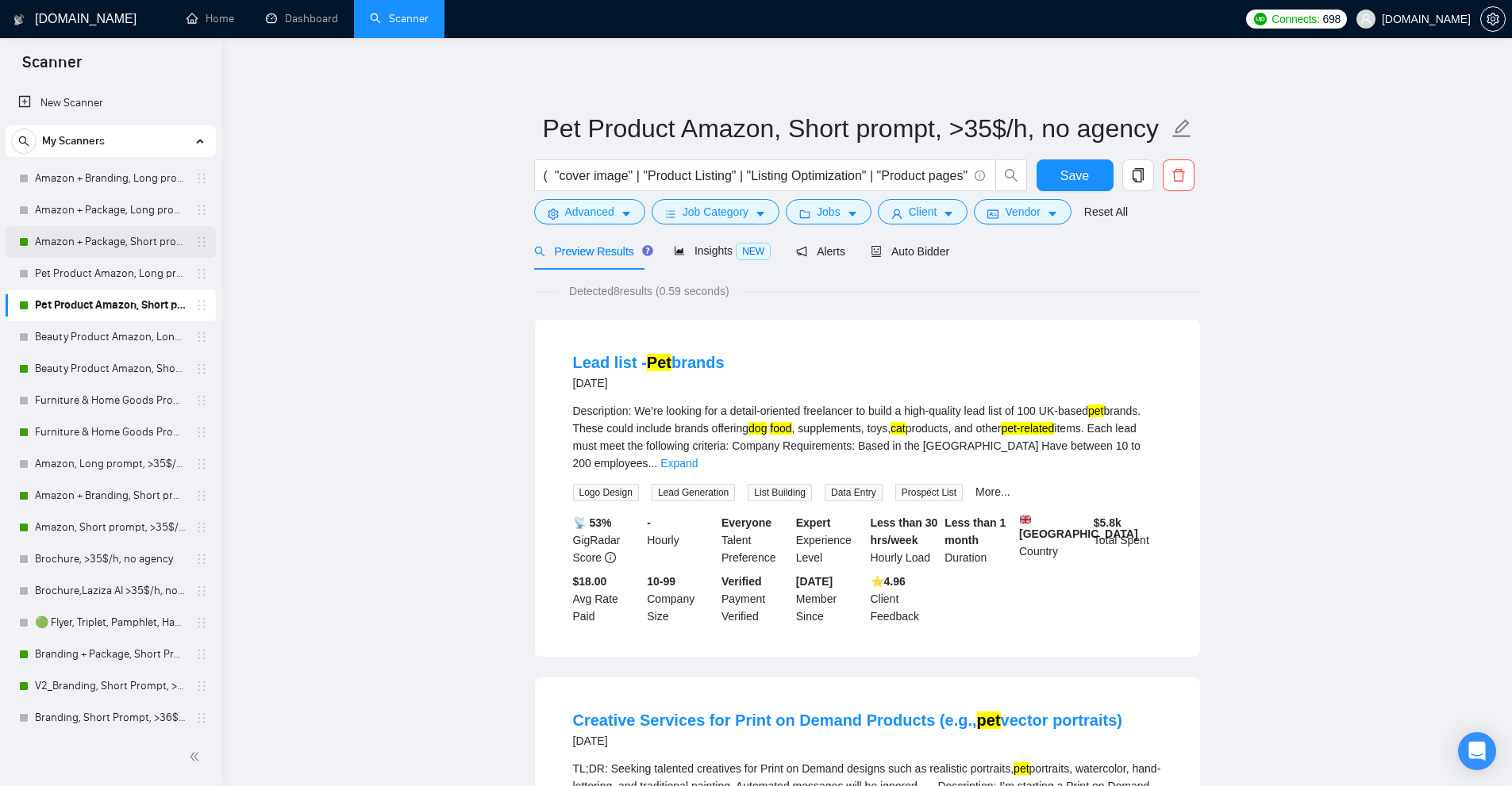
click at [108, 232] on link "Amazon + Package, Short prompt, >35$/h, no agency" at bounding box center [110, 242] width 151 height 32
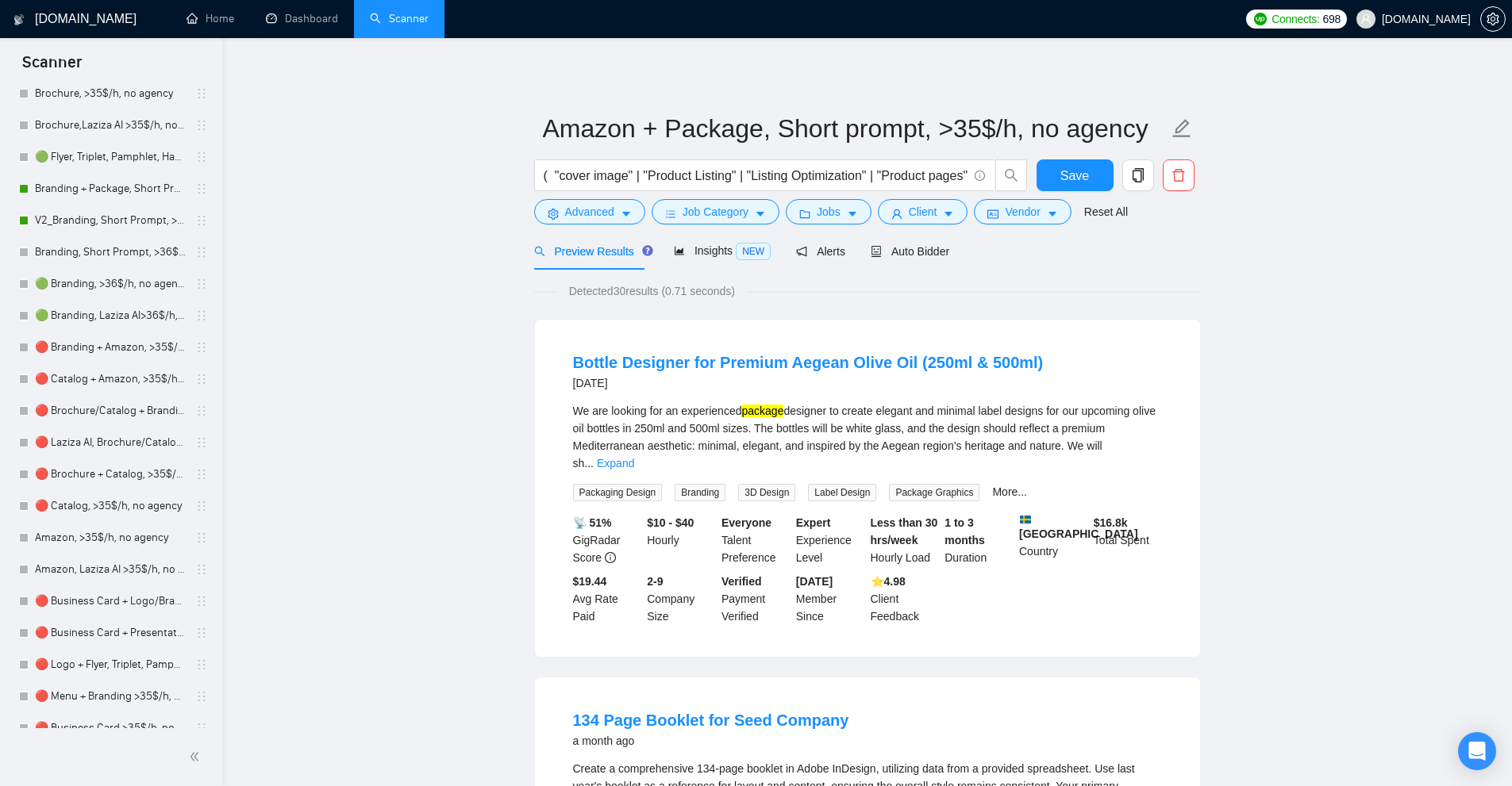
scroll to position [228, 0]
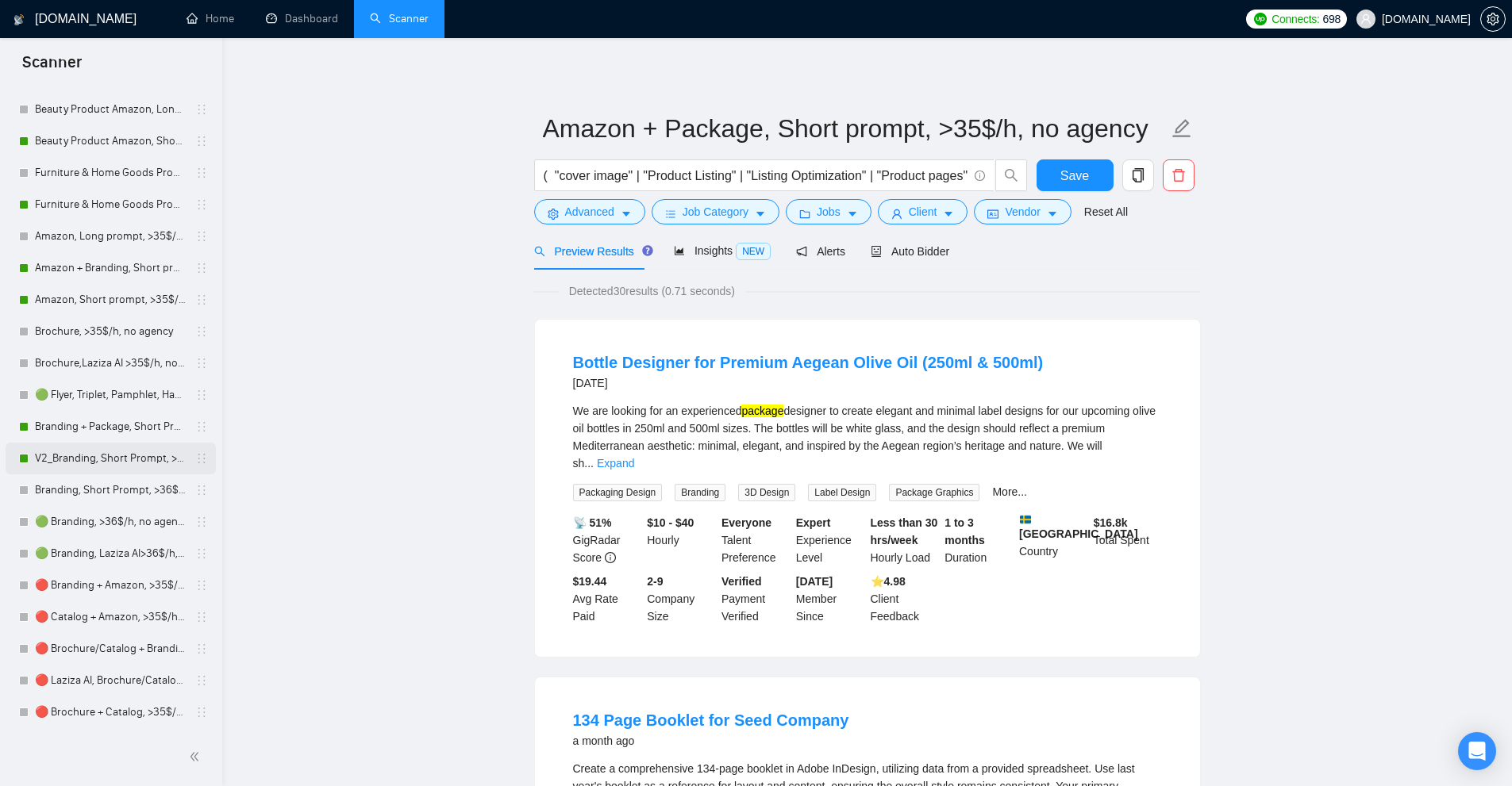
click at [164, 454] on link "V2_Branding, Short Prompt, >36$/h, no agency" at bounding box center [110, 459] width 151 height 32
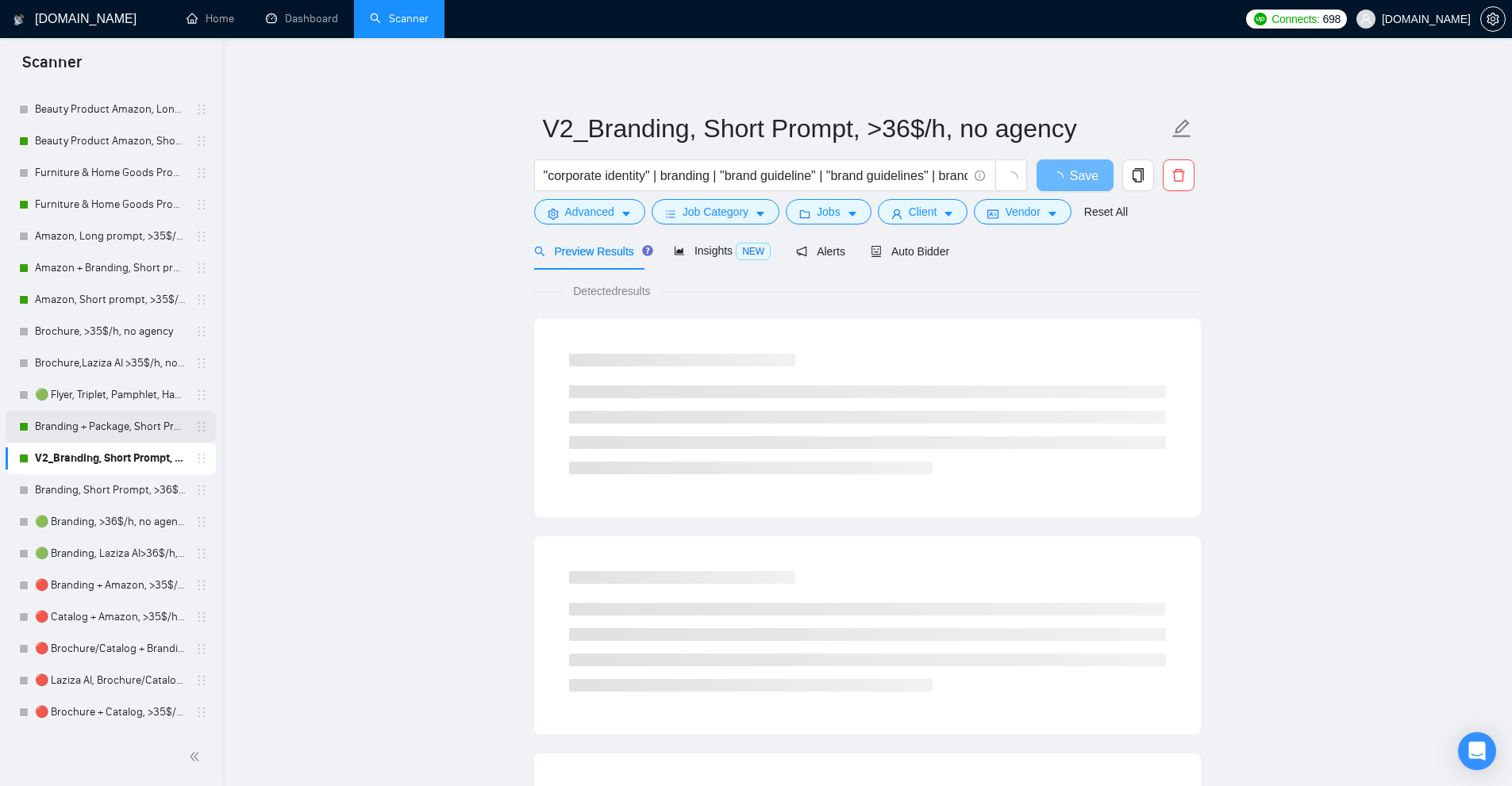
click at [133, 421] on link "Branding + Package, Short Prompt, >36$/h, no agency" at bounding box center [110, 427] width 151 height 32
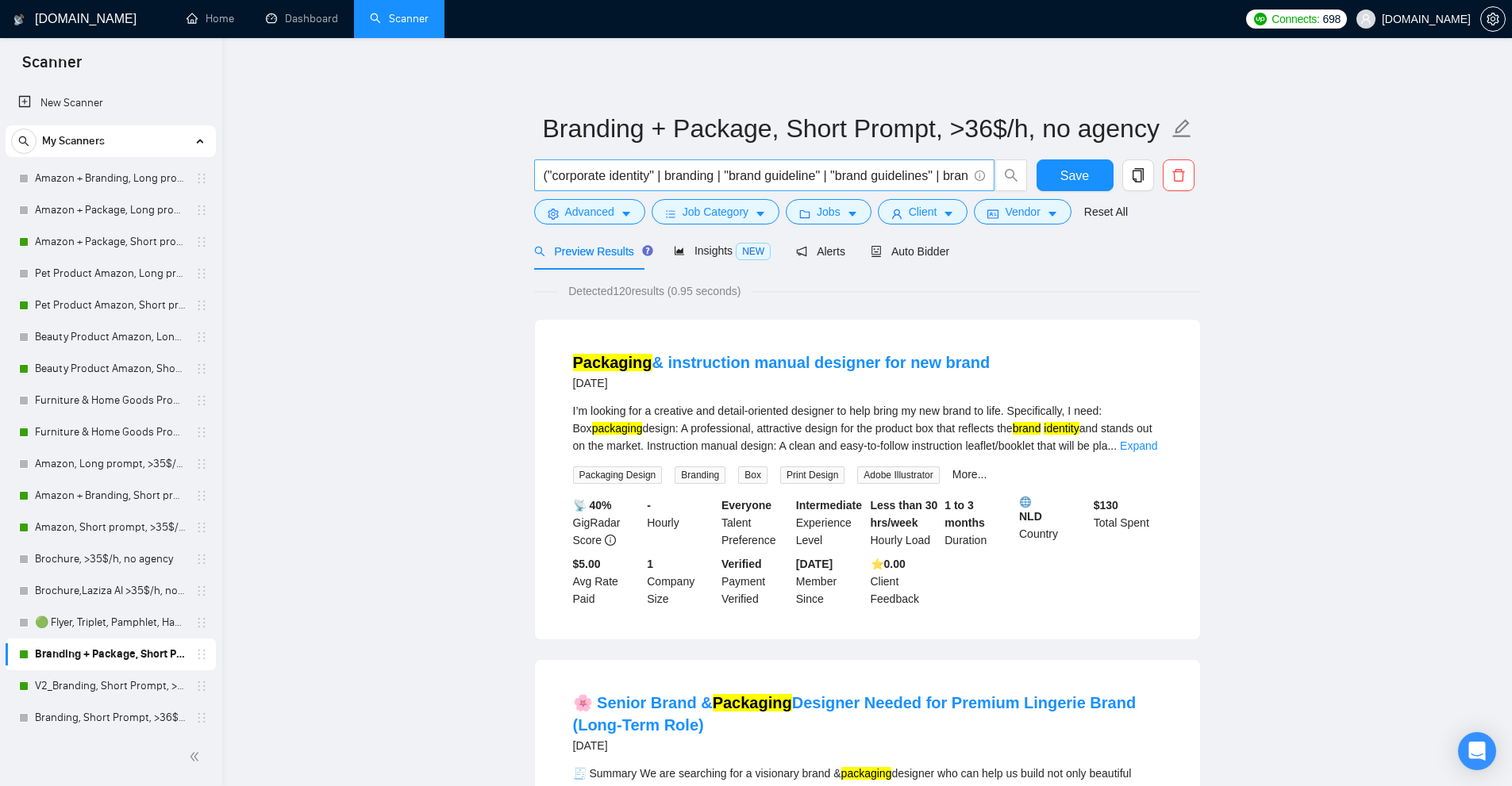
scroll to position [0, 388]
click at [93, 315] on link "Pet Product Amazon, Short prompt, >35$/h, no agency" at bounding box center [110, 306] width 151 height 32
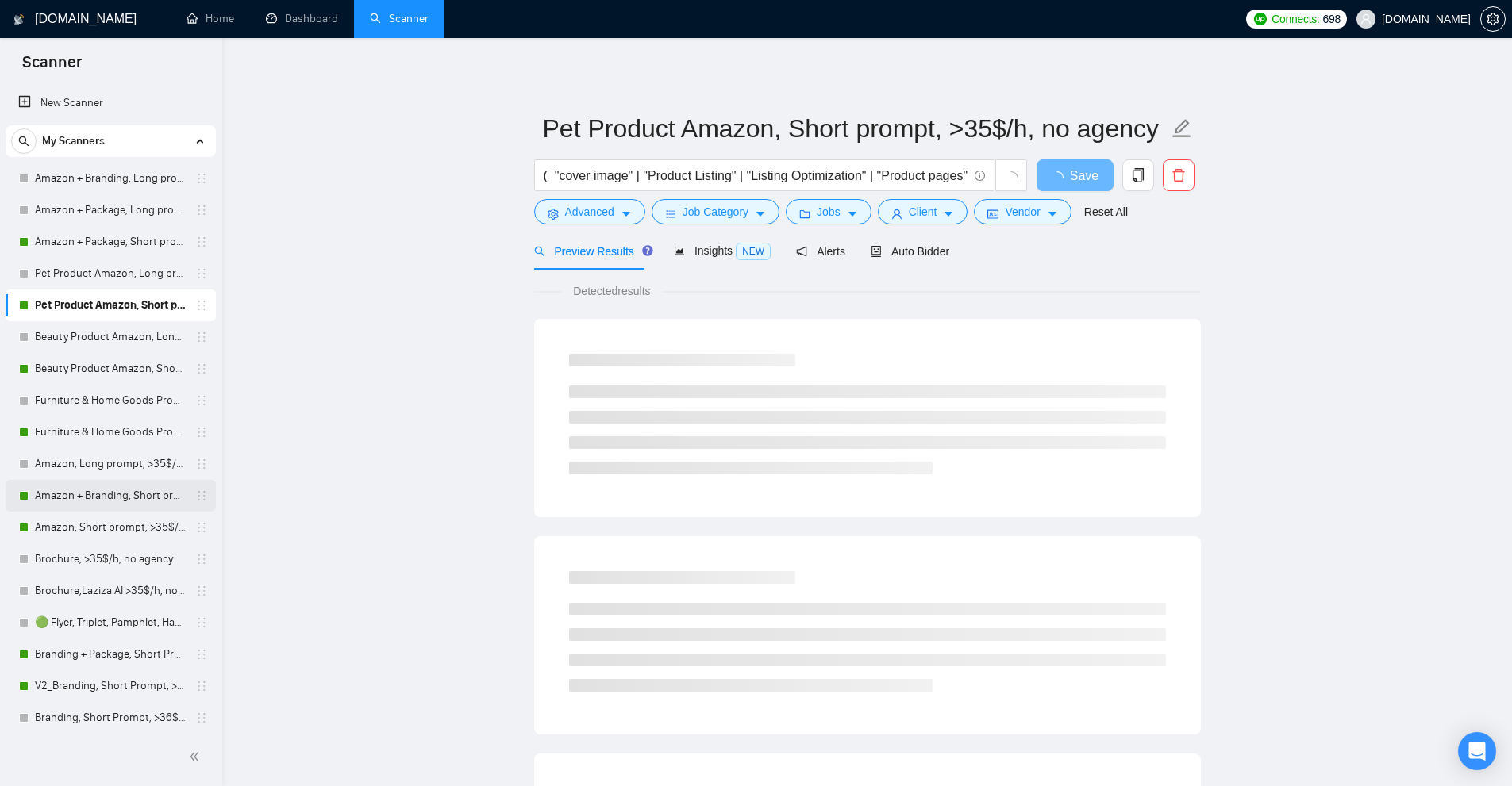
click at [77, 496] on link "Amazon + Branding, Short prompt, >35$/h, no agency" at bounding box center [110, 496] width 151 height 32
click at [84, 523] on link "Amazon, Short prompt, >35$/h, no agency" at bounding box center [110, 528] width 151 height 32
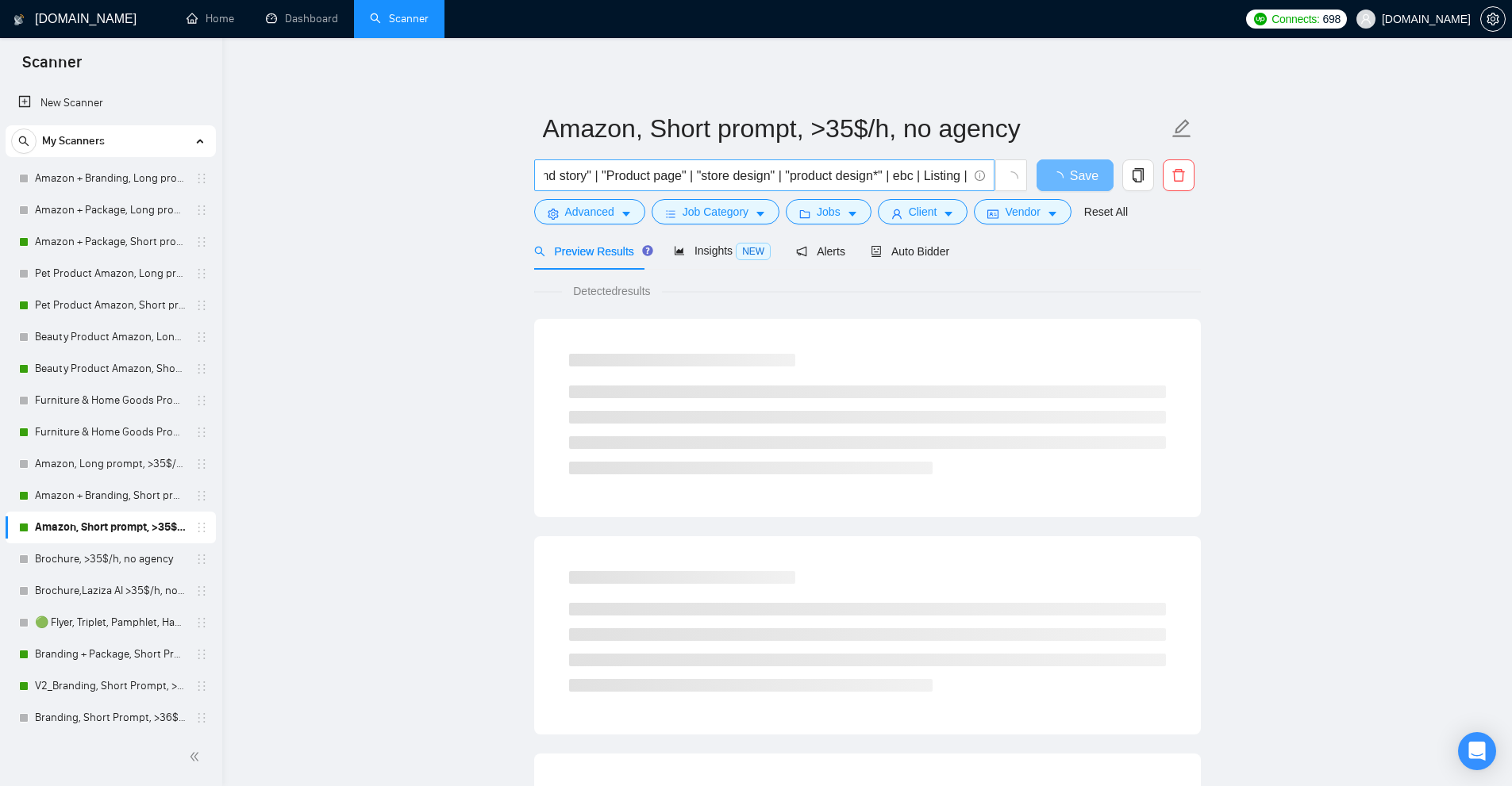
scroll to position [0, 1468]
click at [927, 246] on span "Auto Bidder" at bounding box center [910, 252] width 78 height 12
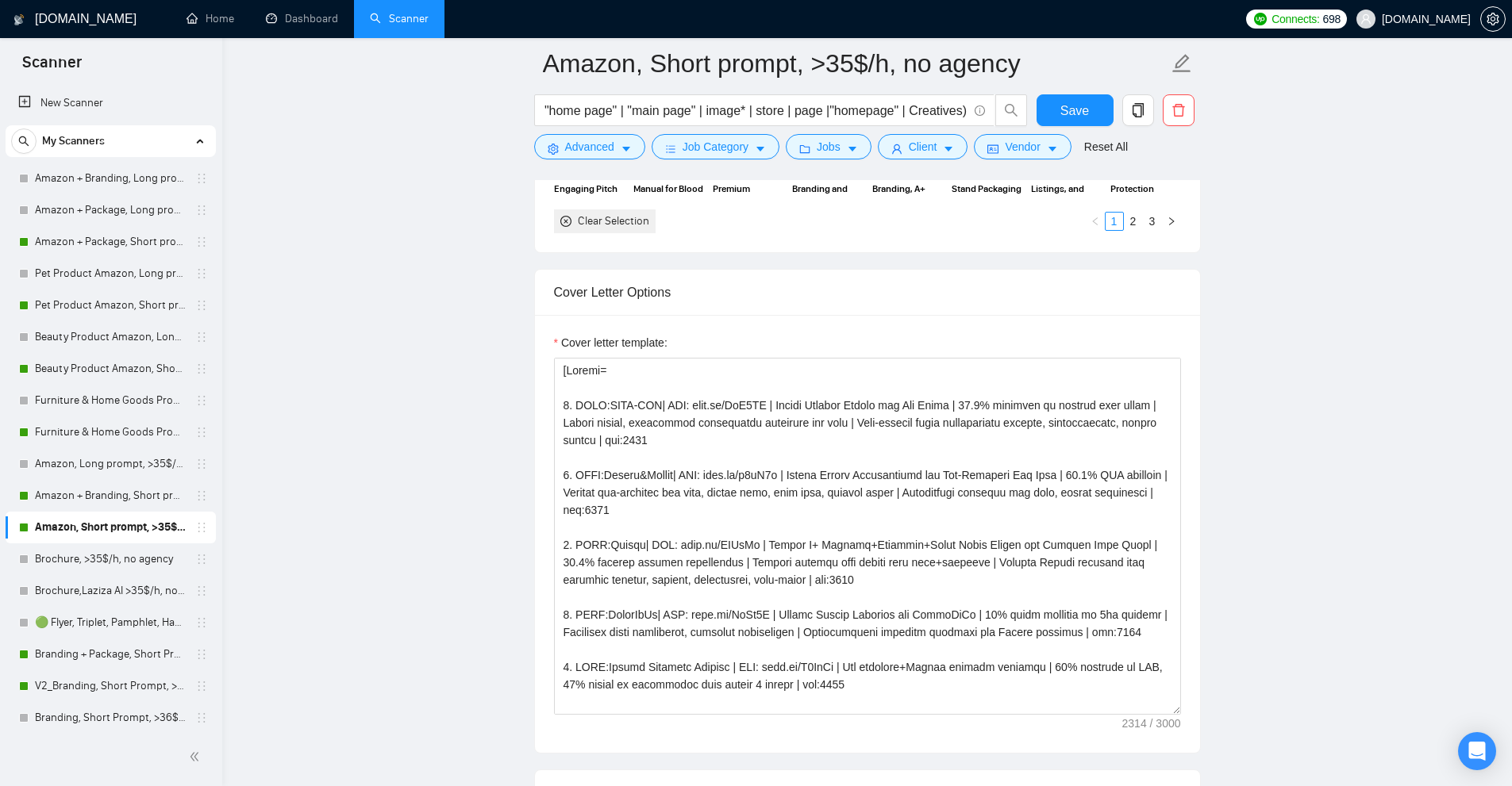
scroll to position [1905, 0]
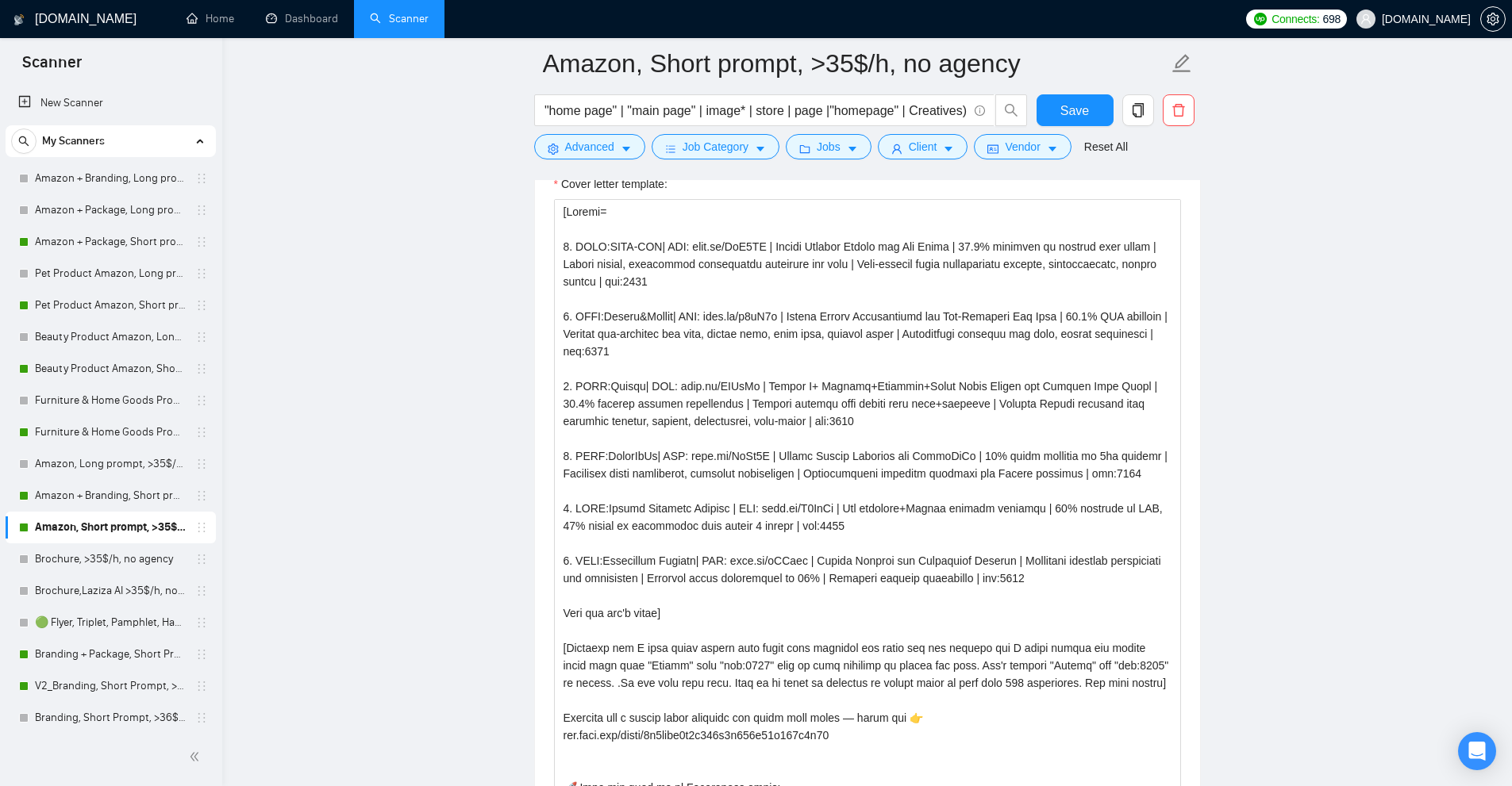
drag, startPoint x: 1178, startPoint y: 549, endPoint x: 1180, endPoint y: 787, distance: 238.0
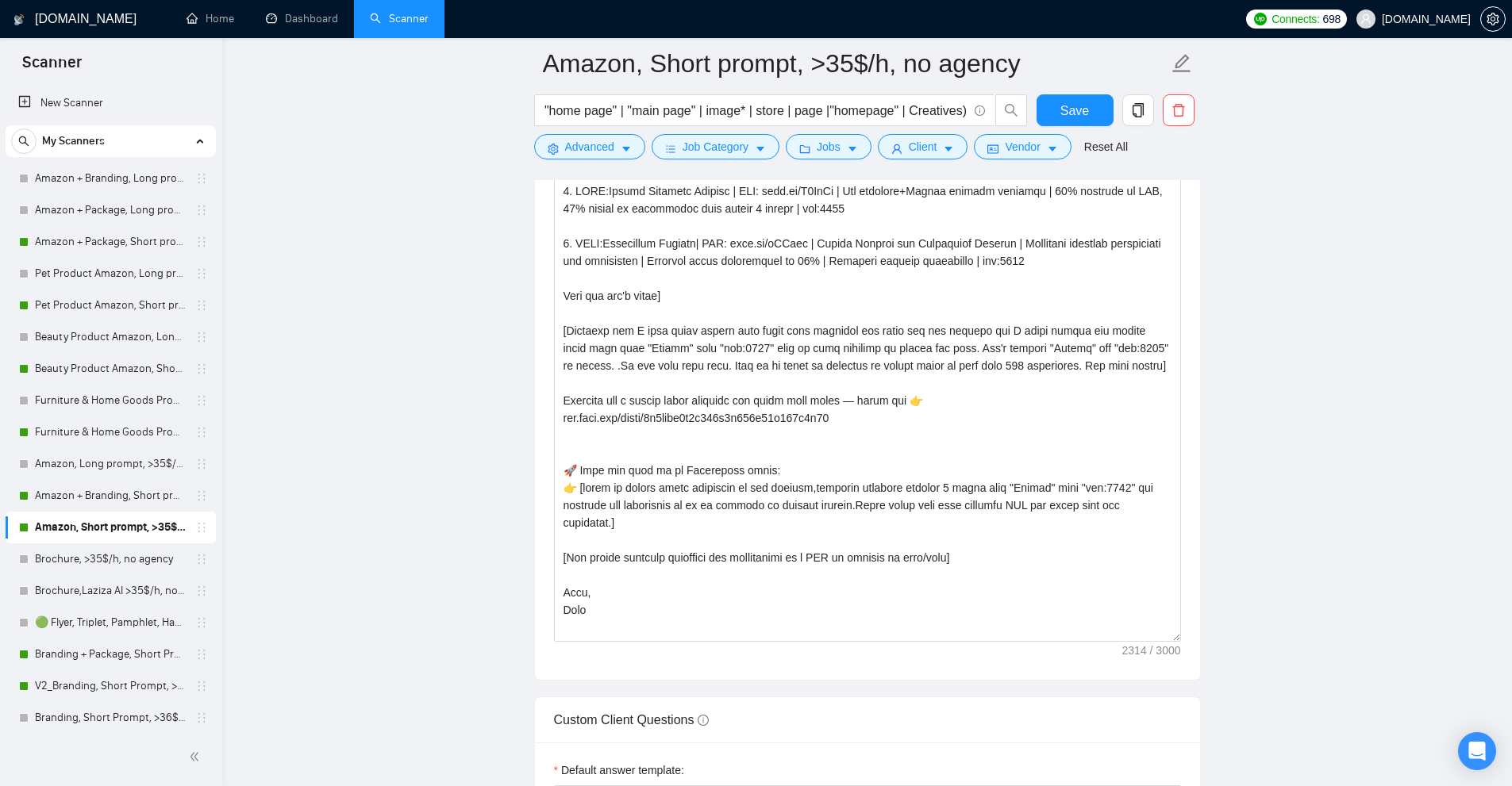
drag, startPoint x: 1172, startPoint y: 469, endPoint x: 1213, endPoint y: 636, distance: 172.0
click at [1213, 636] on main "Amazon, Short prompt, >35$/h, no agency (amazon* | amz) ( "cover image" | "Prod…" at bounding box center [866, 389] width 1239 height 5097
click at [1106, 520] on textarea "Cover letter template:" at bounding box center [867, 261] width 627 height 760
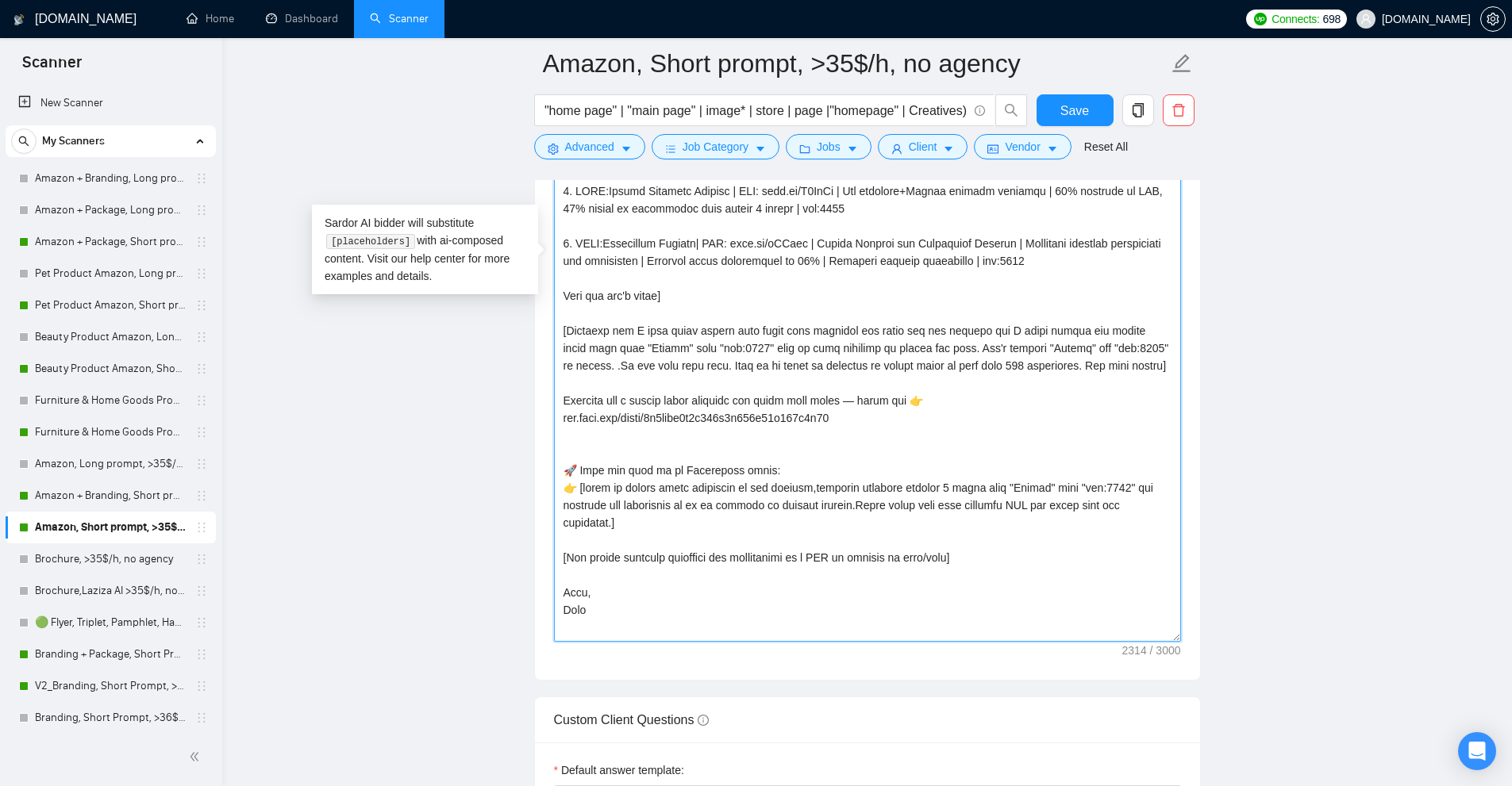
drag, startPoint x: 1004, startPoint y: 576, endPoint x: 838, endPoint y: 395, distance: 245.6
click at [838, 395] on textarea "Cover letter template:" at bounding box center [867, 261] width 627 height 760
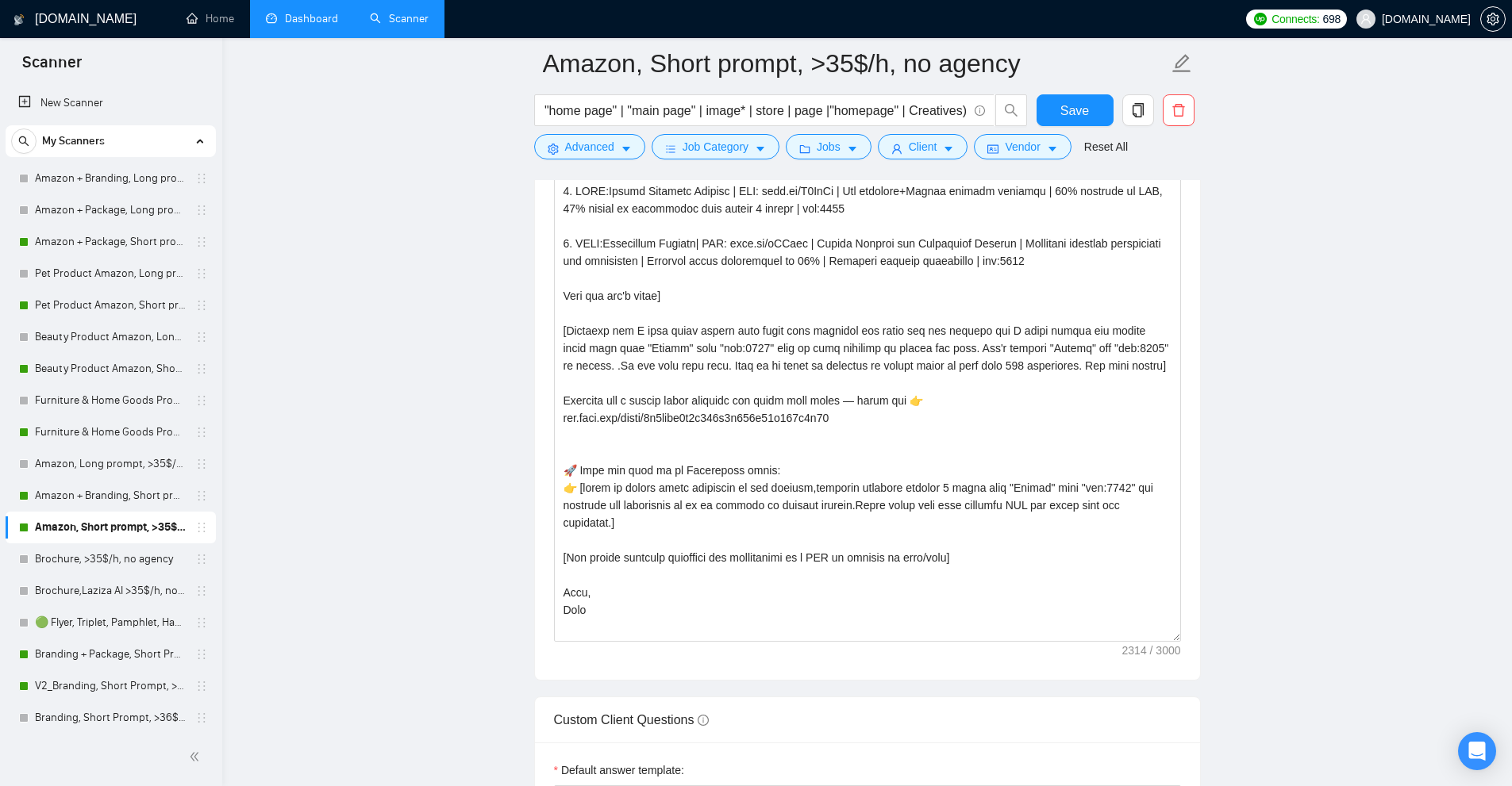
click at [276, 26] on link "Dashboard" at bounding box center [302, 18] width 72 height 13
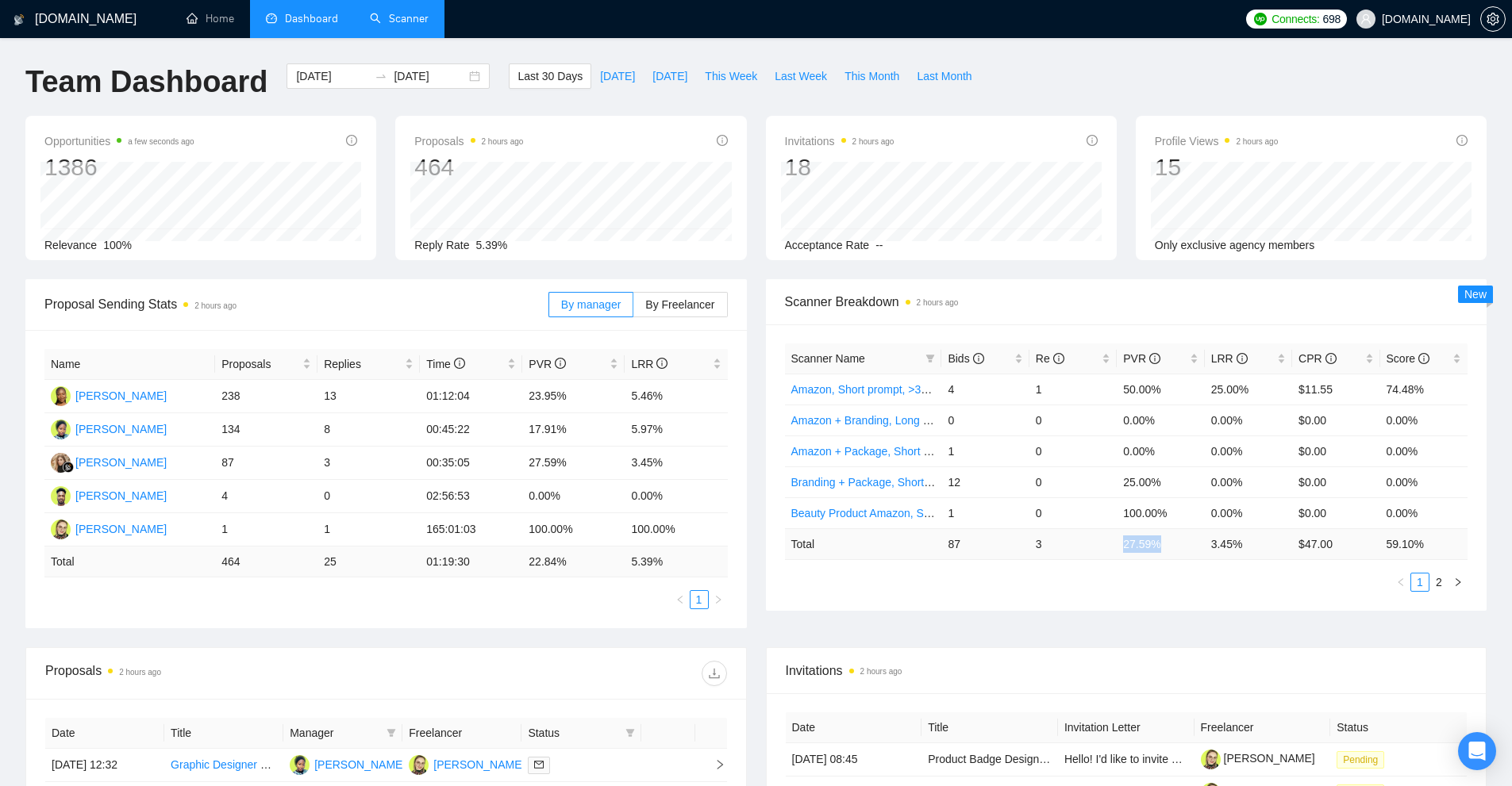
drag, startPoint x: 1118, startPoint y: 540, endPoint x: 1192, endPoint y: 553, distance: 75.1
click at [1180, 548] on tr "Total 87 3 27.59 % 3.45 % $ 47.00 59.10 %" at bounding box center [1127, 543] width 683 height 31
drag, startPoint x: 430, startPoint y: 390, endPoint x: 680, endPoint y: 395, distance: 250.0
click at [680, 395] on tr "Deborah Olunaike 238 13 01:12:04 23.95% 5.46%" at bounding box center [386, 396] width 683 height 33
click at [680, 395] on td "5.46%" at bounding box center [675, 396] width 102 height 33
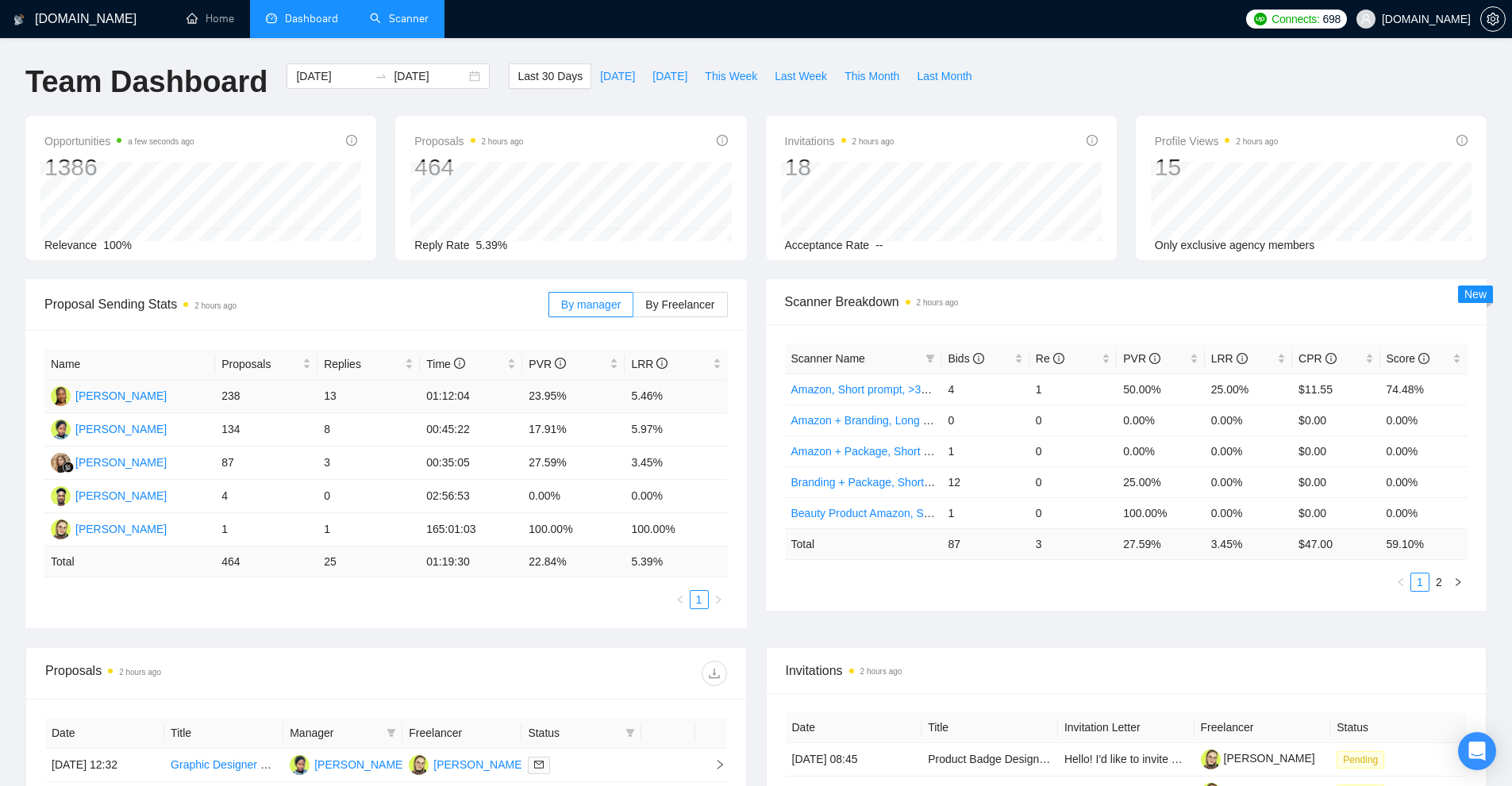
click at [680, 395] on td "5.46%" at bounding box center [675, 396] width 102 height 33
drag, startPoint x: 680, startPoint y: 395, endPoint x: 547, endPoint y: 393, distance: 133.0
click at [547, 393] on tr "Deborah Olunaike 238 13 01:12:04 23.95% 5.46%" at bounding box center [386, 396] width 683 height 33
drag, startPoint x: 1254, startPoint y: 544, endPoint x: 1114, endPoint y: 552, distance: 140.2
click at [1114, 552] on tr "Total 87 3 27.59 % 3.45 % $ 47.00 59.10 %" at bounding box center [1127, 543] width 683 height 31
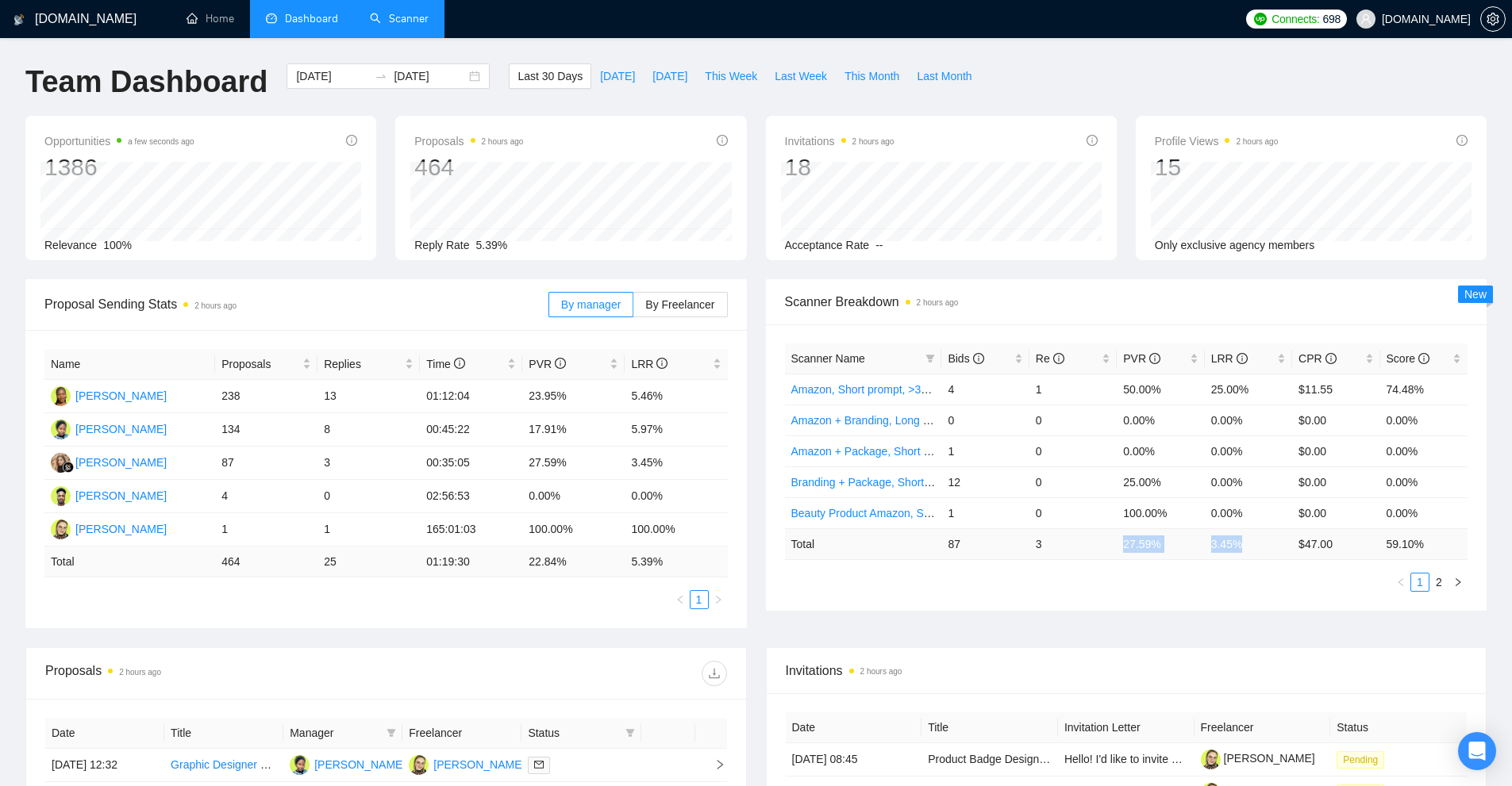
click at [1114, 552] on td "3" at bounding box center [1074, 543] width 87 height 31
drag, startPoint x: 1114, startPoint y: 552, endPoint x: 1251, endPoint y: 545, distance: 137.2
click at [1251, 545] on tr "Total 87 3 27.59 % 3.45 % $ 47.00 59.10 %" at bounding box center [1127, 543] width 683 height 31
drag, startPoint x: 1109, startPoint y: 389, endPoint x: 1252, endPoint y: 390, distance: 143.0
click at [1252, 390] on tr "Amazon, Short prompt, >35$/h, no agency 4 1 50.00% 25.00% $11.55 74.48%" at bounding box center [1127, 389] width 683 height 31
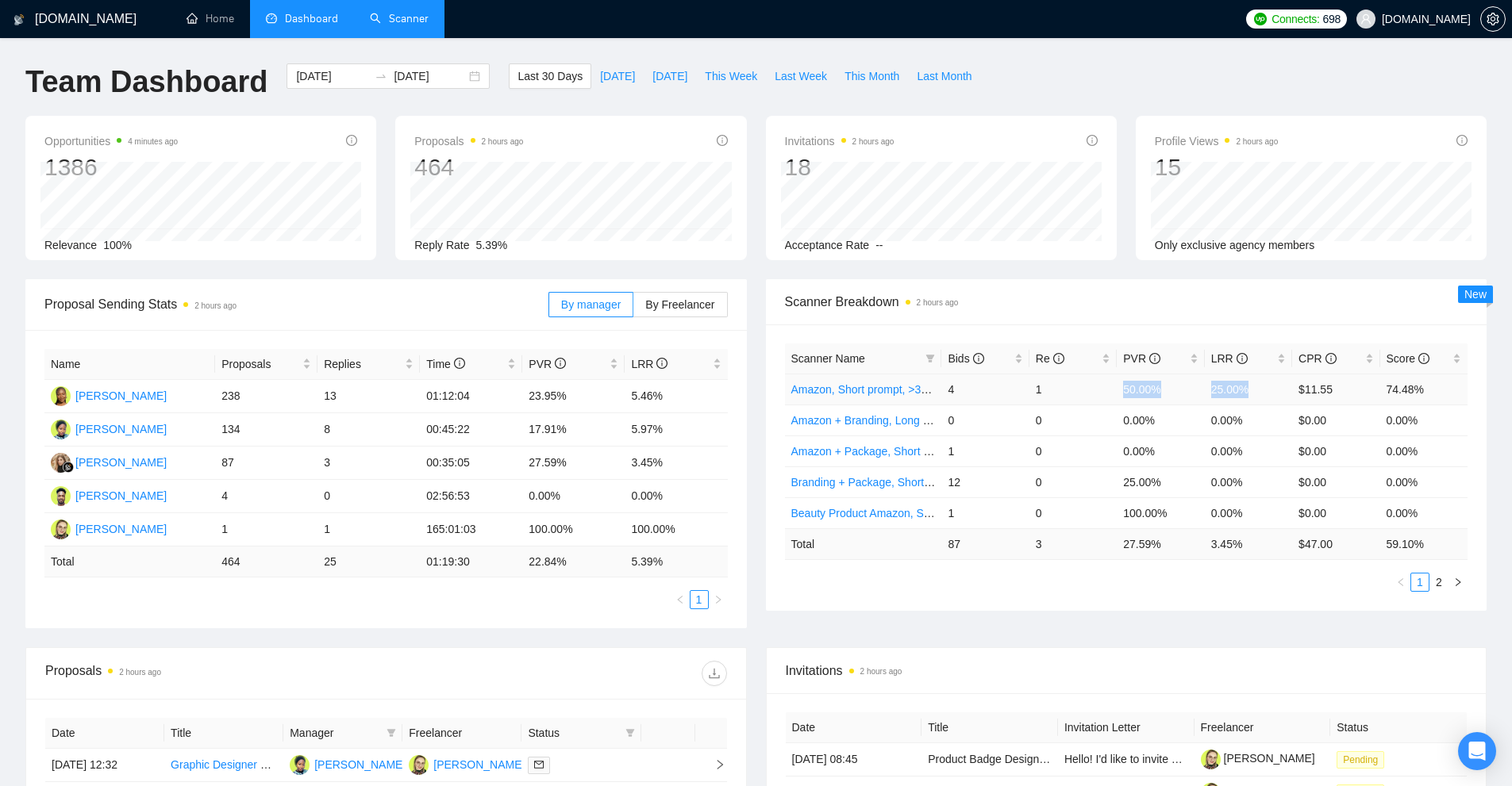
click at [1252, 390] on td "25.00%" at bounding box center [1249, 389] width 87 height 31
drag, startPoint x: 1252, startPoint y: 390, endPoint x: 959, endPoint y: 395, distance: 293.0
click at [959, 395] on tr "Amazon, Short prompt, >35$/h, no agency 4 1 50.00% 25.00% $11.55 74.48%" at bounding box center [1127, 389] width 683 height 31
click at [1139, 615] on div "Proposal Sending Stats 2 hours ago By manager By Freelancer Name Proposals Repl…" at bounding box center [756, 463] width 1480 height 368
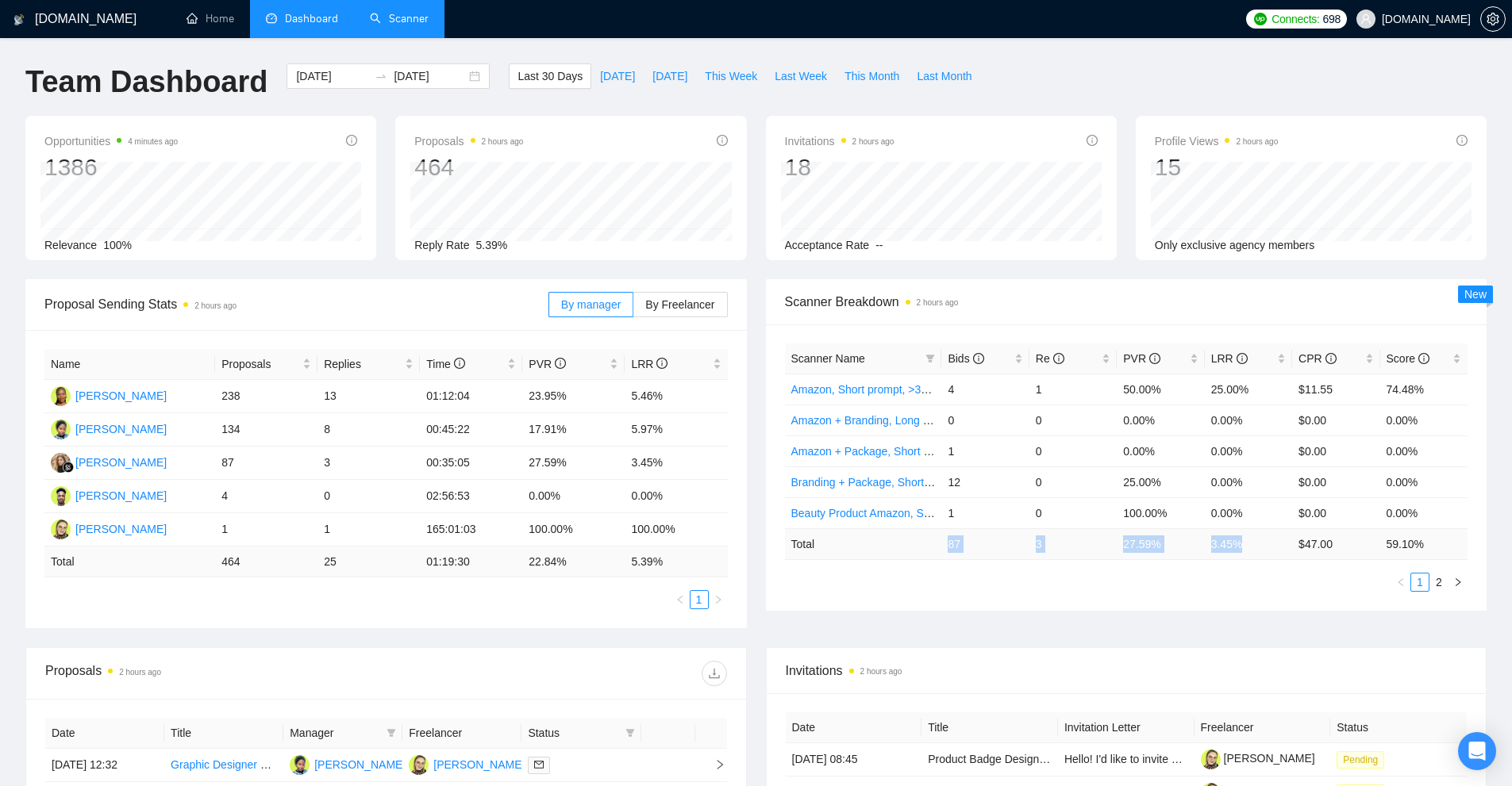
drag, startPoint x: 1255, startPoint y: 541, endPoint x: 937, endPoint y: 537, distance: 318.0
click at [937, 537] on tr "Total 87 3 27.59 % 3.45 % $ 47.00 59.10 %" at bounding box center [1127, 543] width 683 height 31
click at [937, 537] on td "Total" at bounding box center [864, 543] width 157 height 31
drag, startPoint x: 937, startPoint y: 537, endPoint x: 1293, endPoint y: 544, distance: 356.1
click at [1293, 544] on tr "Total 87 3 27.59 % 3.45 % $ 47.00 59.10 %" at bounding box center [1127, 543] width 683 height 31
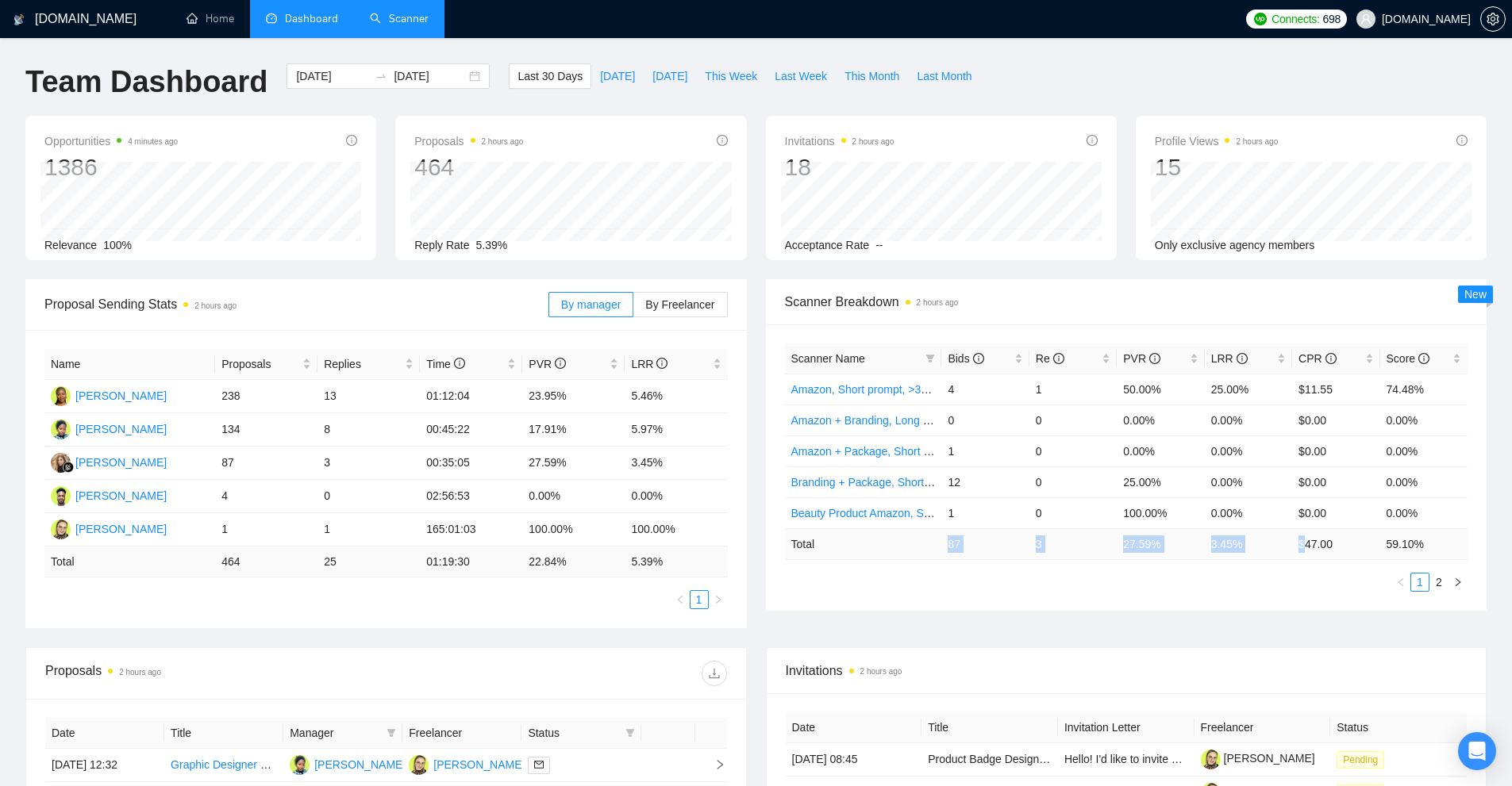
click at [397, 12] on link "Scanner" at bounding box center [399, 18] width 59 height 13
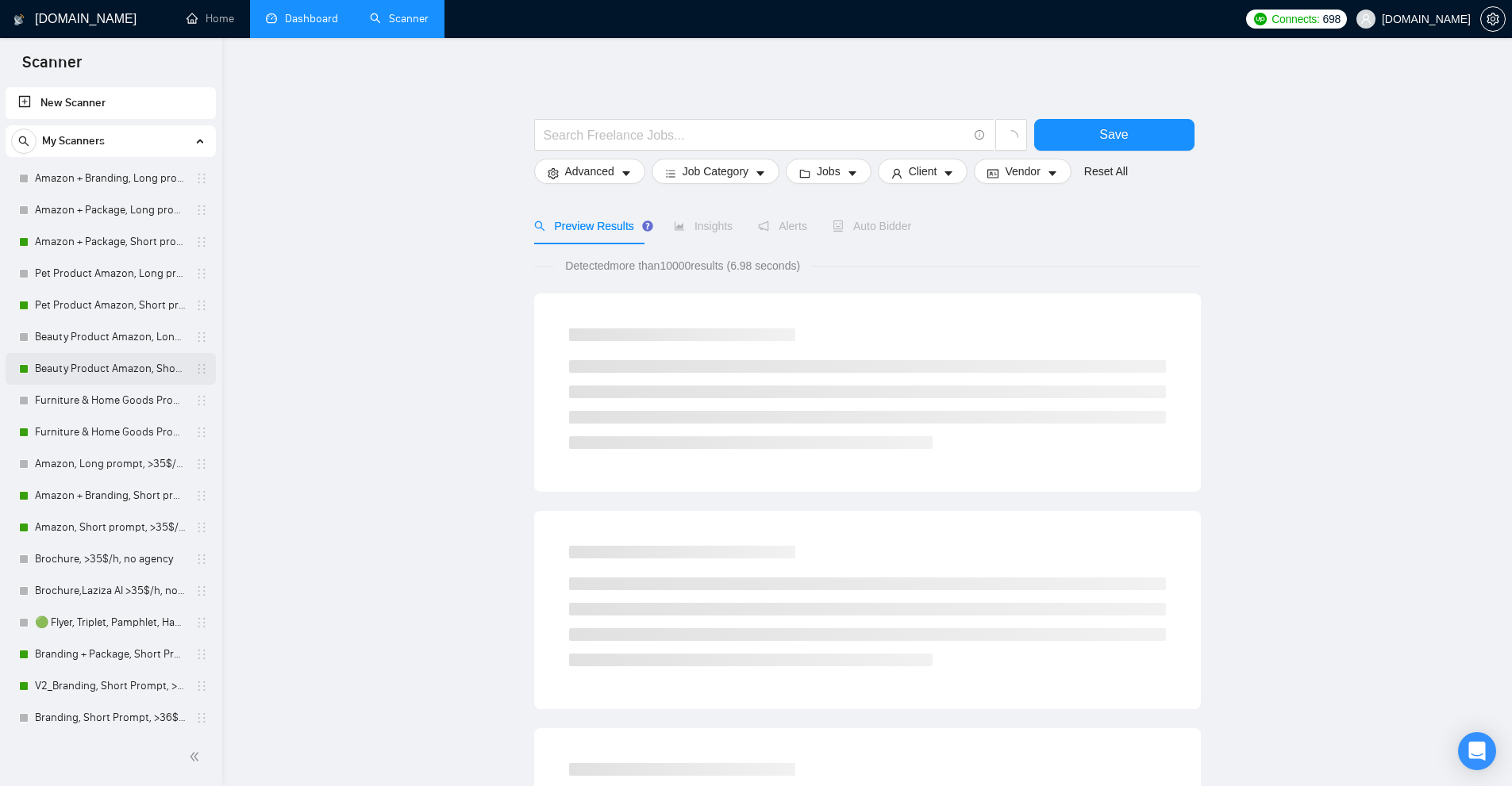
click at [83, 377] on link "Beauty Product Amazon, Short prompt, >35$/h, no agency" at bounding box center [110, 369] width 151 height 32
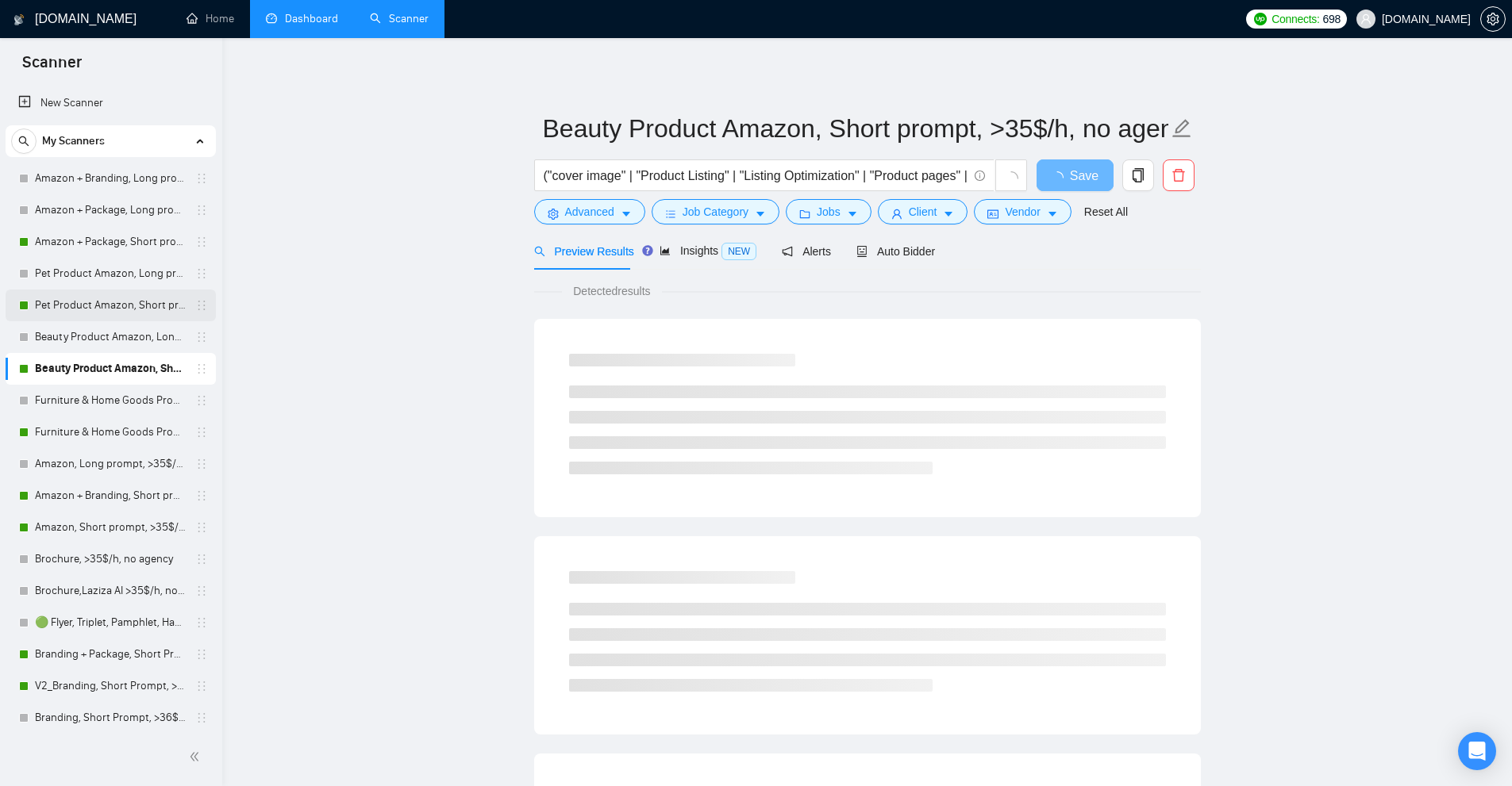
click at [63, 296] on link "Pet Product Amazon, Short prompt, >35$/h, no agency" at bounding box center [110, 306] width 151 height 32
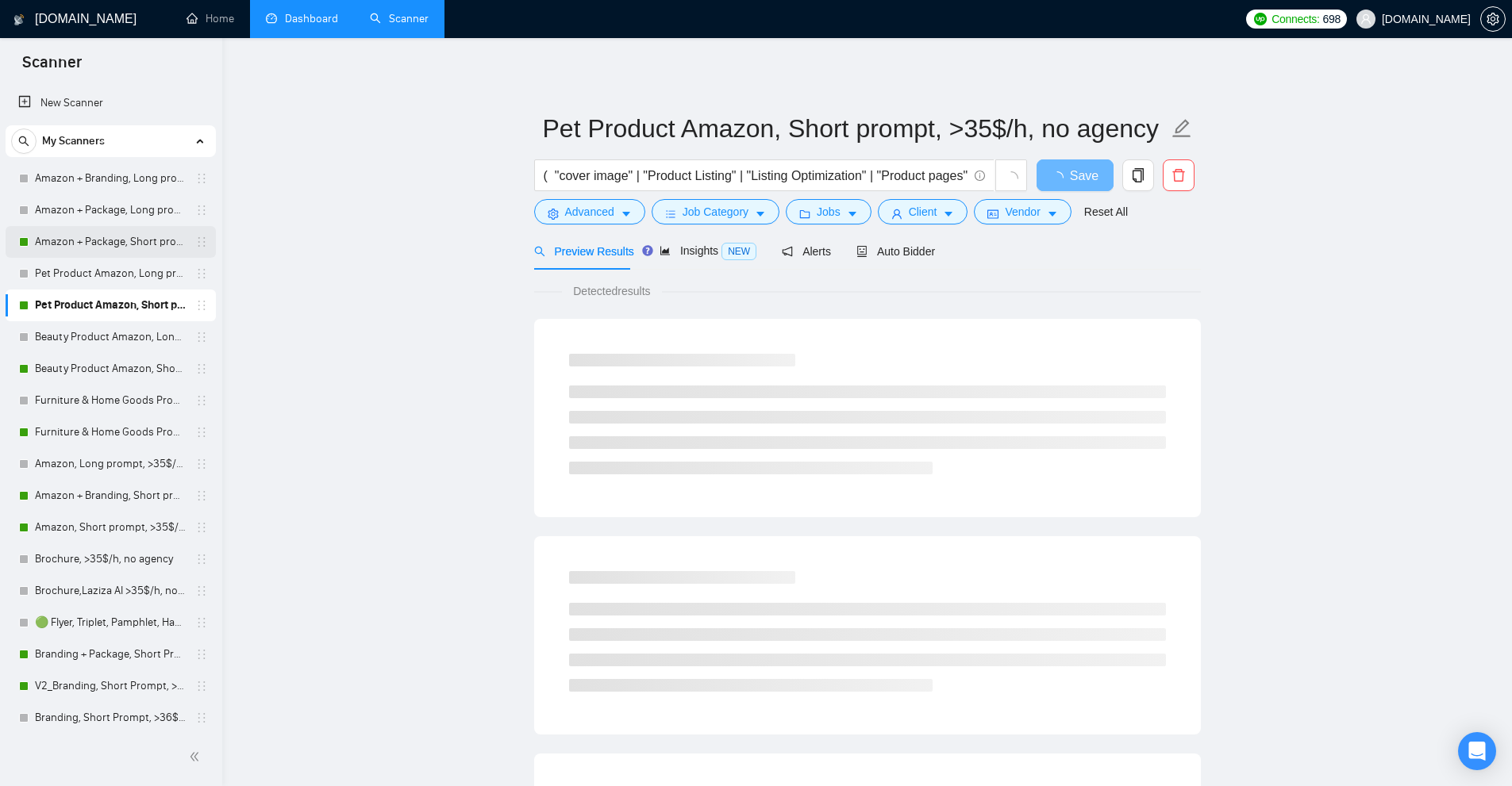
click at [65, 227] on link "Amazon + Package, Short prompt, >35$/h, no agency" at bounding box center [110, 242] width 151 height 32
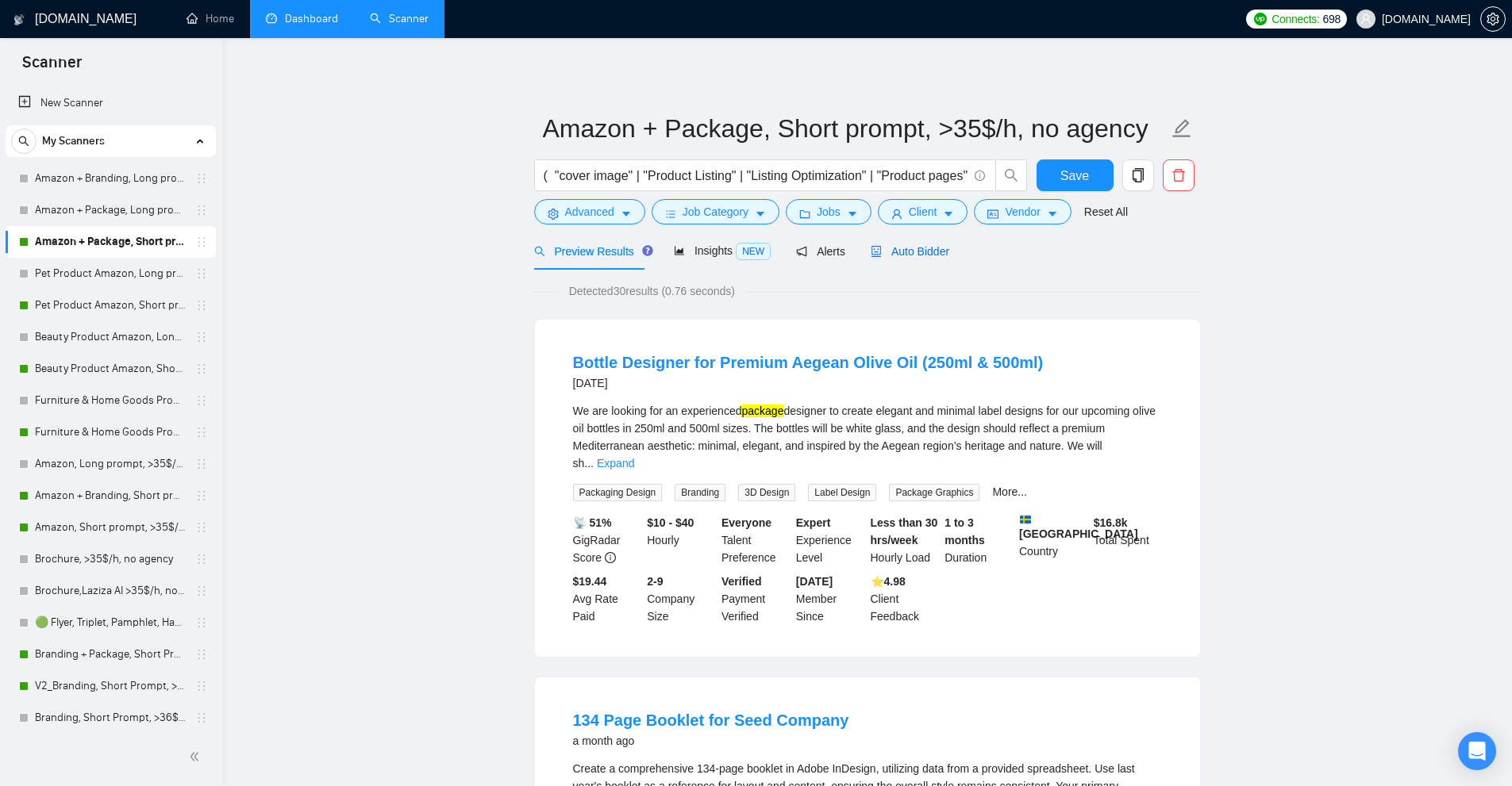
click at [933, 254] on span "Auto Bidder" at bounding box center [910, 252] width 78 height 12
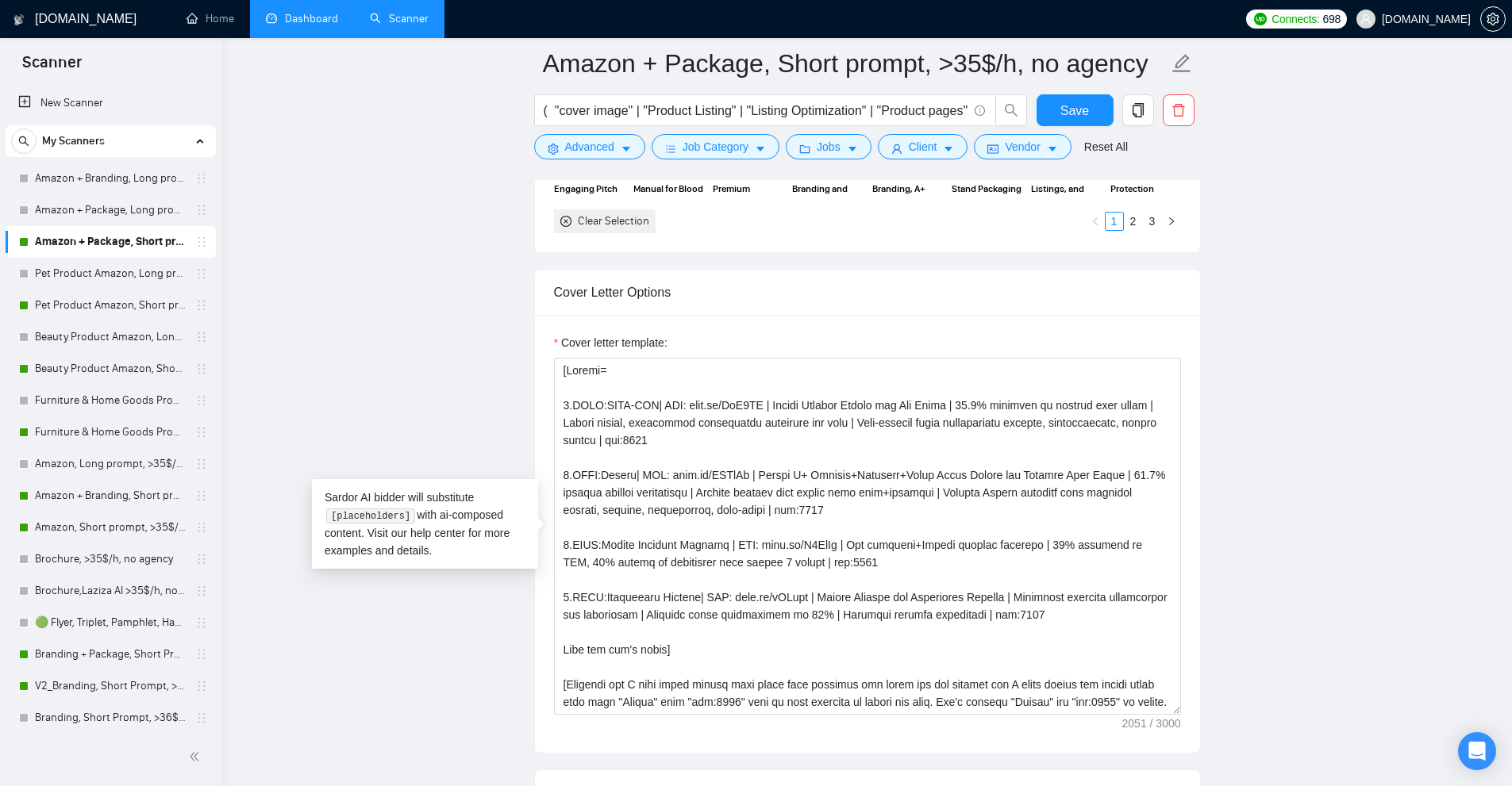
click at [283, 21] on link "Dashboard" at bounding box center [302, 18] width 72 height 13
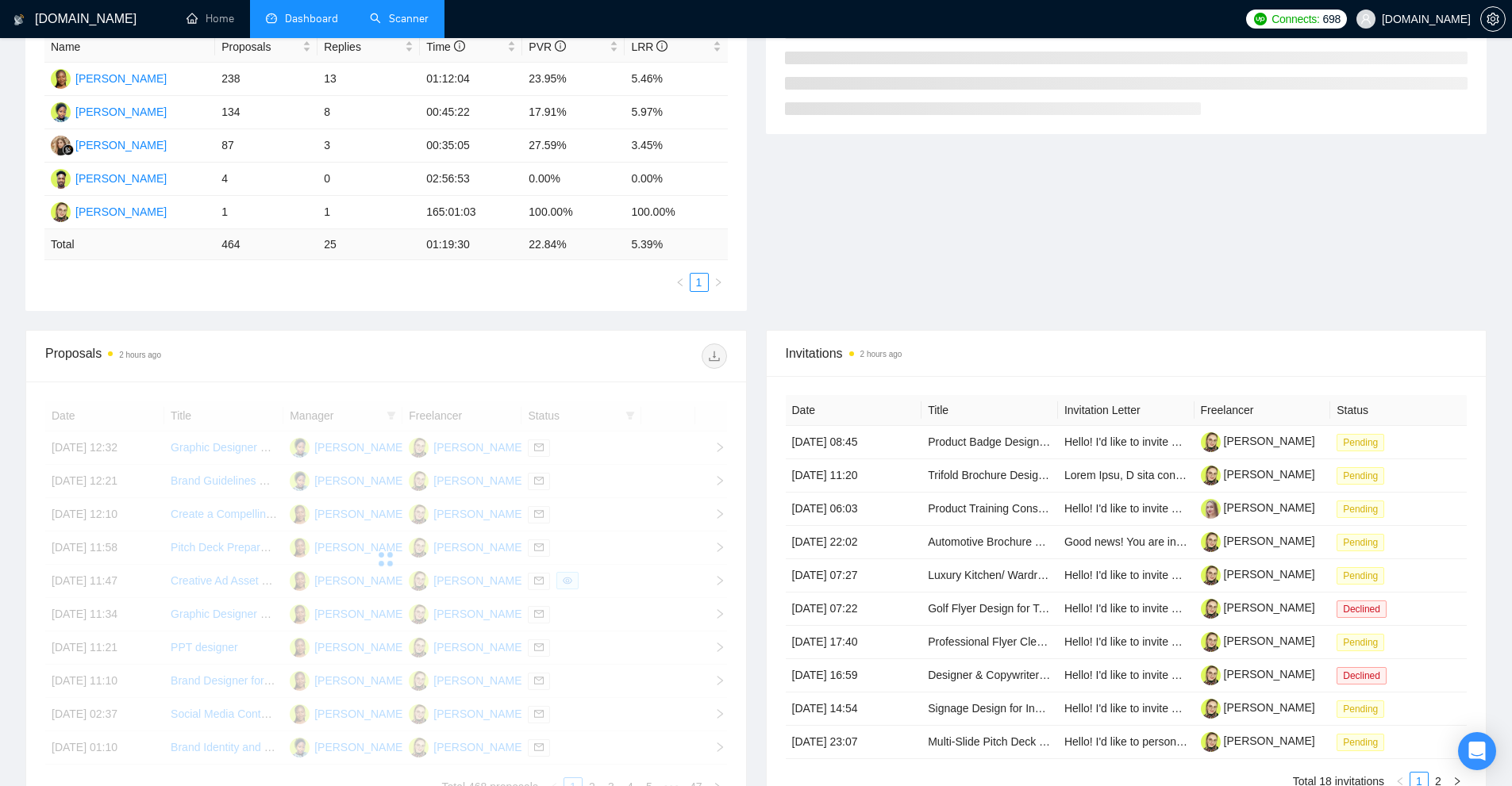
scroll to position [484, 0]
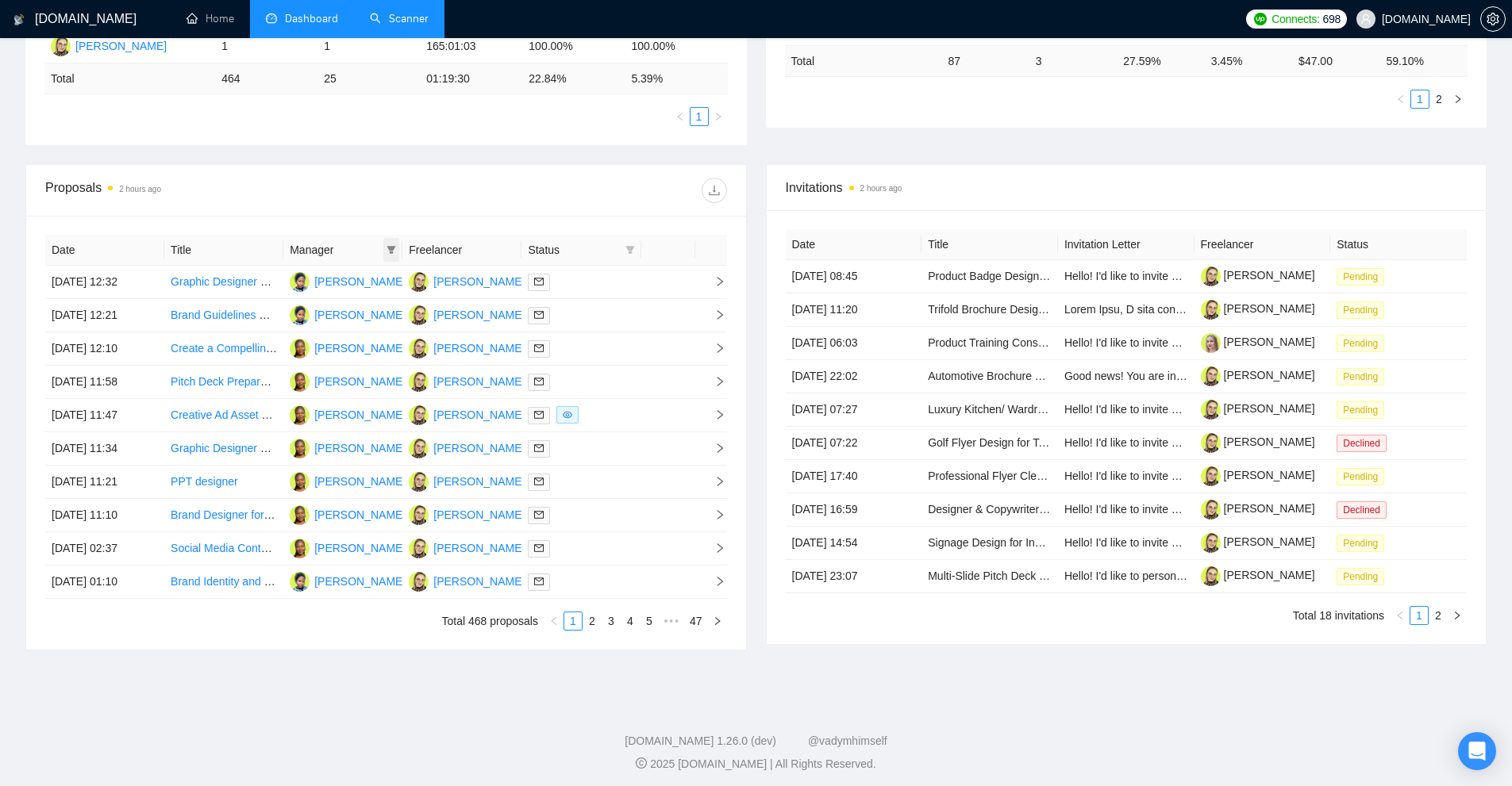
click at [386, 248] on span at bounding box center [391, 250] width 16 height 24
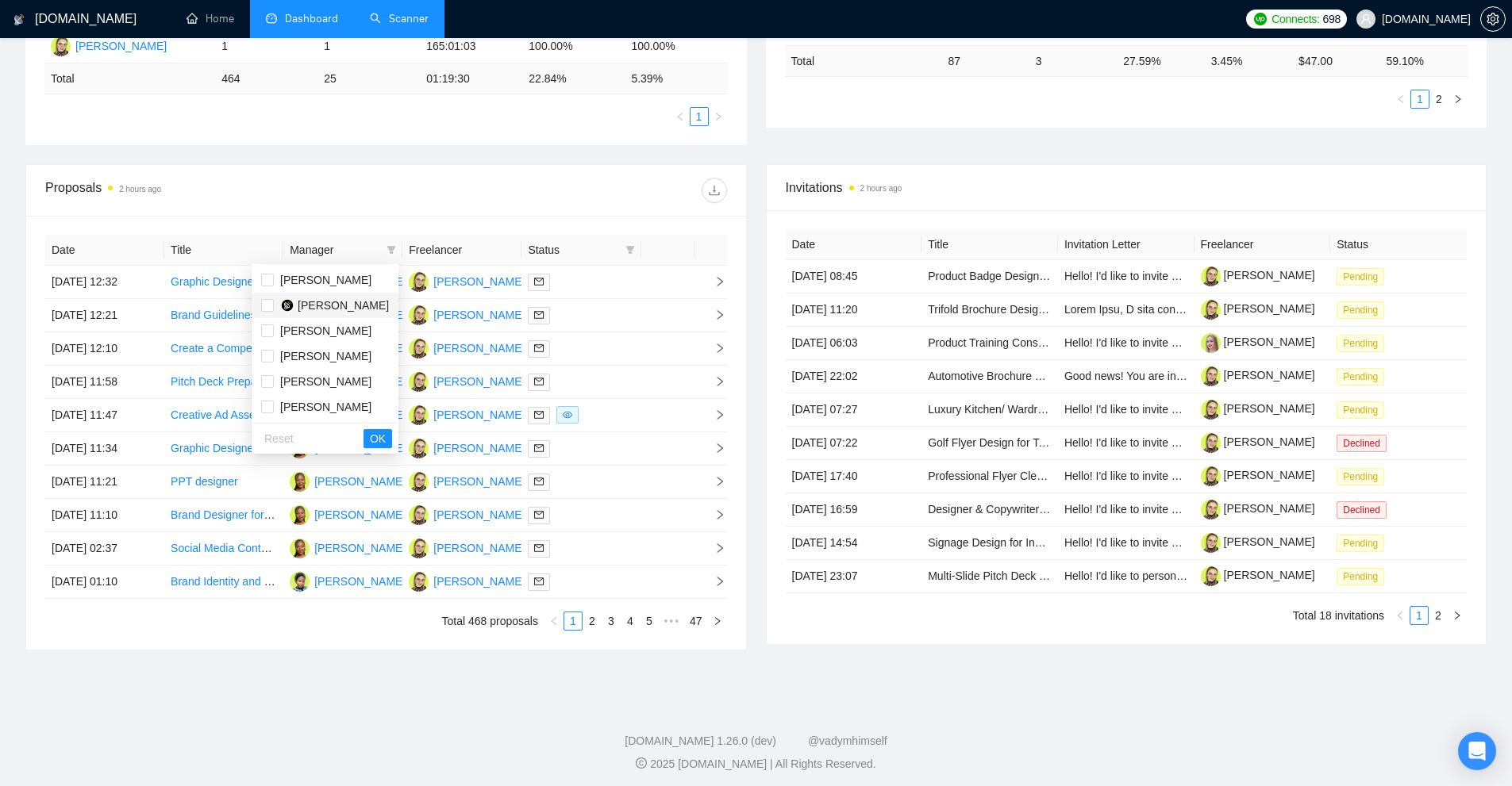
click at [338, 304] on span "Kateryna Yakubova" at bounding box center [343, 305] width 92 height 12
checkbox input "true"
click at [378, 438] on span "OK" at bounding box center [378, 439] width 16 height 18
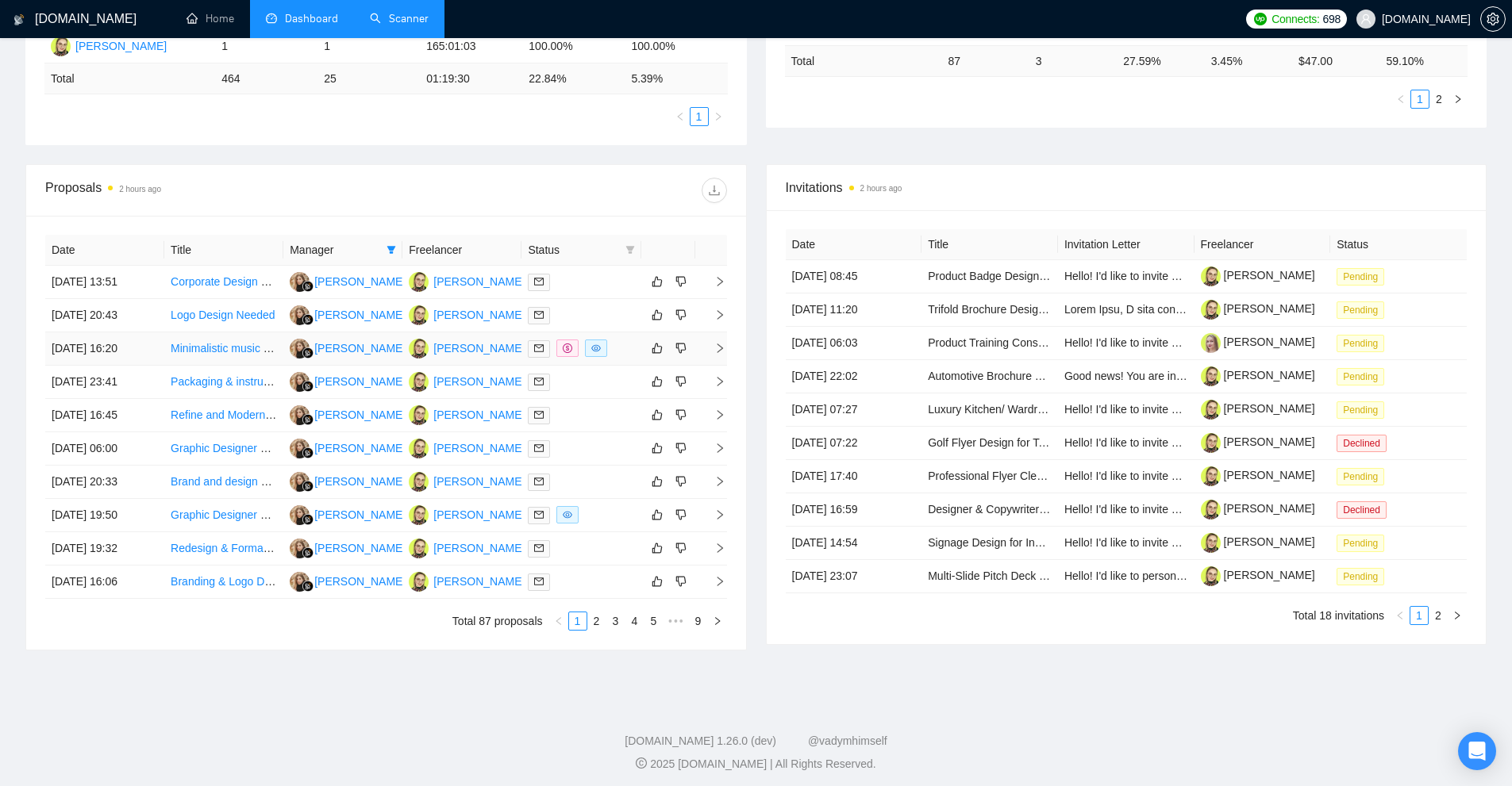
click at [623, 349] on div at bounding box center [581, 349] width 107 height 19
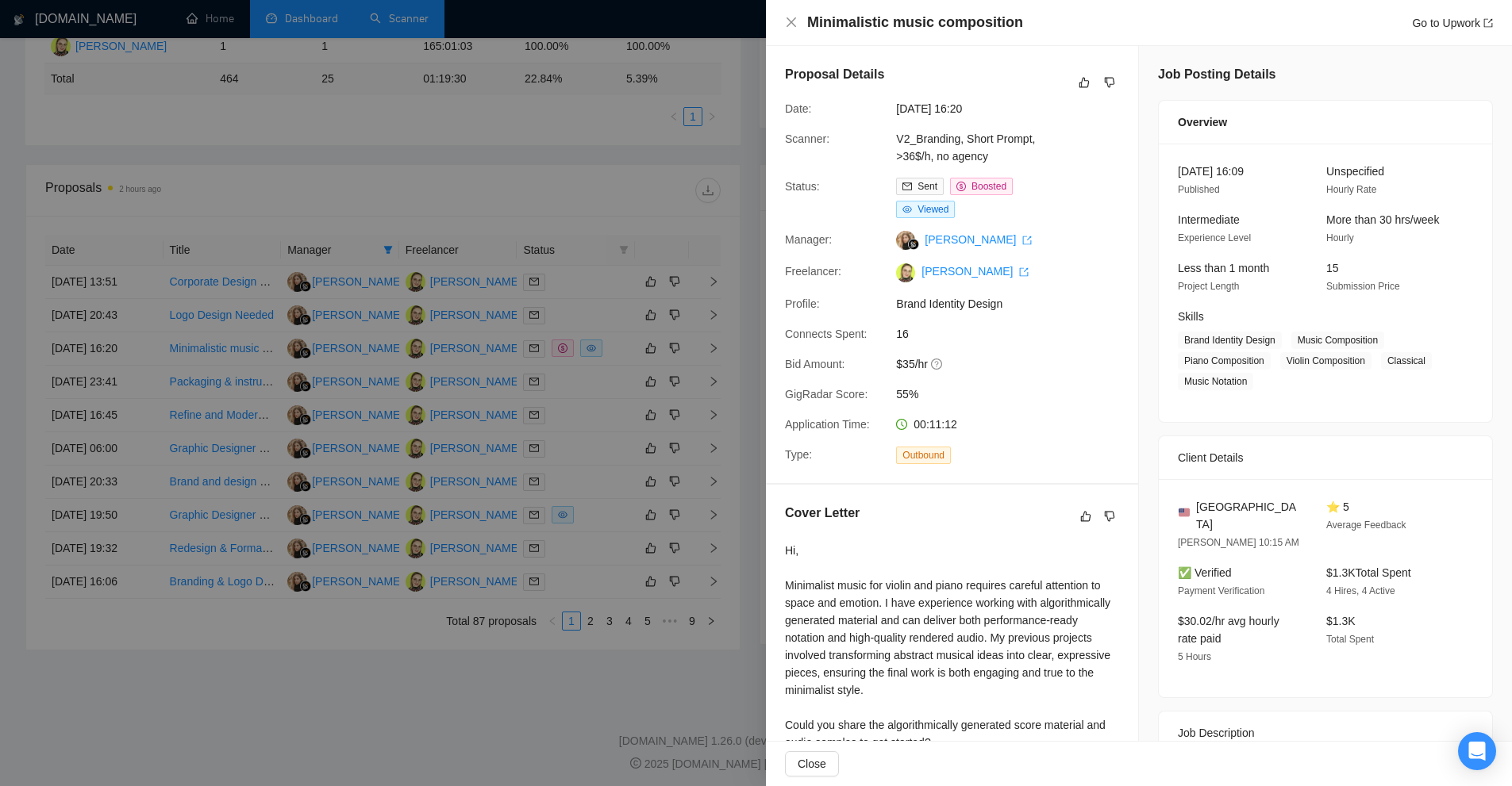
scroll to position [143, 0]
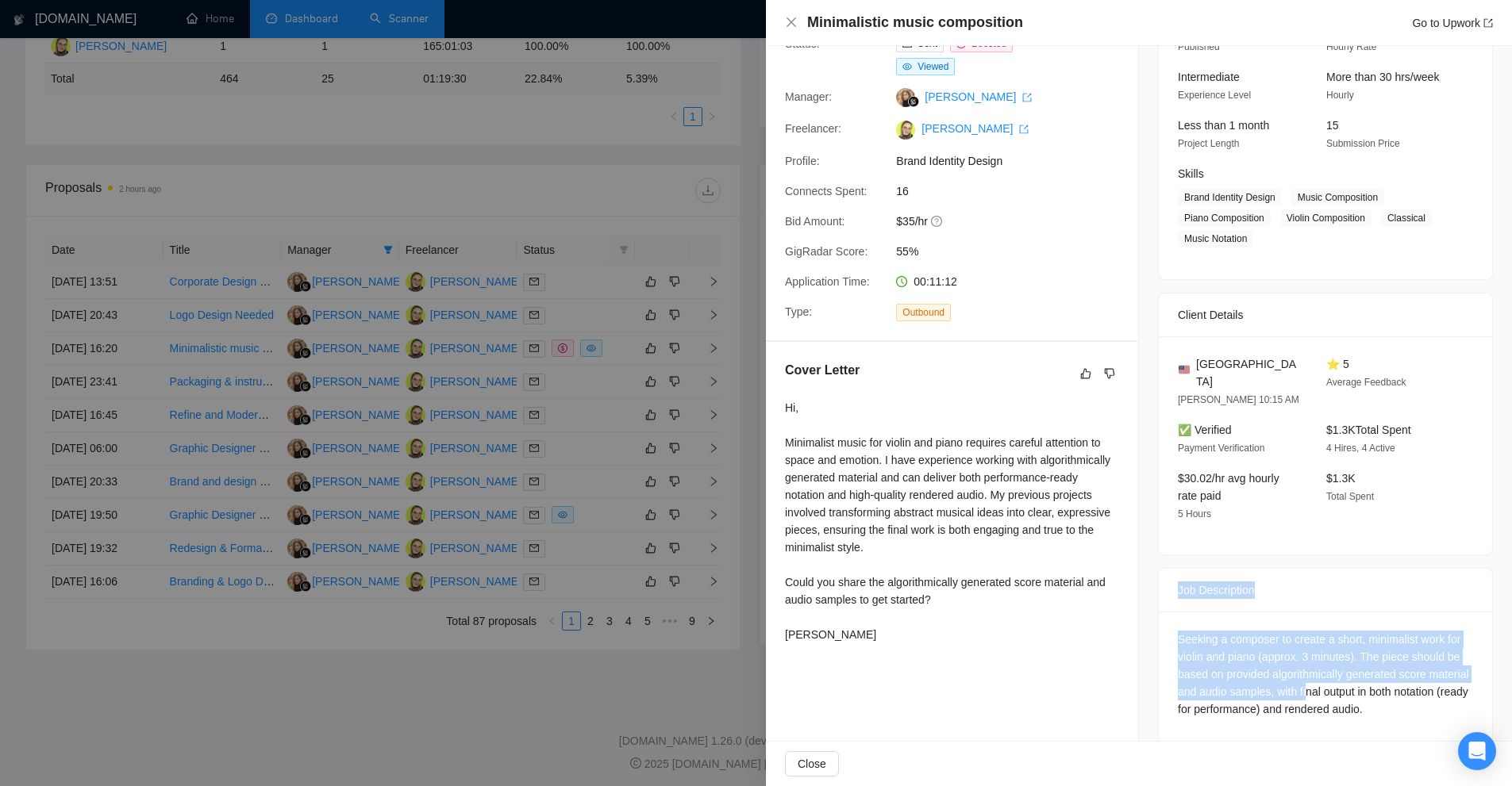
drag, startPoint x: 1155, startPoint y: 571, endPoint x: 1347, endPoint y: 677, distance: 219.3
click at [1345, 677] on div "Job Description Seeking a composer to create a short, minimalist work for violi…" at bounding box center [1325, 656] width 335 height 176
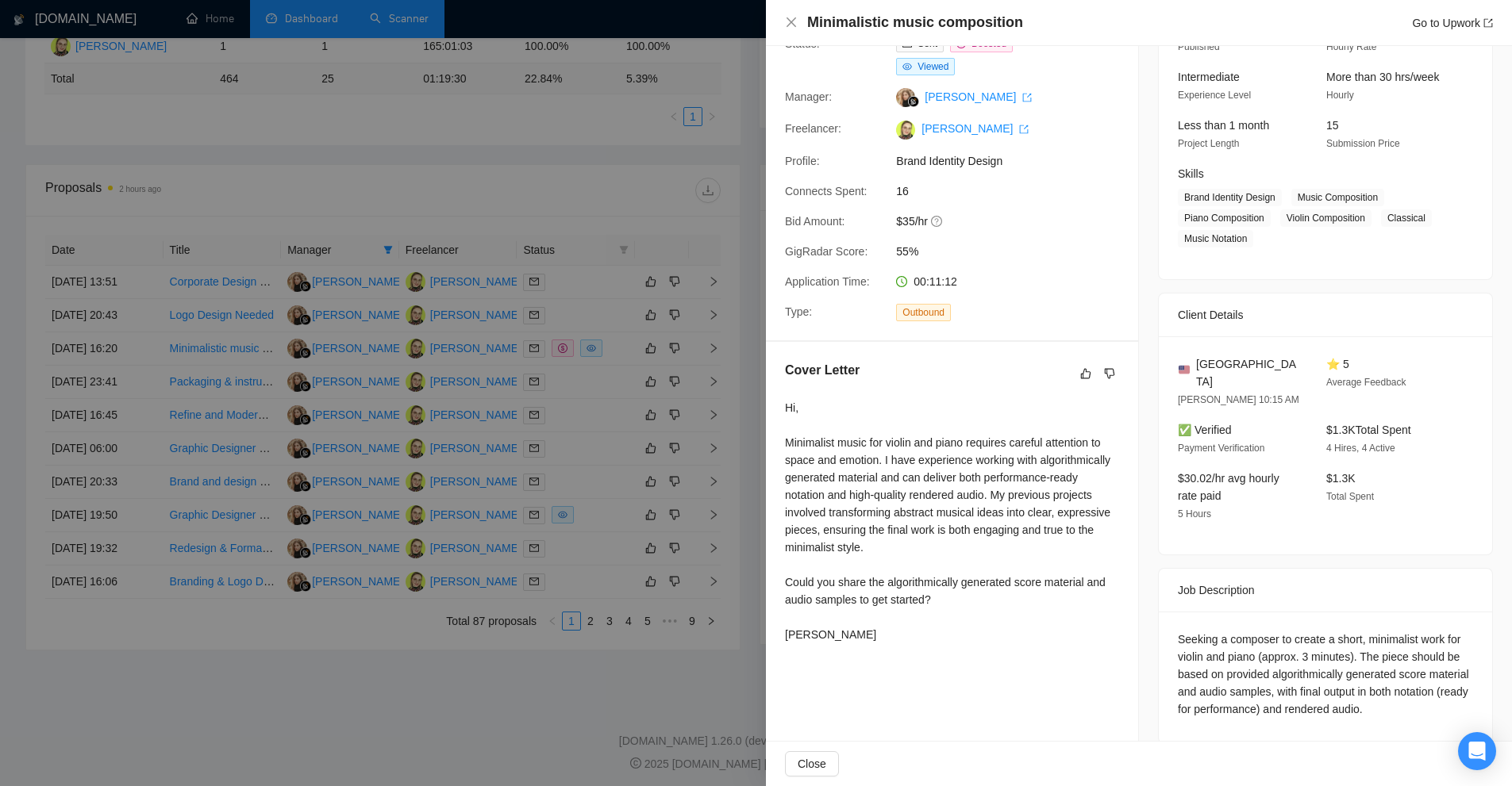
click at [1347, 677] on div "Seeking a composer to create a short, minimalist work for violin and piano (app…" at bounding box center [1325, 675] width 295 height 87
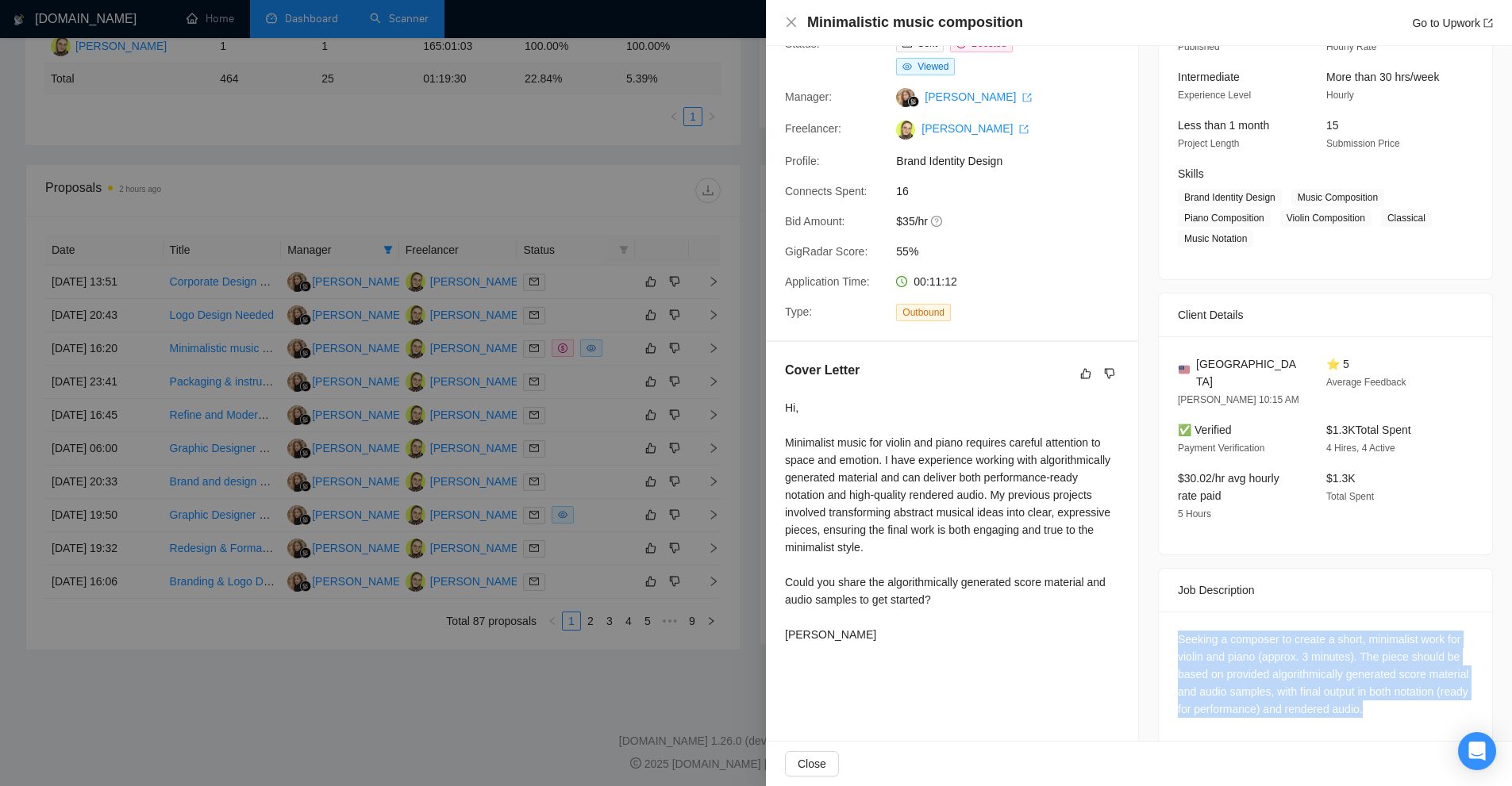
drag, startPoint x: 1447, startPoint y: 694, endPoint x: 1162, endPoint y: 620, distance: 294.5
click at [1162, 620] on div "Seeking a composer to create a short, minimalist work for violin and piano (app…" at bounding box center [1325, 678] width 334 height 132
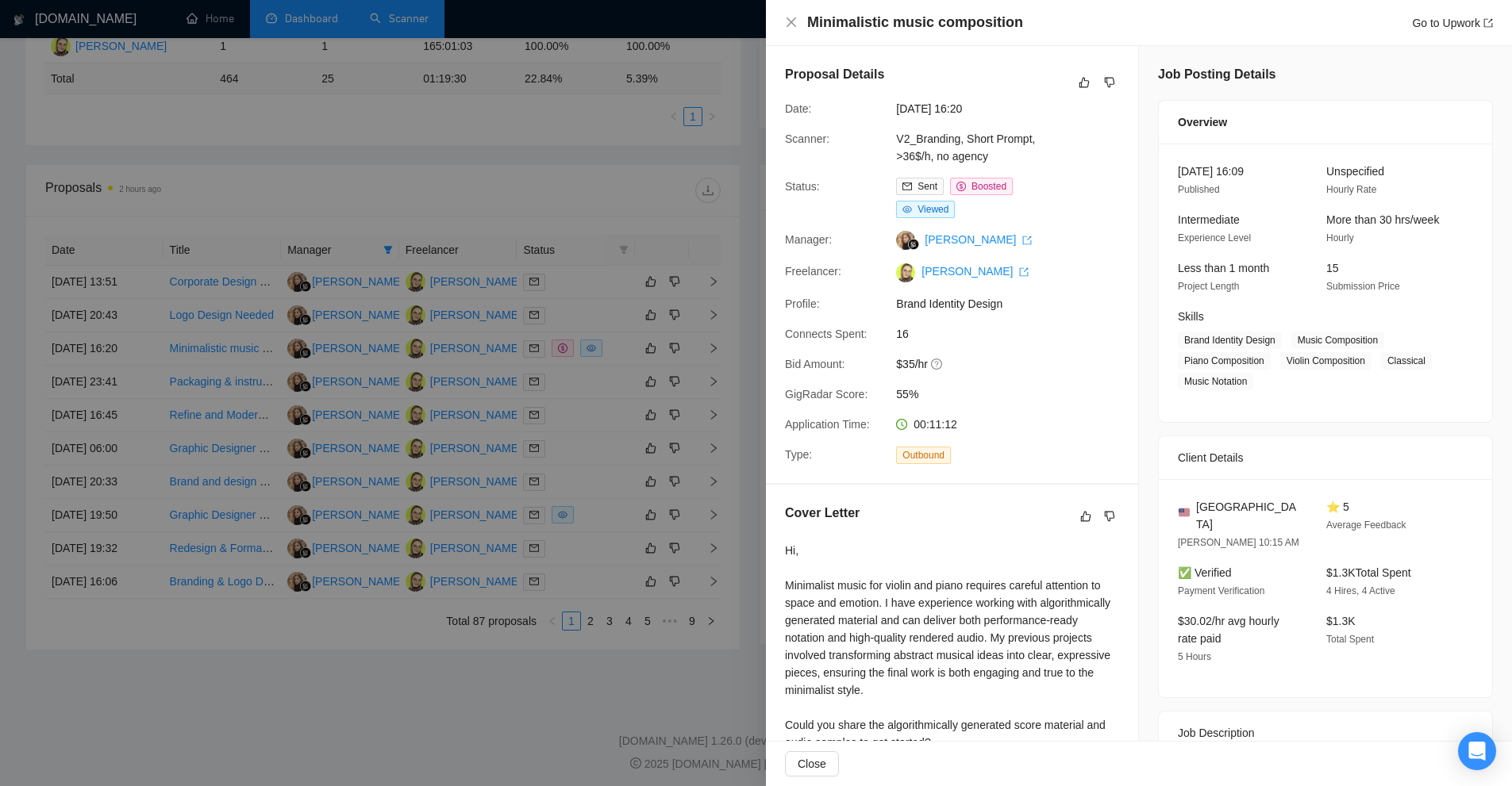
scroll to position [7, 0]
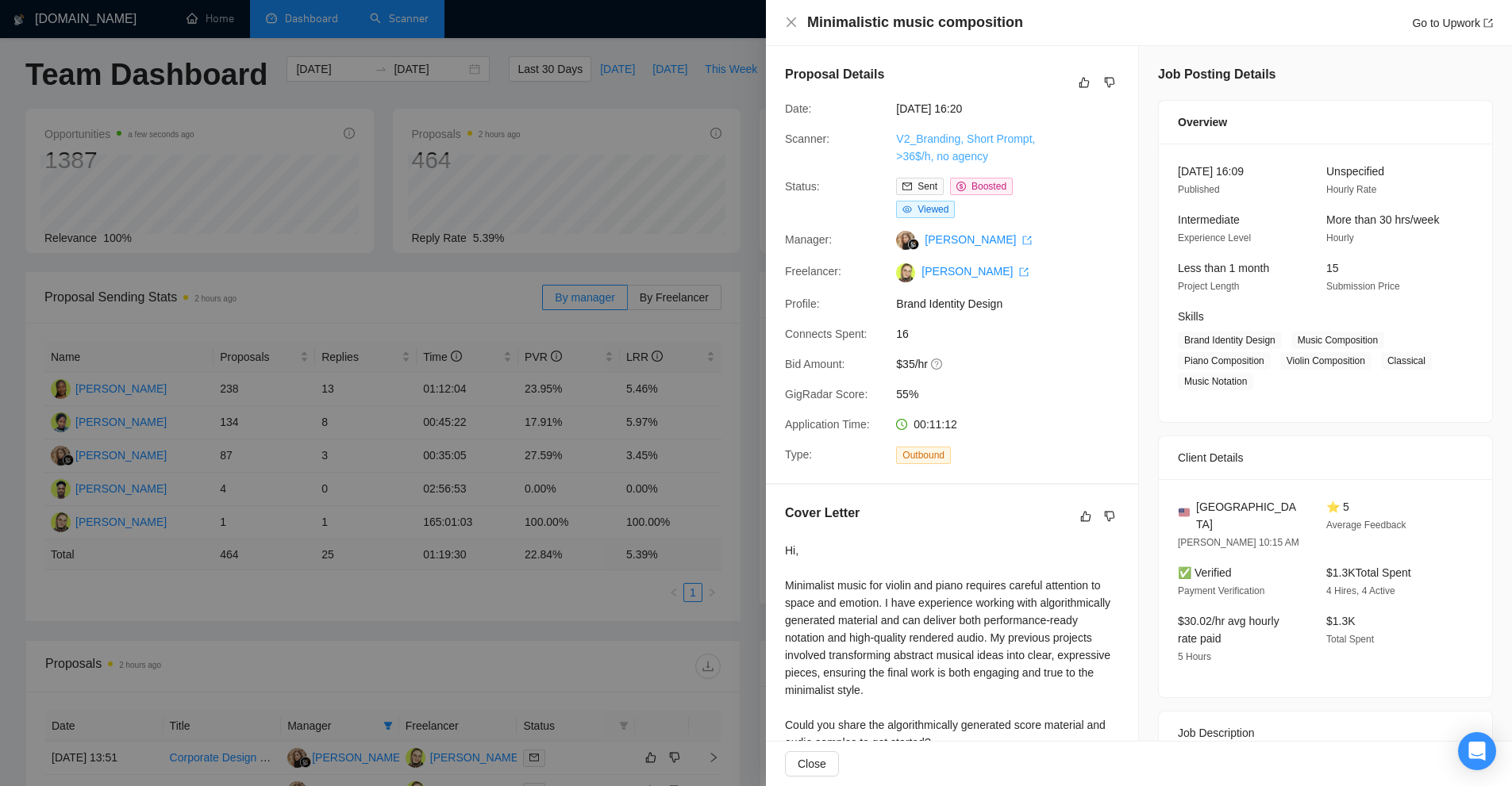
click at [969, 140] on link "V2_Branding, Short Prompt, >36$/h, no agency" at bounding box center [966, 148] width 139 height 30
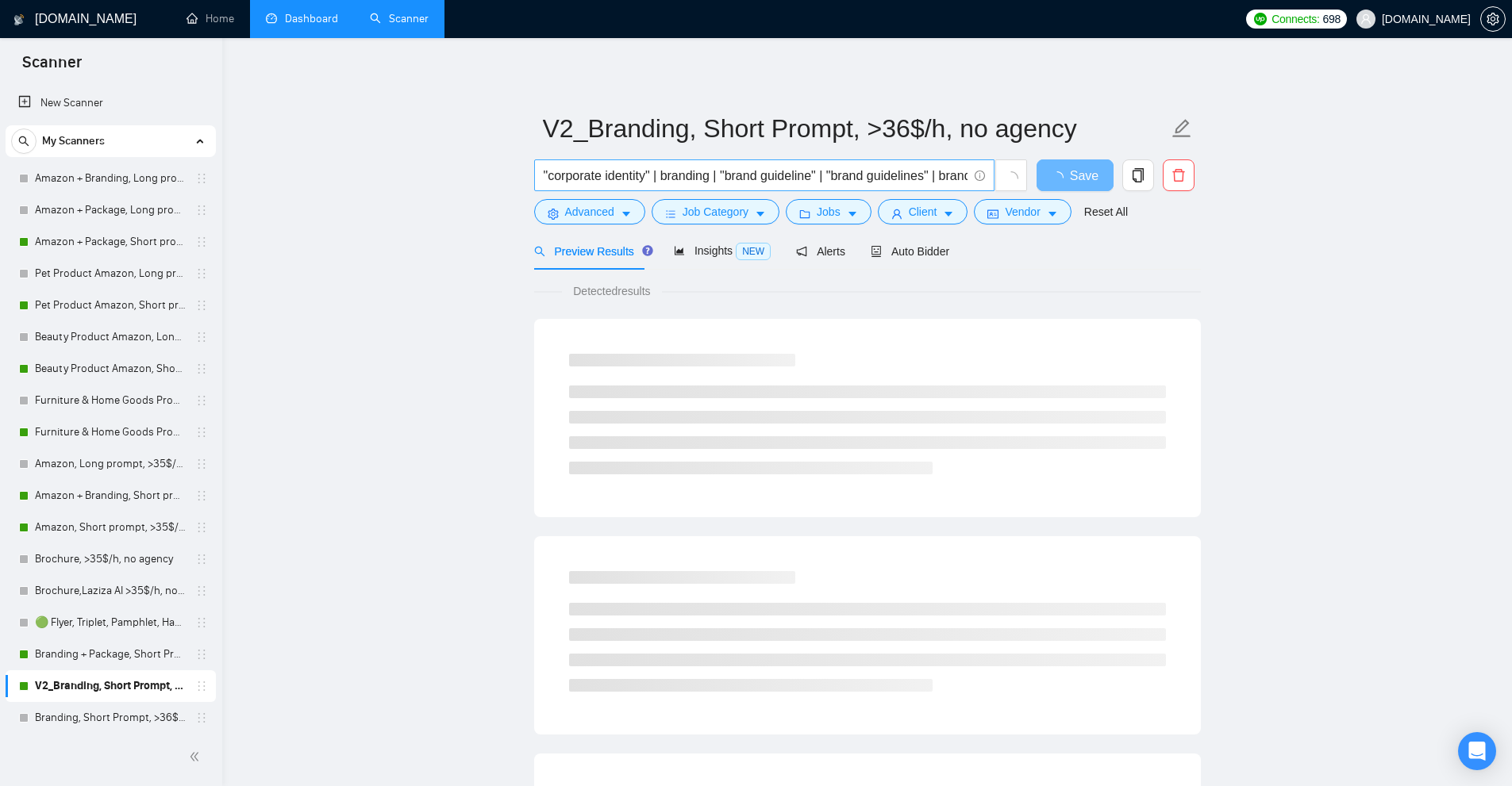
scroll to position [0, 128]
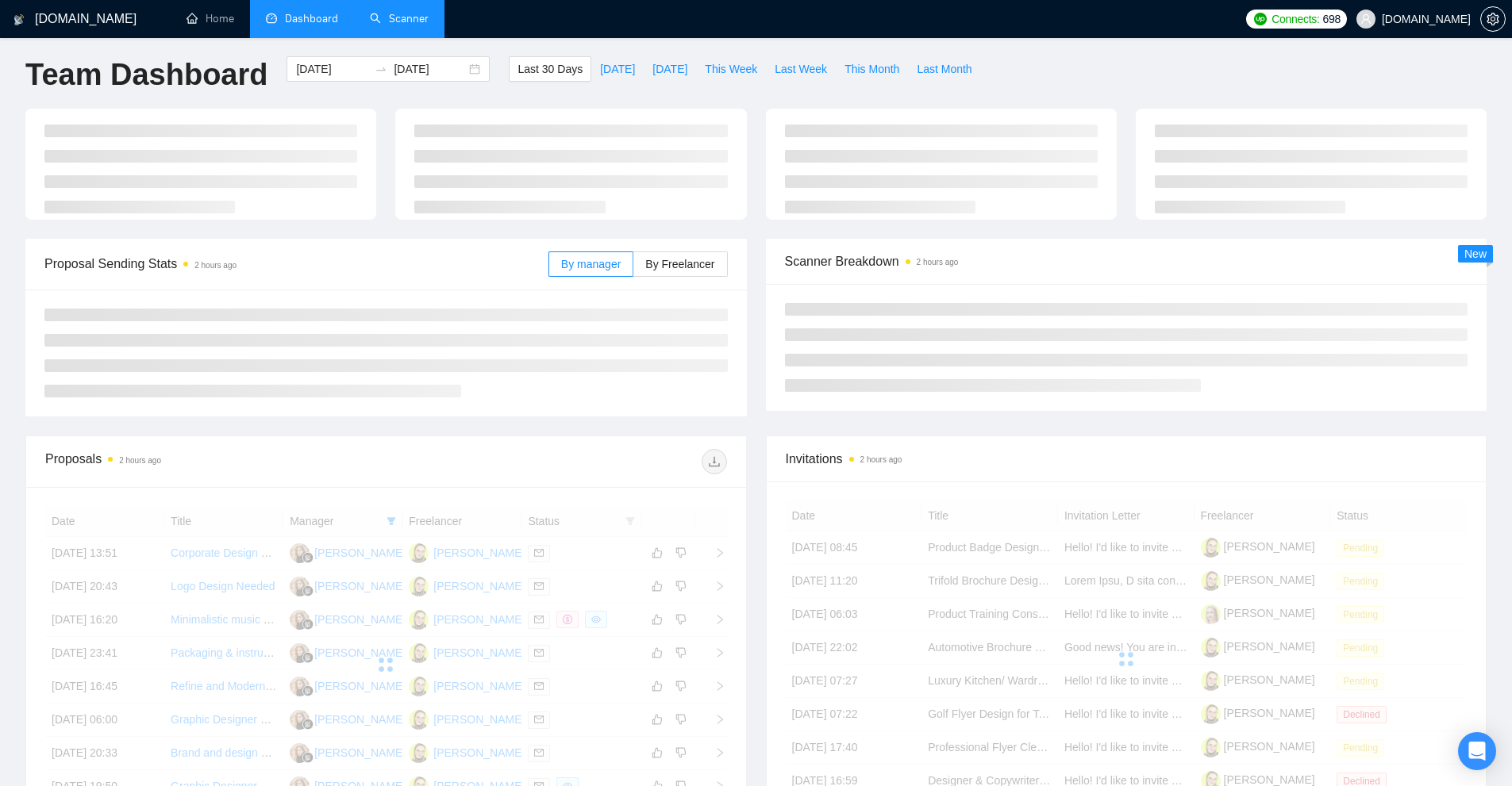
click at [268, 21] on icon "dashboard" at bounding box center [271, 19] width 11 height 11
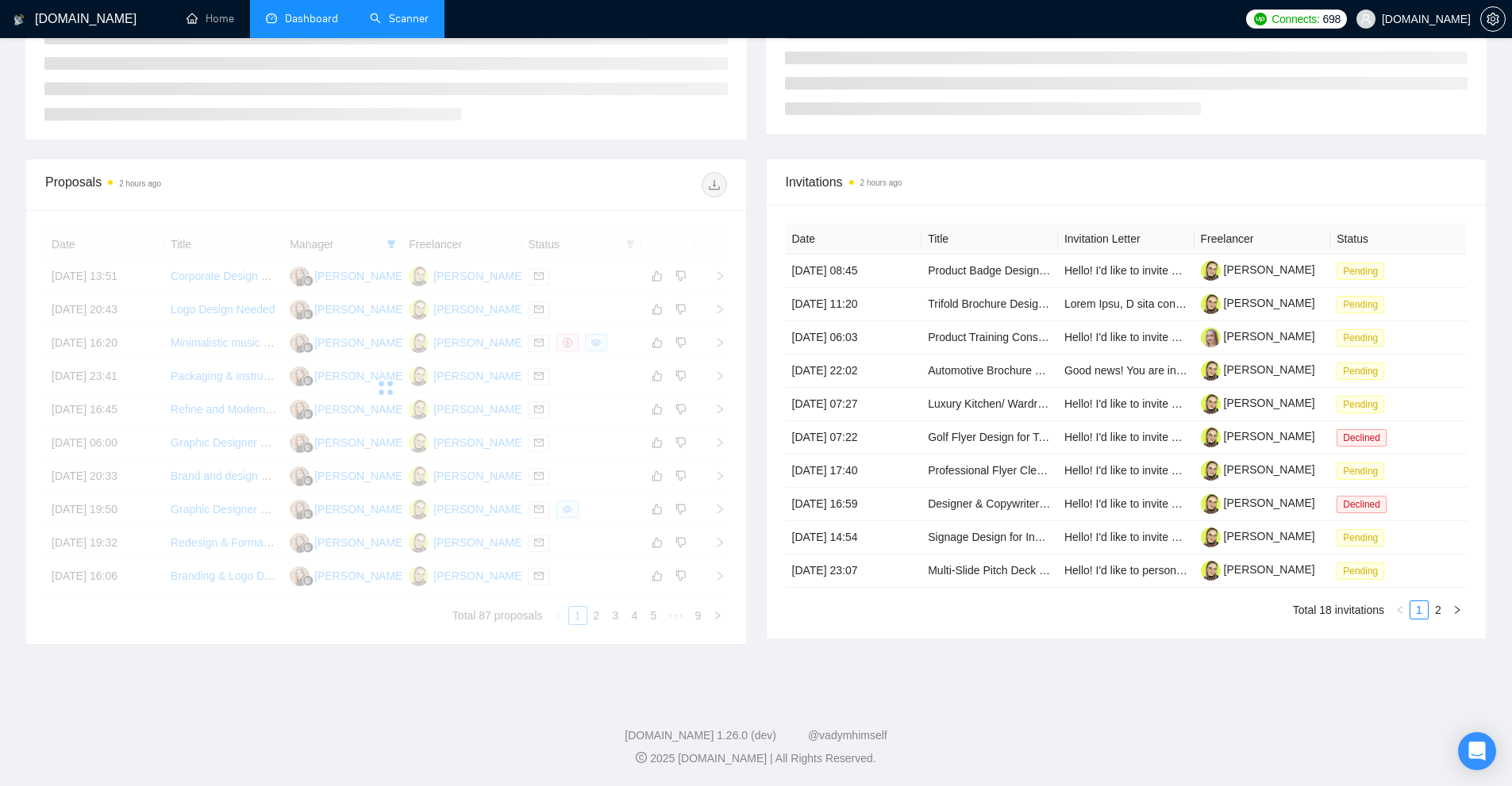
scroll to position [317, 0]
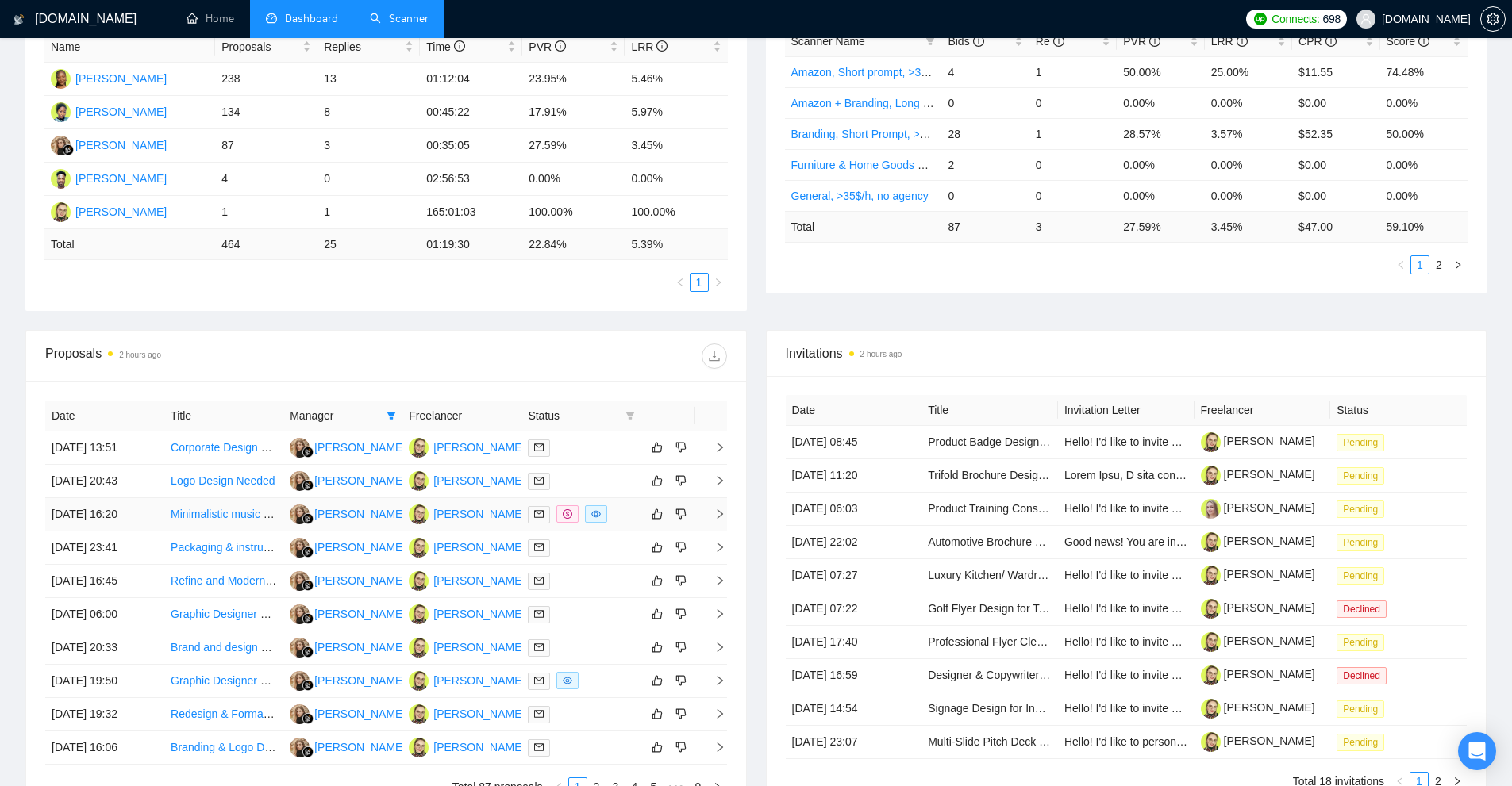
click at [616, 514] on div at bounding box center [581, 515] width 107 height 19
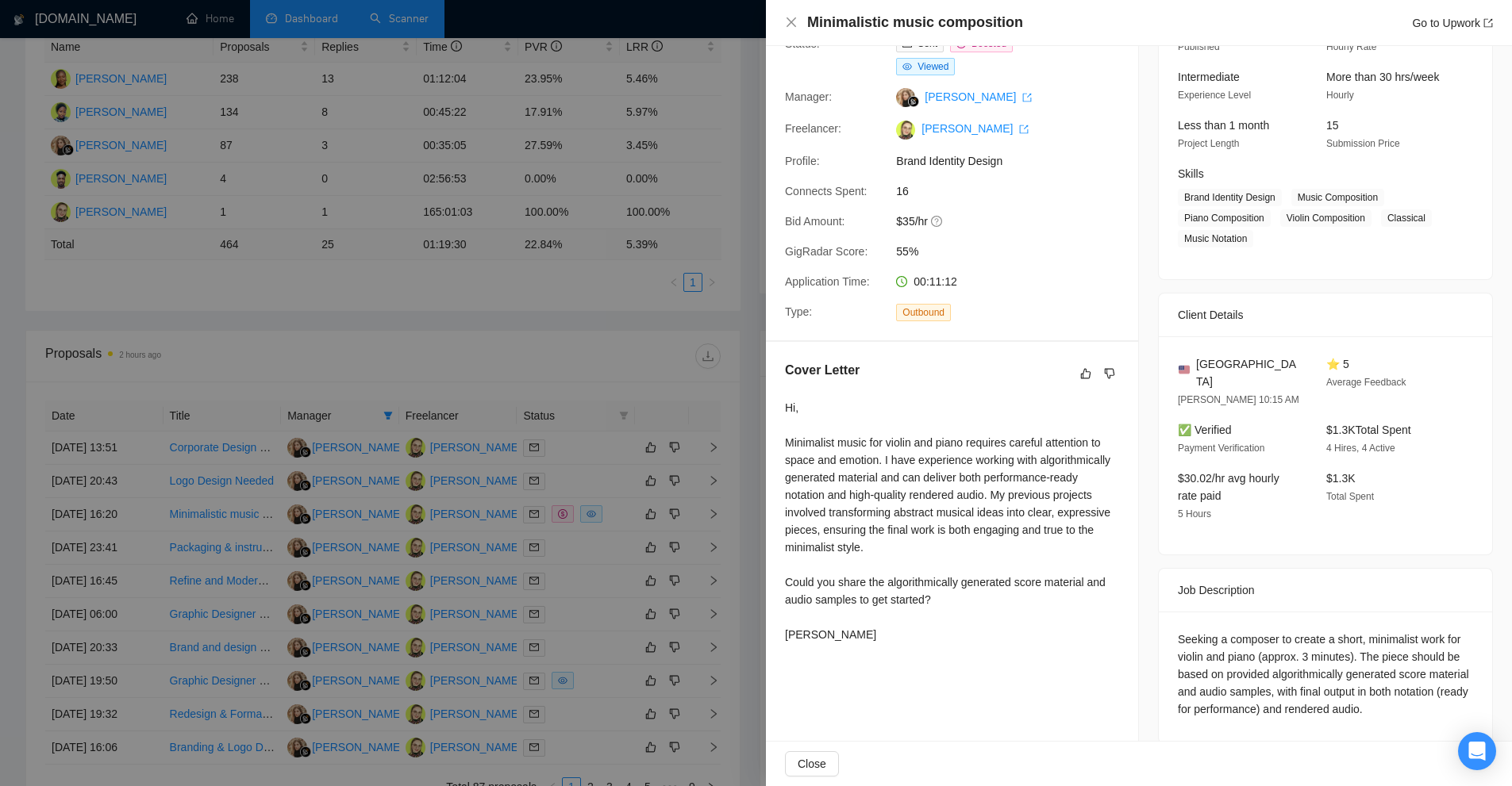
scroll to position [0, 0]
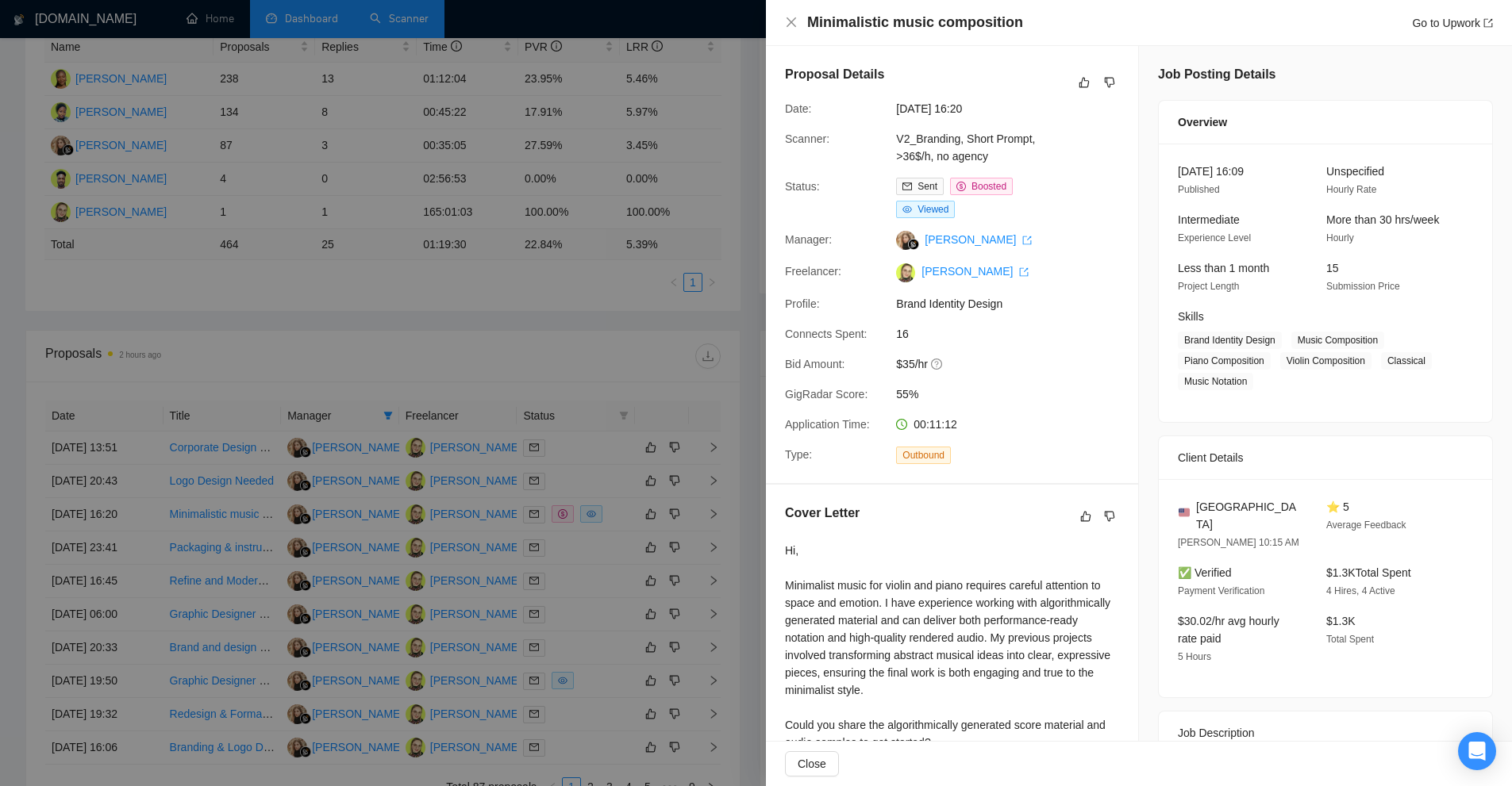
click at [1192, 338] on span "Brand Identity Design" at bounding box center [1229, 341] width 104 height 18
drag, startPoint x: 1192, startPoint y: 338, endPoint x: 1259, endPoint y: 338, distance: 67.0
click at [1259, 338] on span "Brand Identity Design" at bounding box center [1229, 341] width 104 height 18
click at [937, 139] on link "V2_Branding, Short Prompt, >36$/h, no agency" at bounding box center [966, 148] width 139 height 30
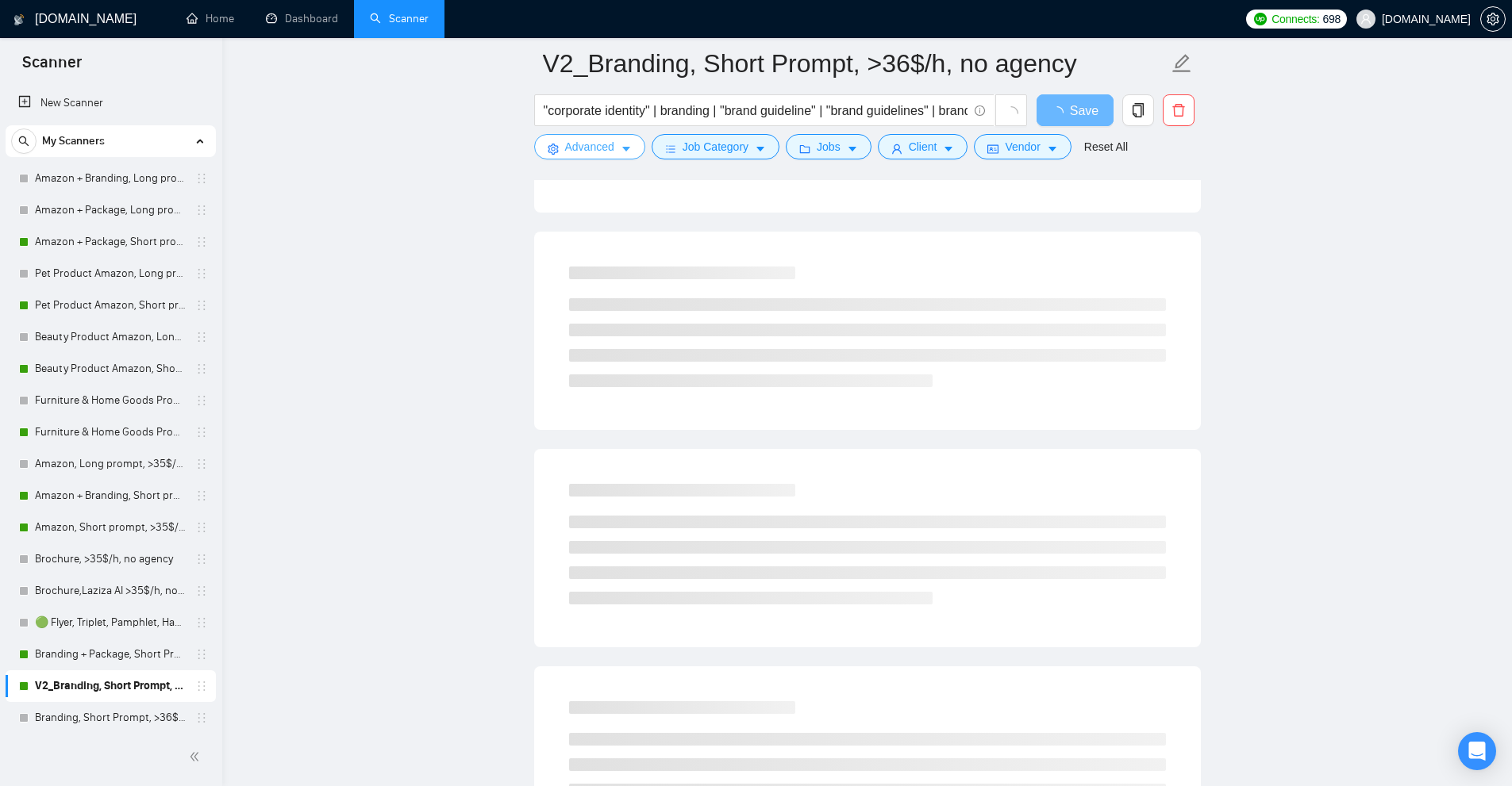
click at [568, 148] on span "Advanced" at bounding box center [589, 147] width 49 height 18
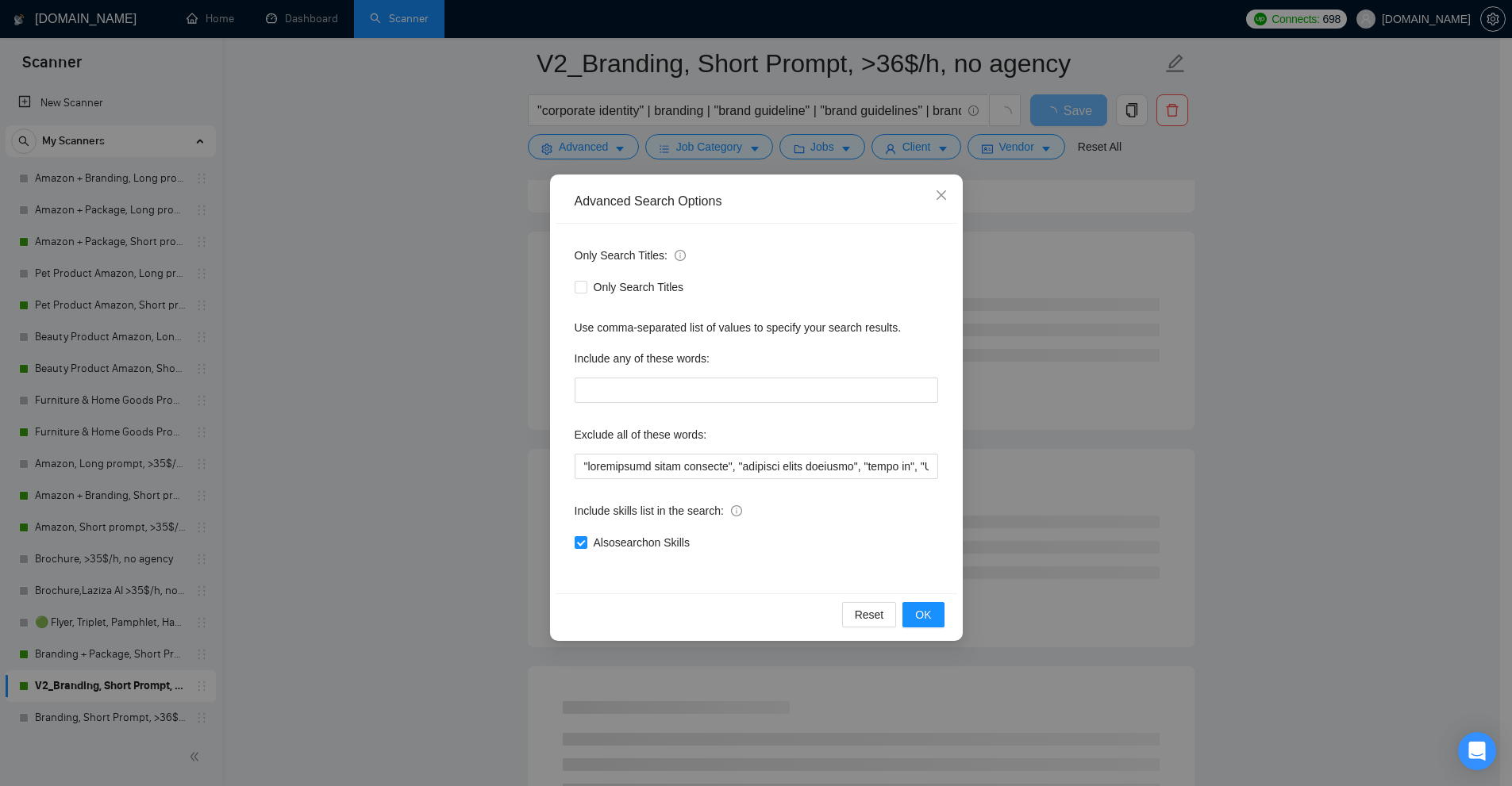
drag, startPoint x: 697, startPoint y: 552, endPoint x: 591, endPoint y: 567, distance: 107.1
click at [592, 557] on div "Only Search Titles: Only Search Titles Use comma-separated list of values to sp…" at bounding box center [757, 409] width 402 height 370
click at [604, 581] on div "Only Search Titles: Only Search Titles Use comma-separated list of values to sp…" at bounding box center [757, 409] width 402 height 370
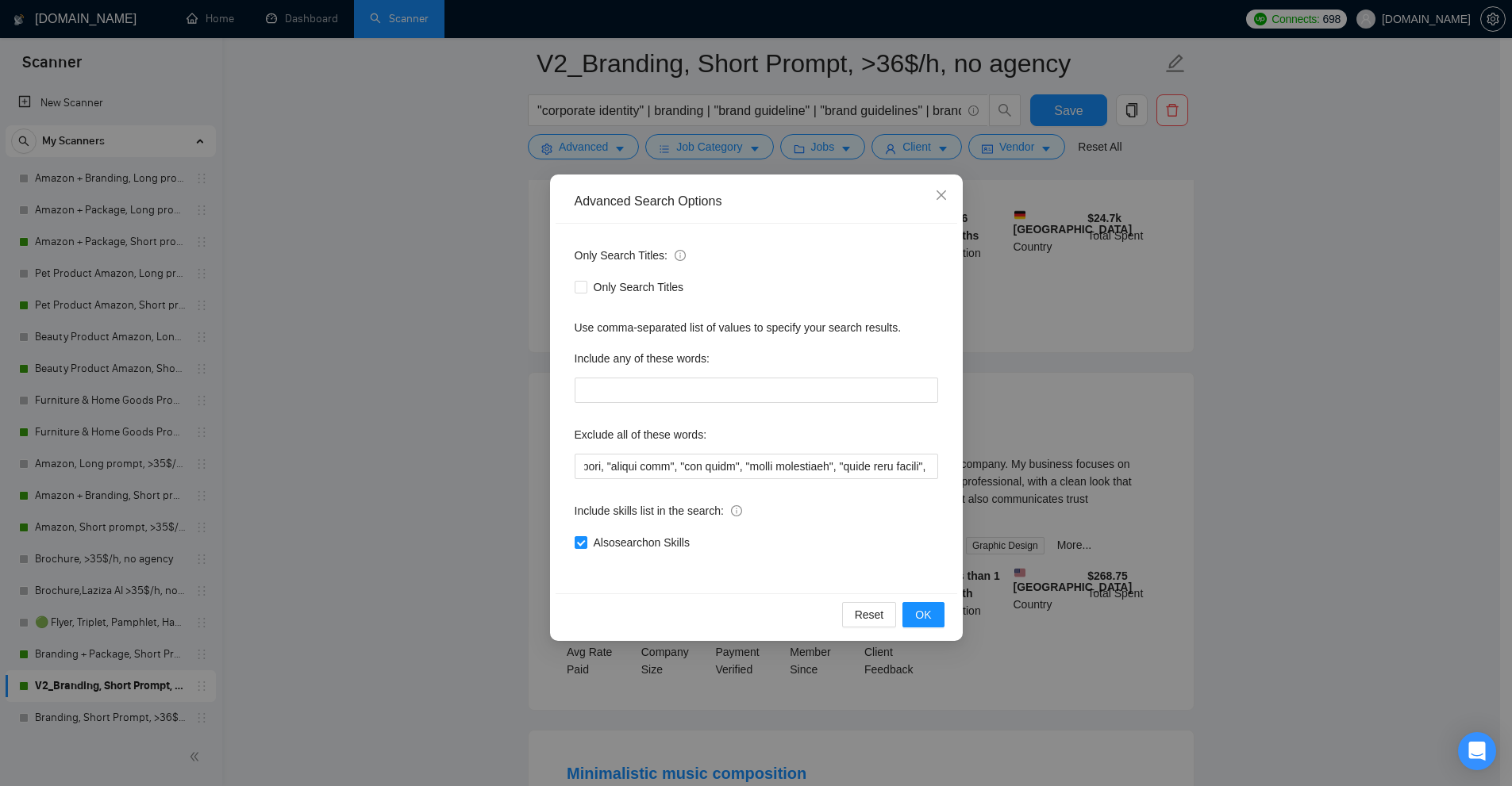
scroll to position [0, 10875]
click at [1210, 341] on div "Advanced Search Options Only Search Titles: Only Search Titles Use comma-separa…" at bounding box center [756, 393] width 1512 height 786
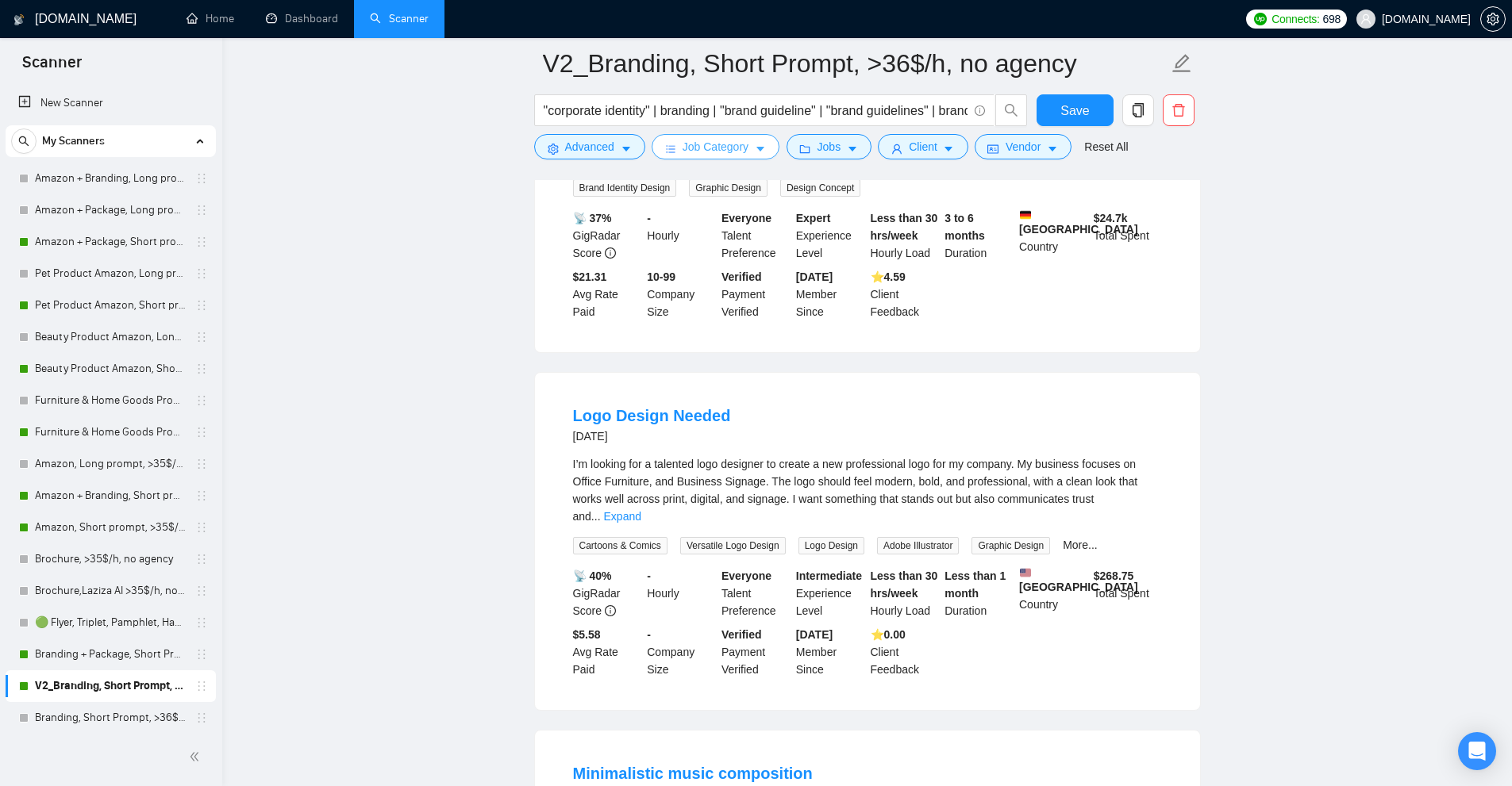
click at [765, 152] on button "Job Category" at bounding box center [716, 147] width 128 height 26
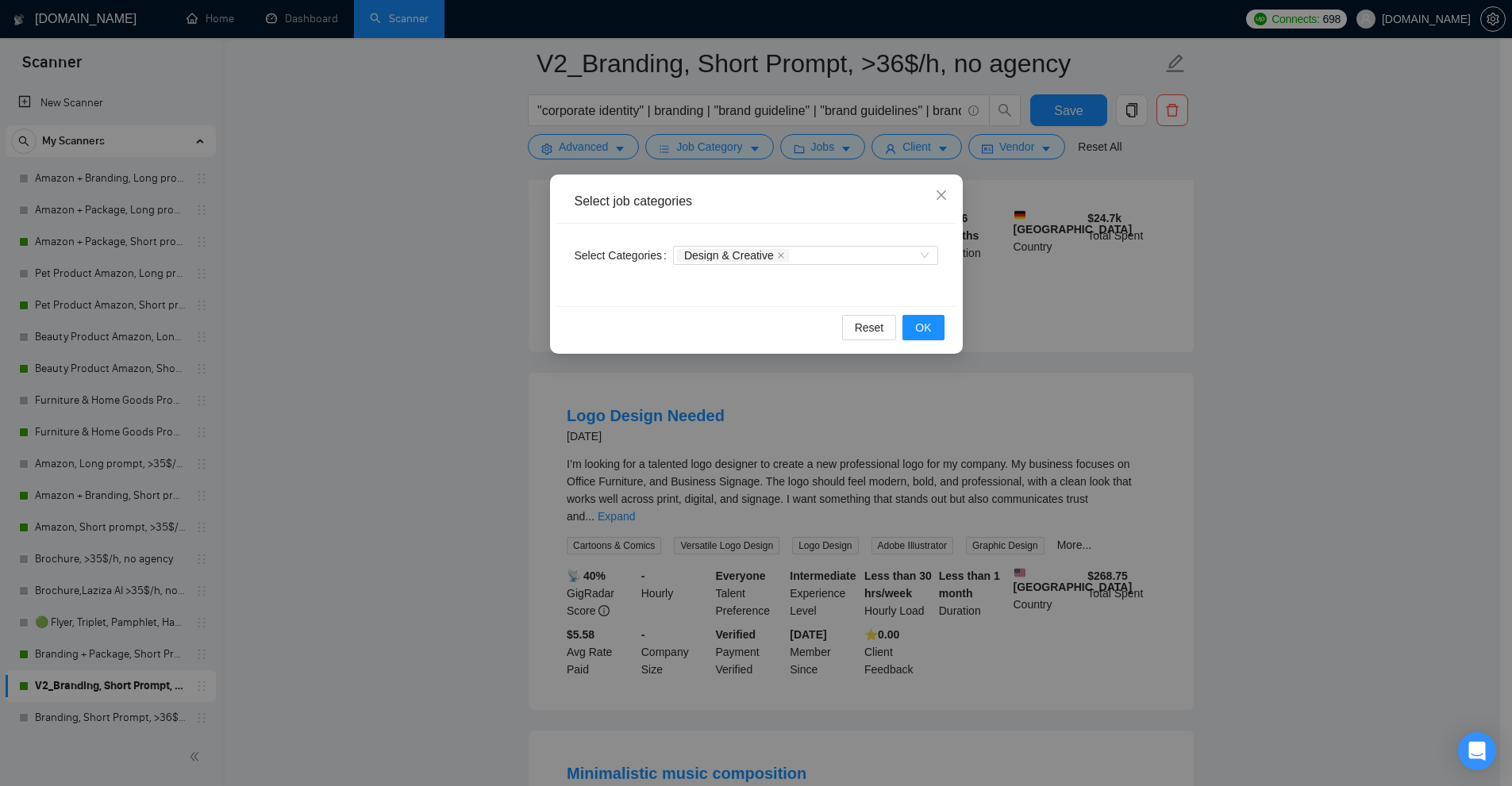
click at [1045, 241] on div "Select job categories Select Categories Design & Creative Reset OK" at bounding box center [756, 393] width 1512 height 786
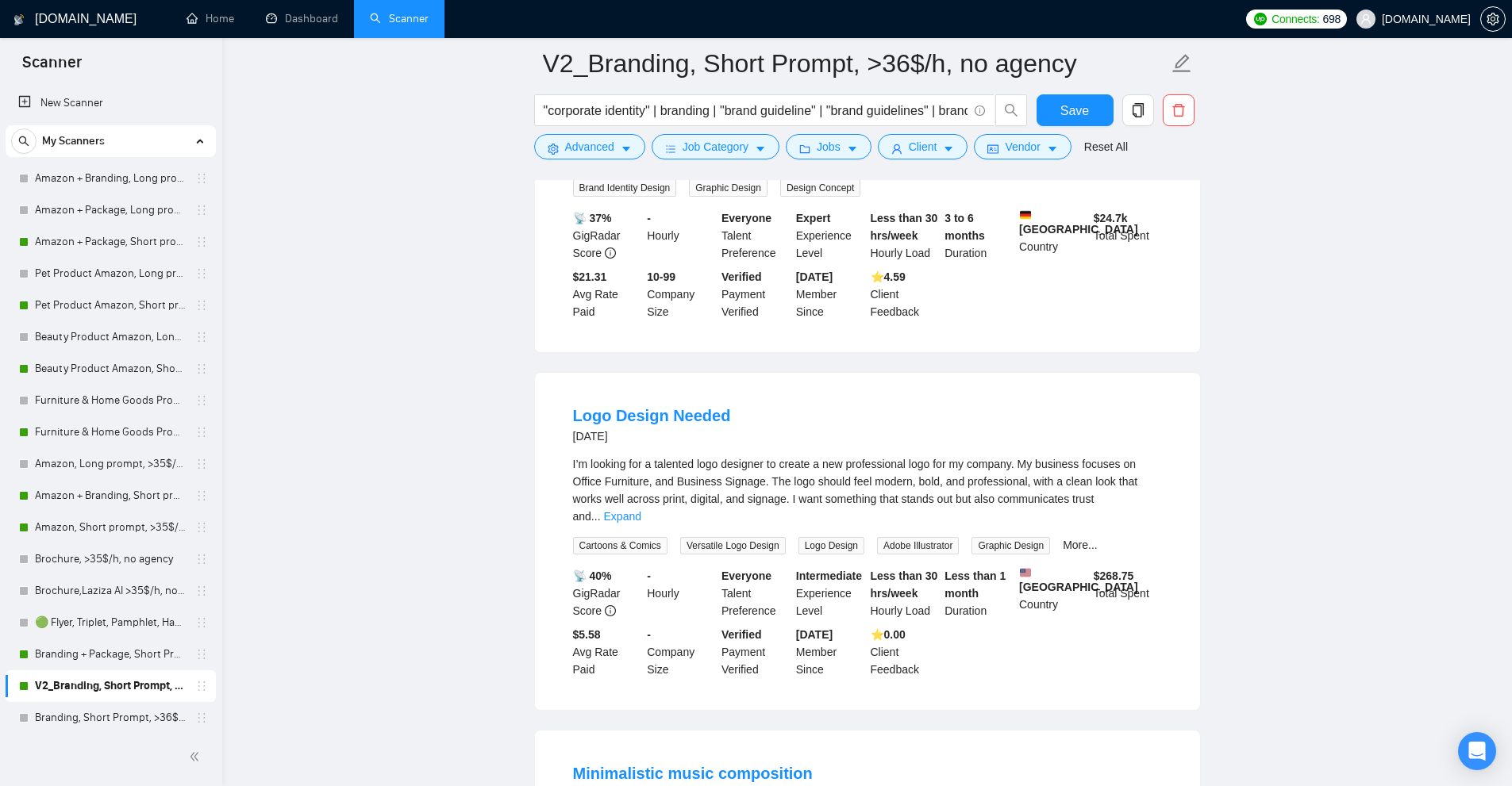
scroll to position [0, 0]
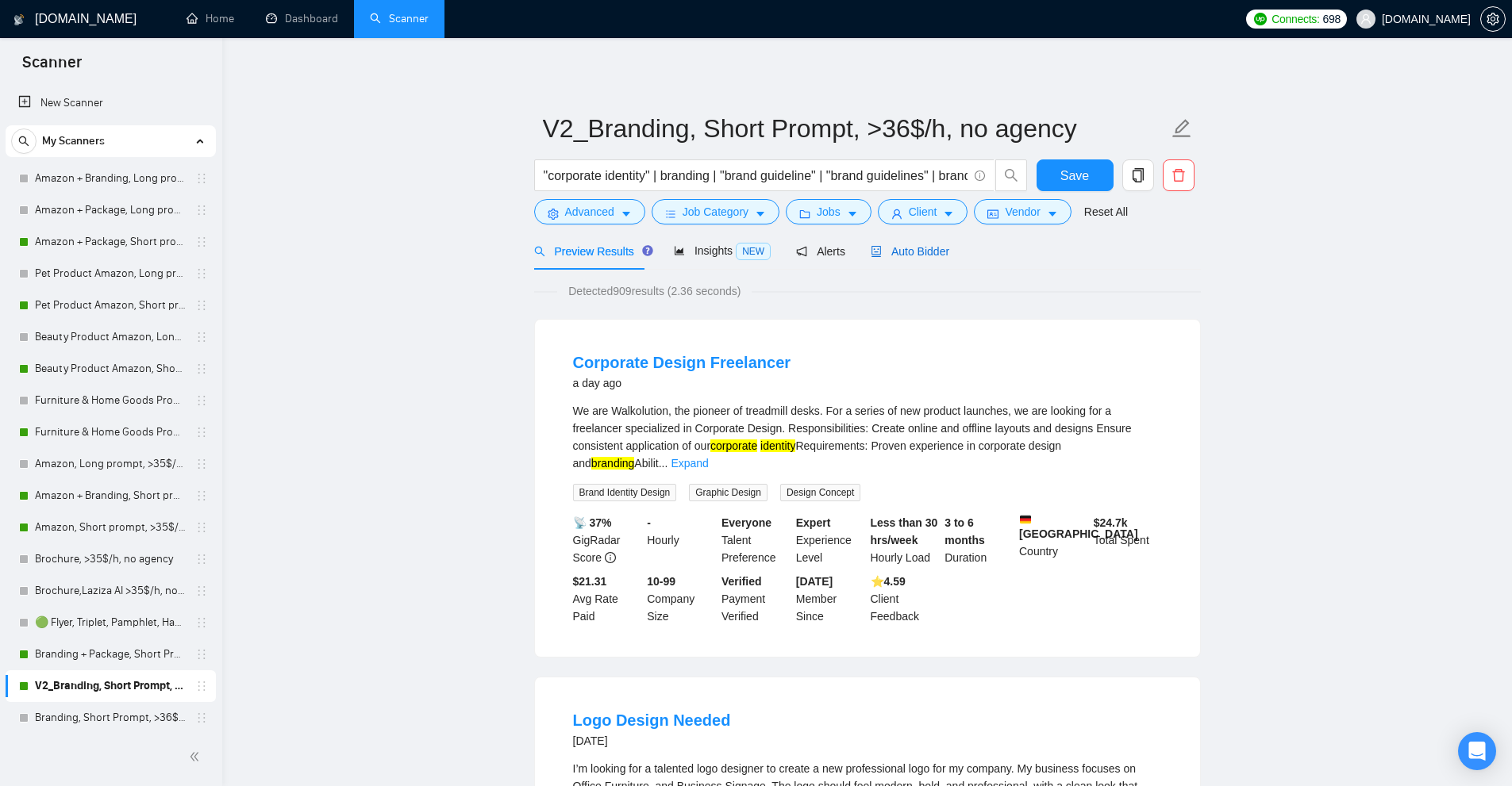
click at [929, 253] on span "Auto Bidder" at bounding box center [910, 252] width 78 height 12
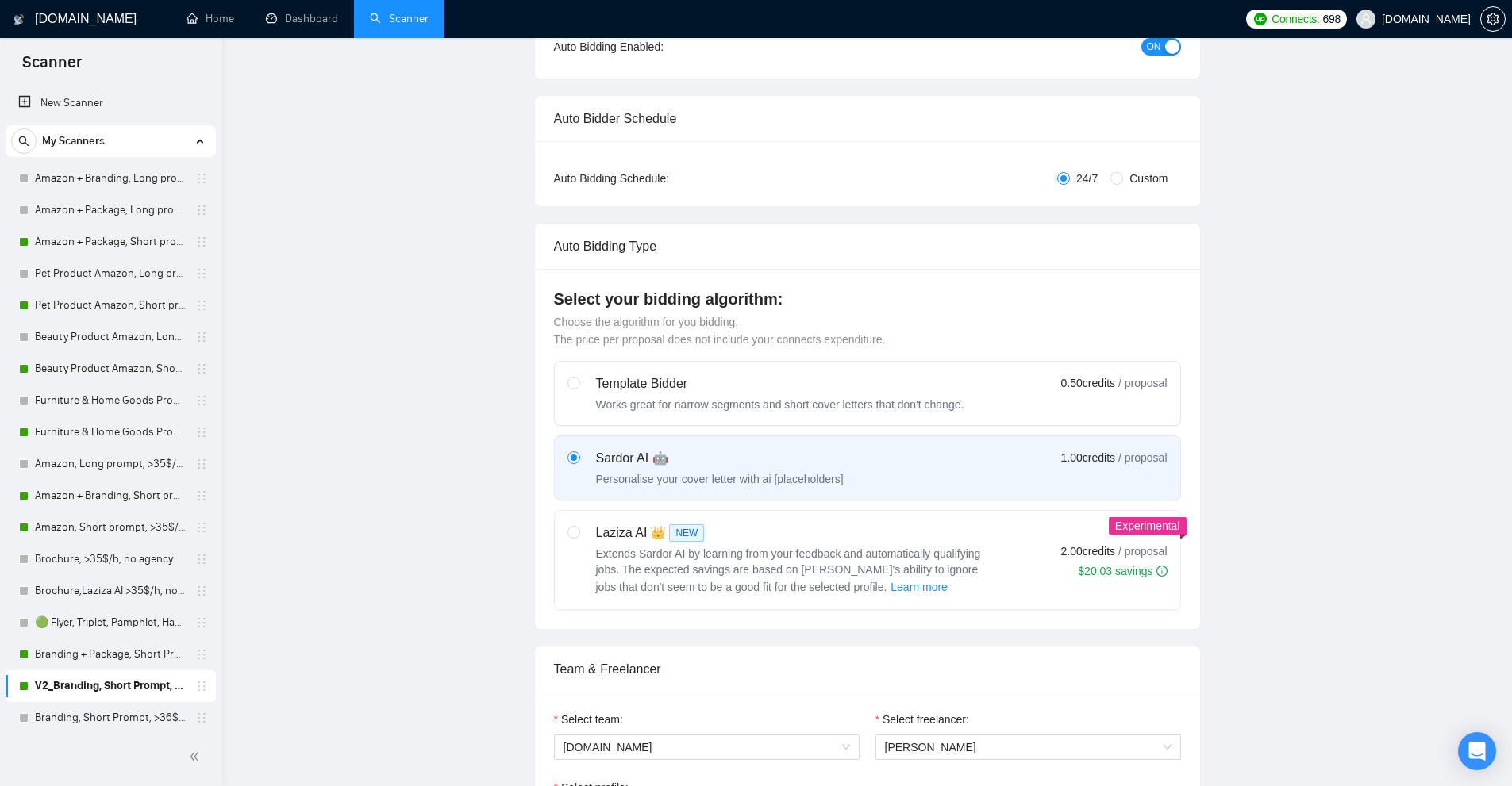
scroll to position [476, 0]
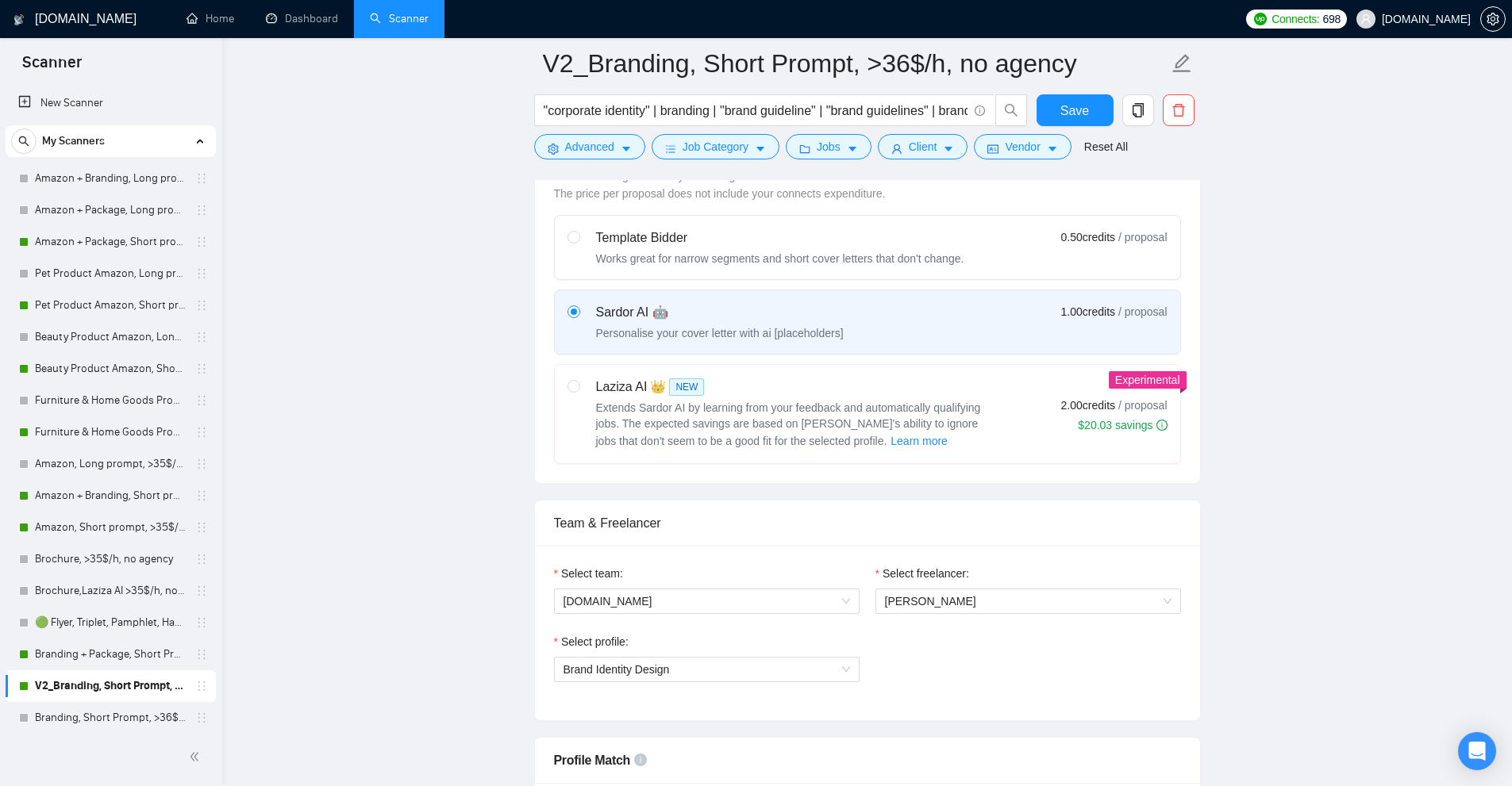
click at [370, 21] on link "Scanner" at bounding box center [399, 18] width 59 height 13
click at [329, 21] on link "Dashboard" at bounding box center [302, 18] width 72 height 13
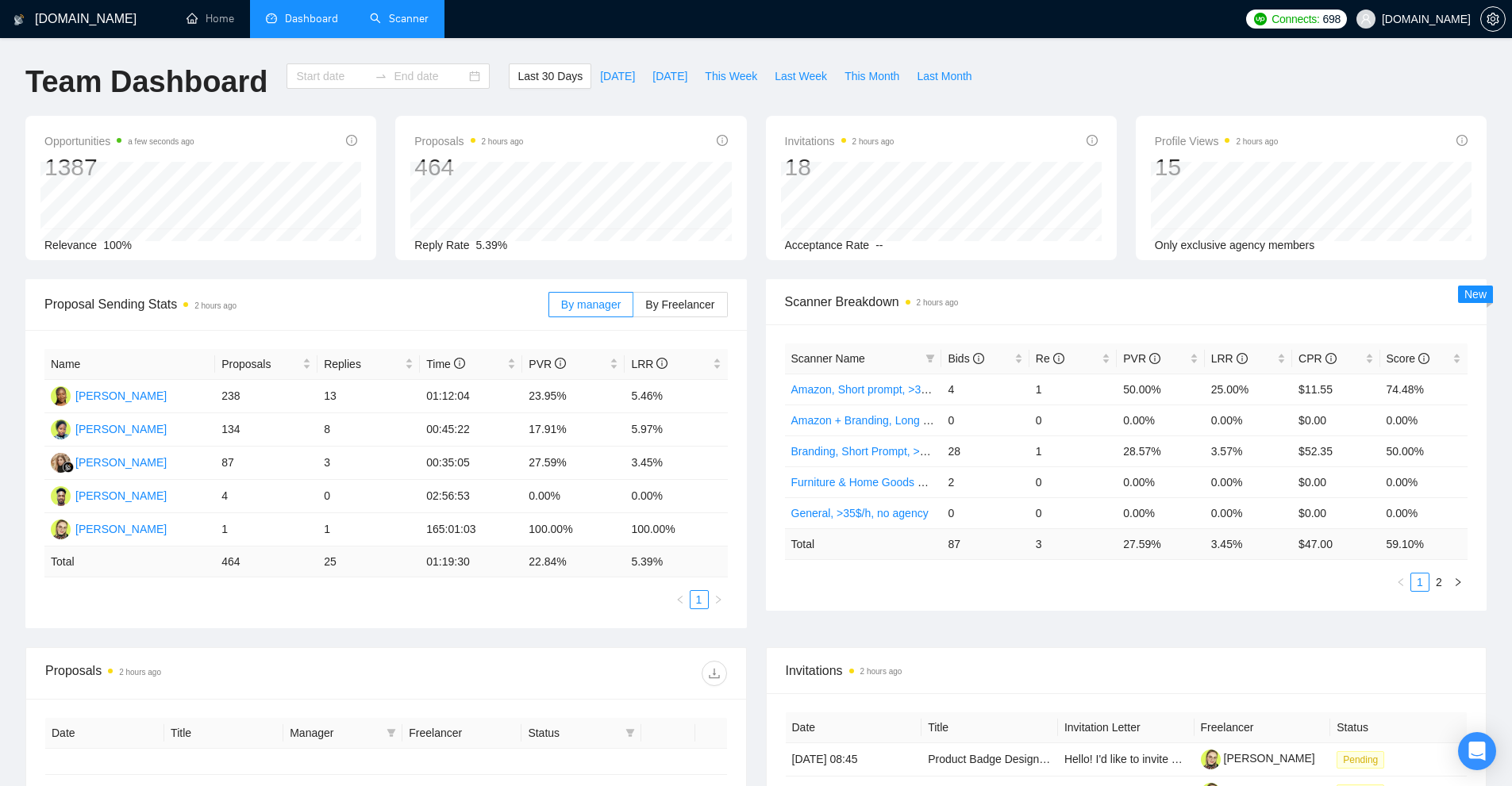
type input "2025-08-04"
type input "2025-09-03"
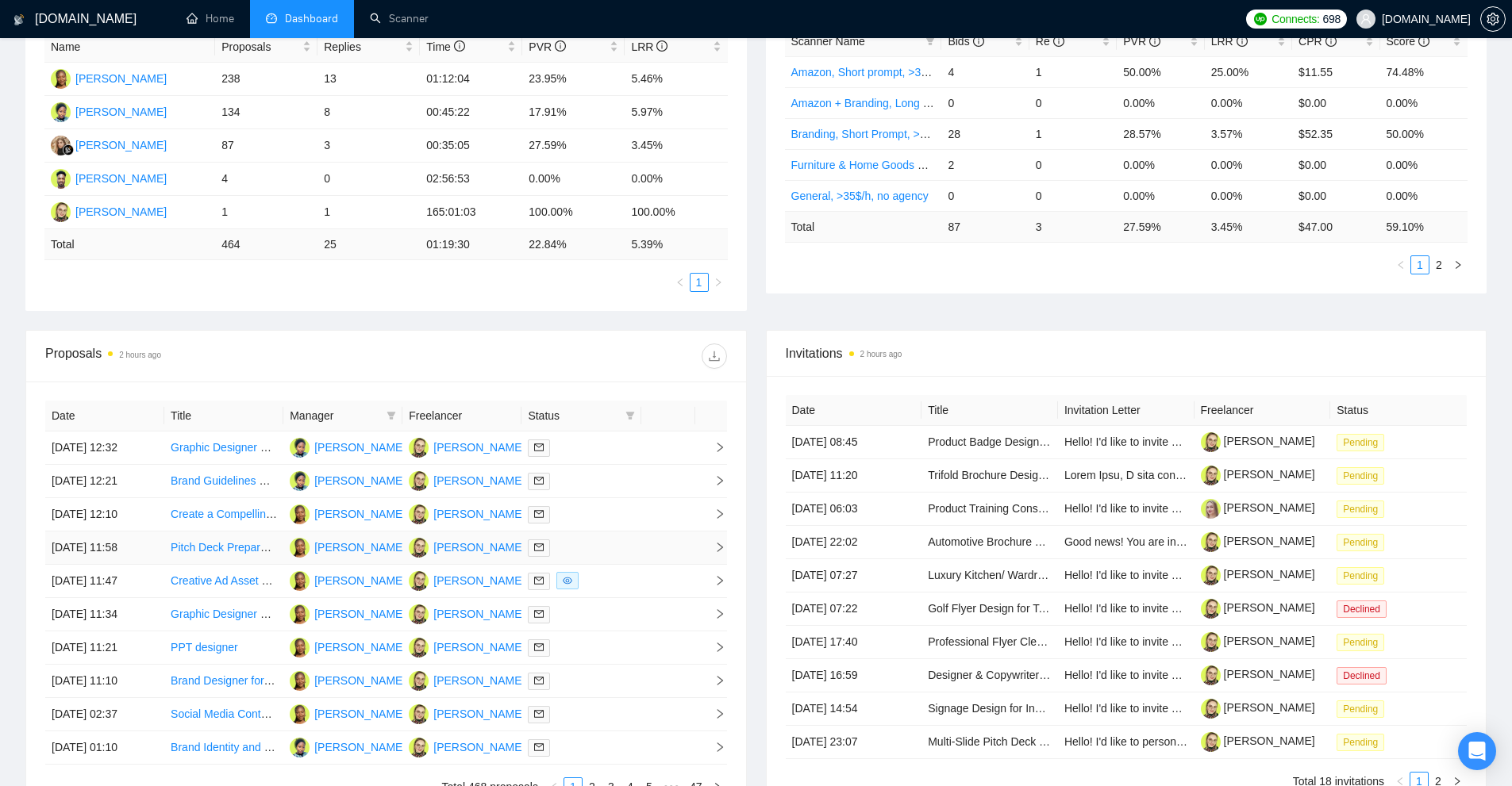
scroll to position [489, 0]
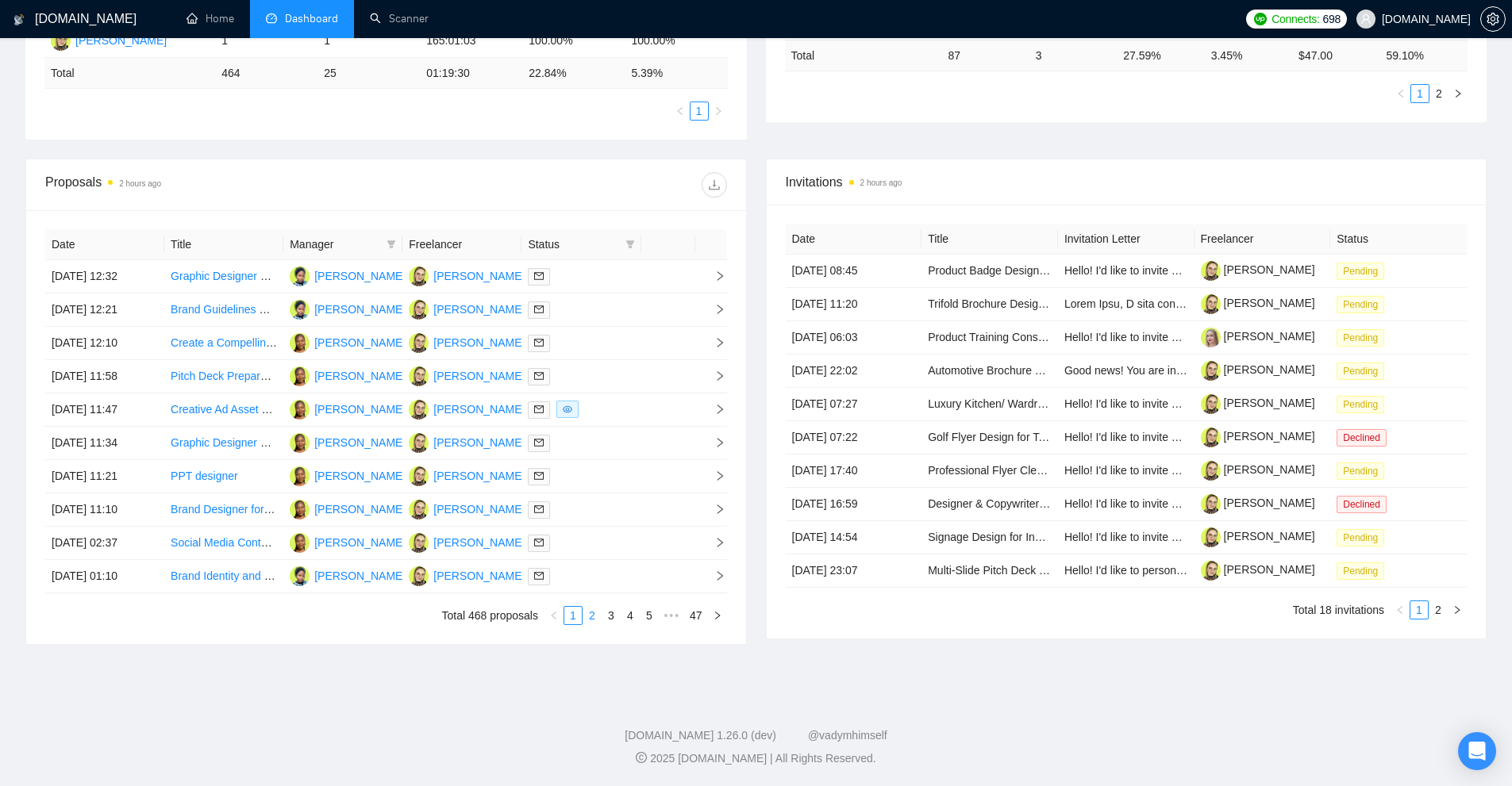
click at [593, 616] on link "2" at bounding box center [592, 616] width 18 height 18
click at [393, 243] on icon "filter" at bounding box center [392, 244] width 9 height 8
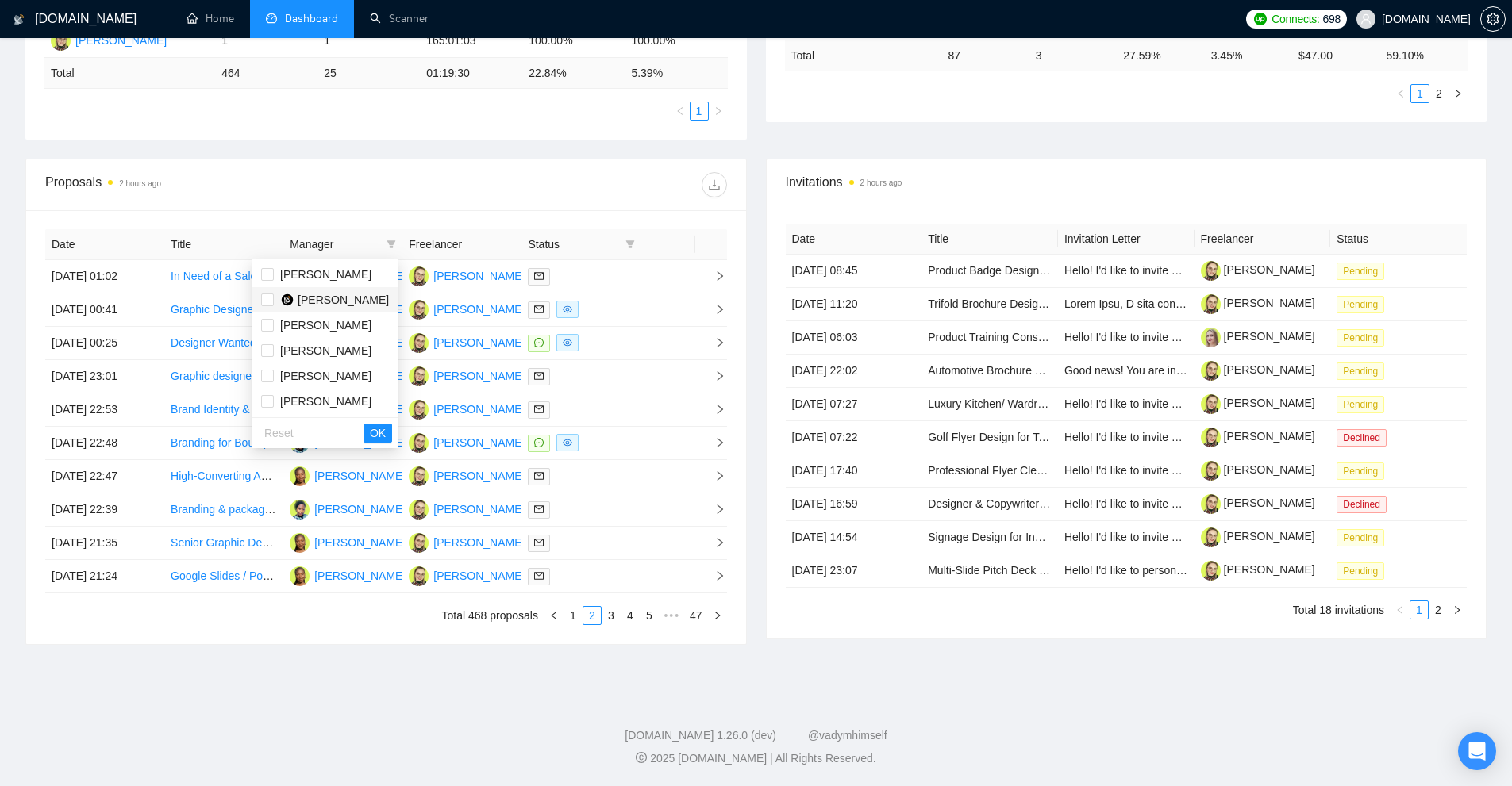
click at [330, 294] on span "Kateryna Yakubova" at bounding box center [343, 300] width 92 height 12
checkbox input "true"
click at [370, 433] on button "OK" at bounding box center [378, 433] width 28 height 19
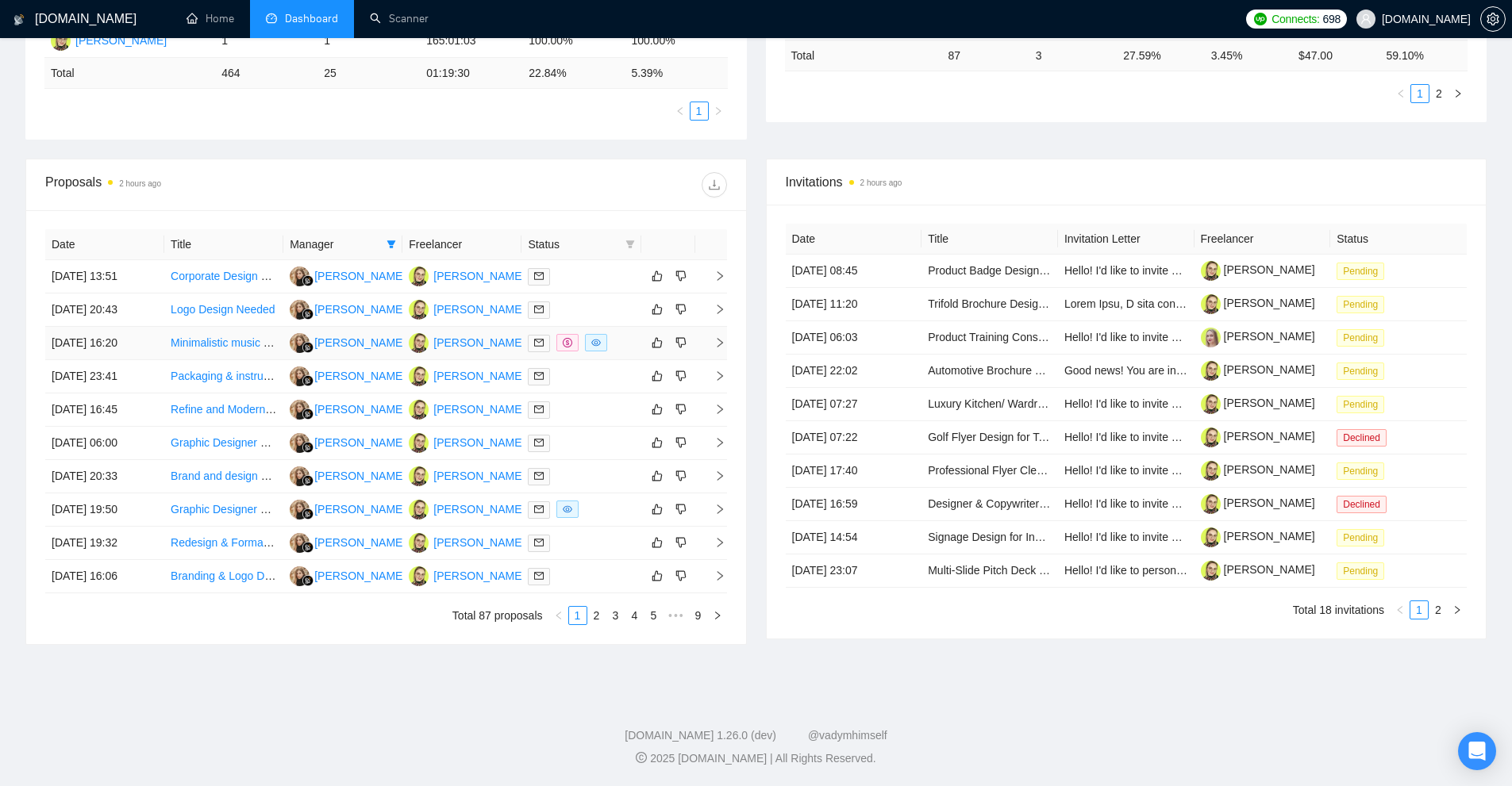
click at [628, 338] on div at bounding box center [581, 343] width 107 height 19
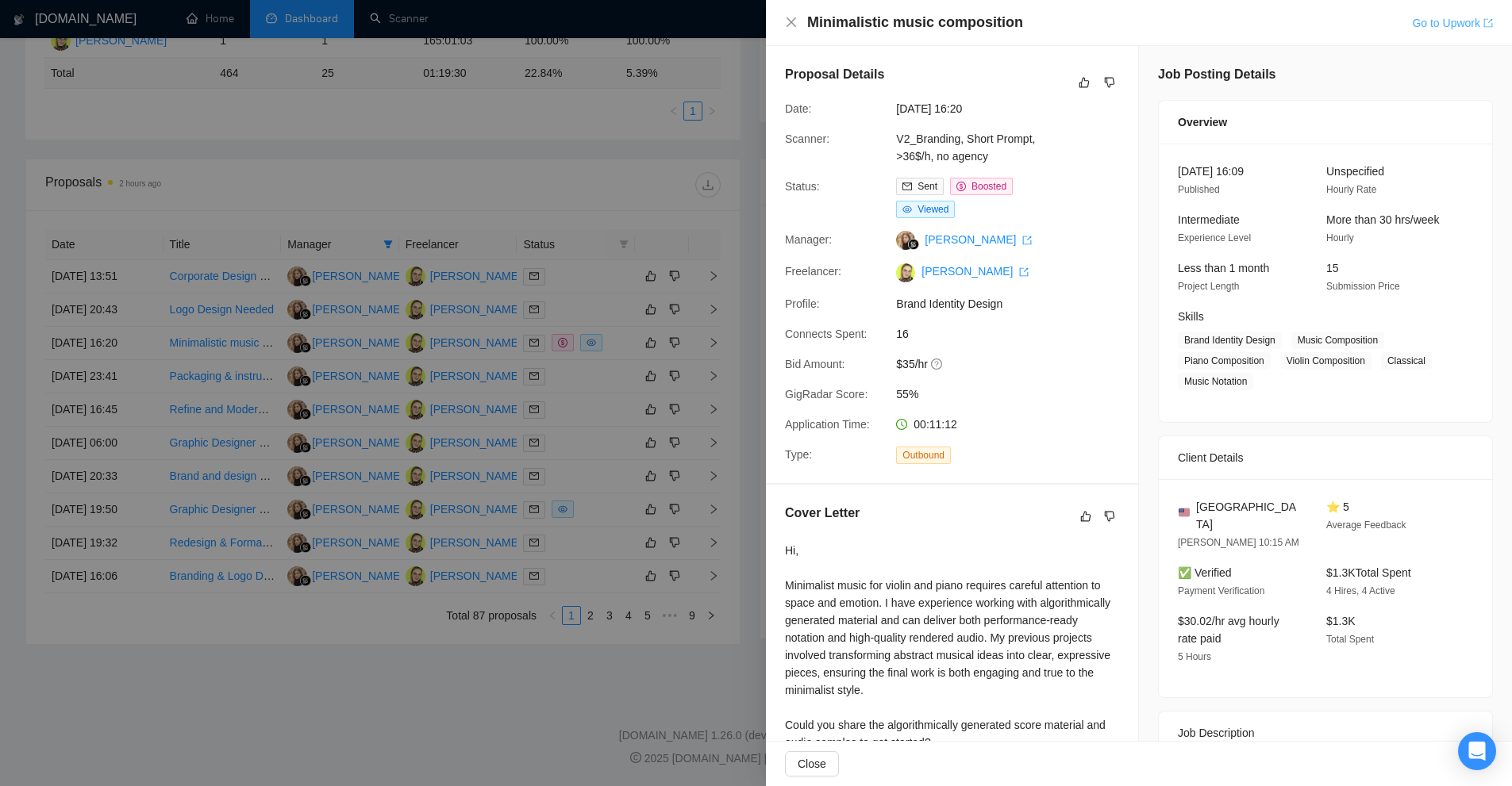
click at [1425, 26] on link "Go to Upwork" at bounding box center [1452, 23] width 81 height 12
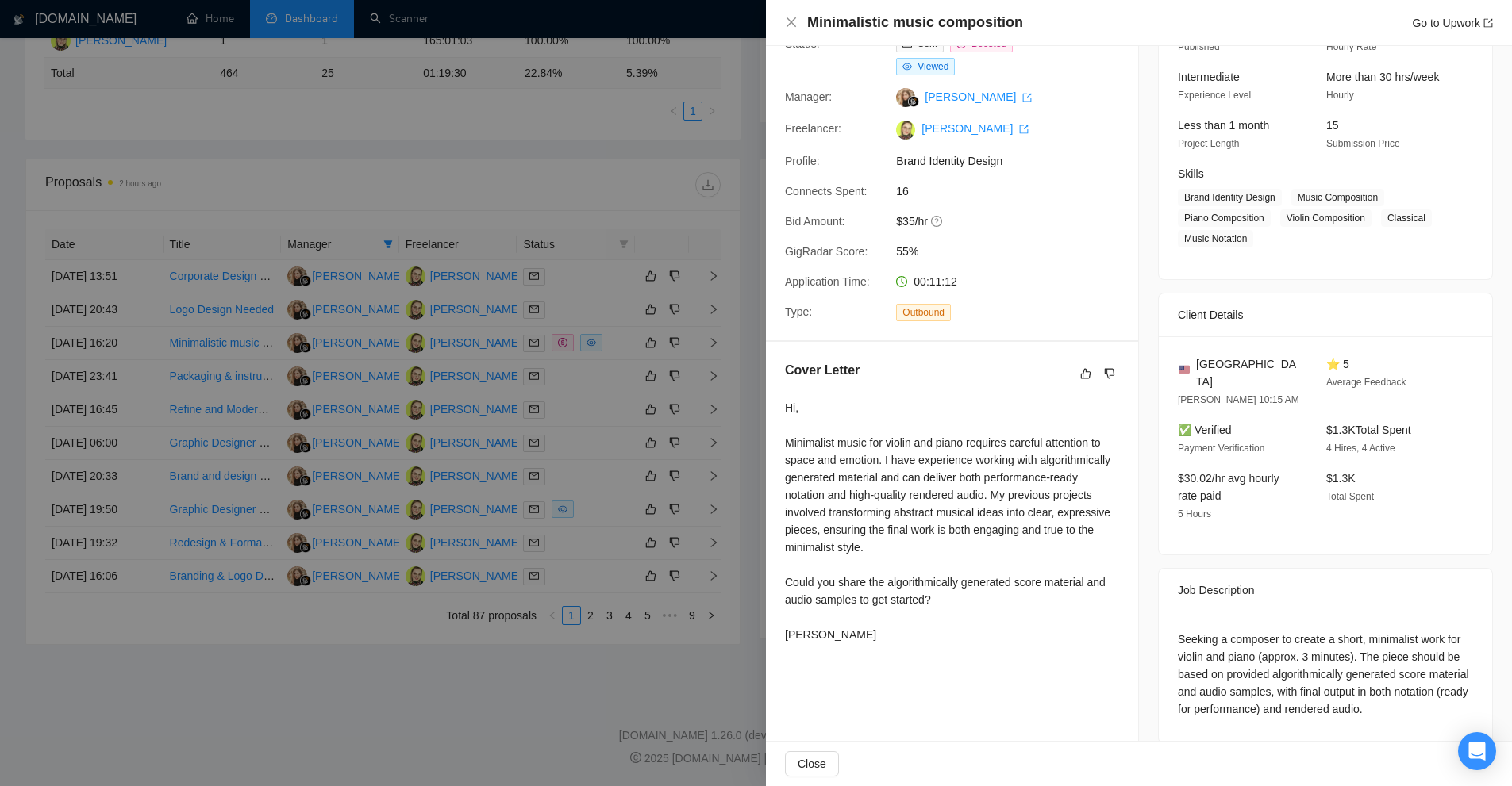
scroll to position [63, 0]
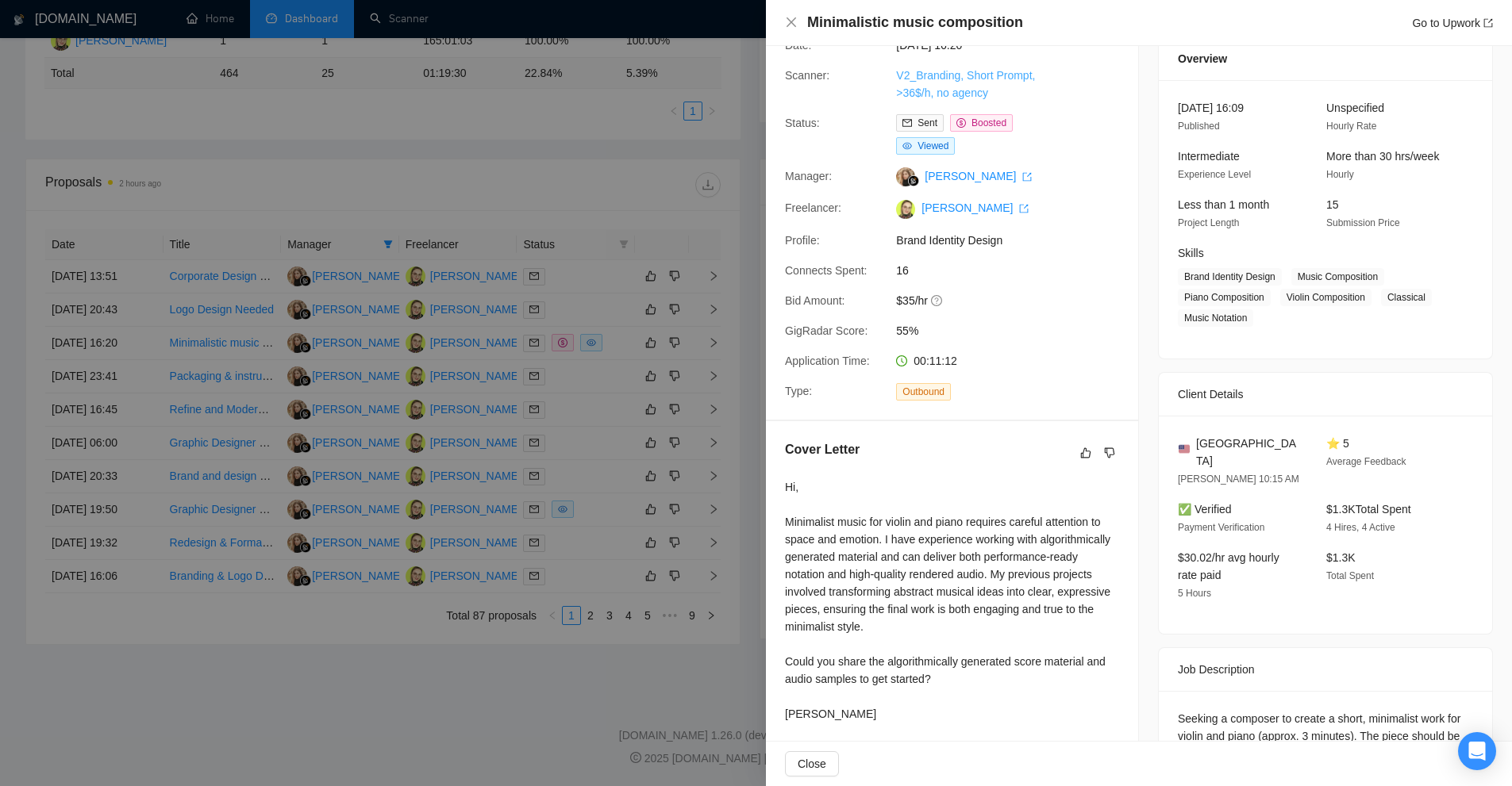
click at [925, 79] on link "V2_Branding, Short Prompt, >36$/h, no agency" at bounding box center [966, 84] width 139 height 30
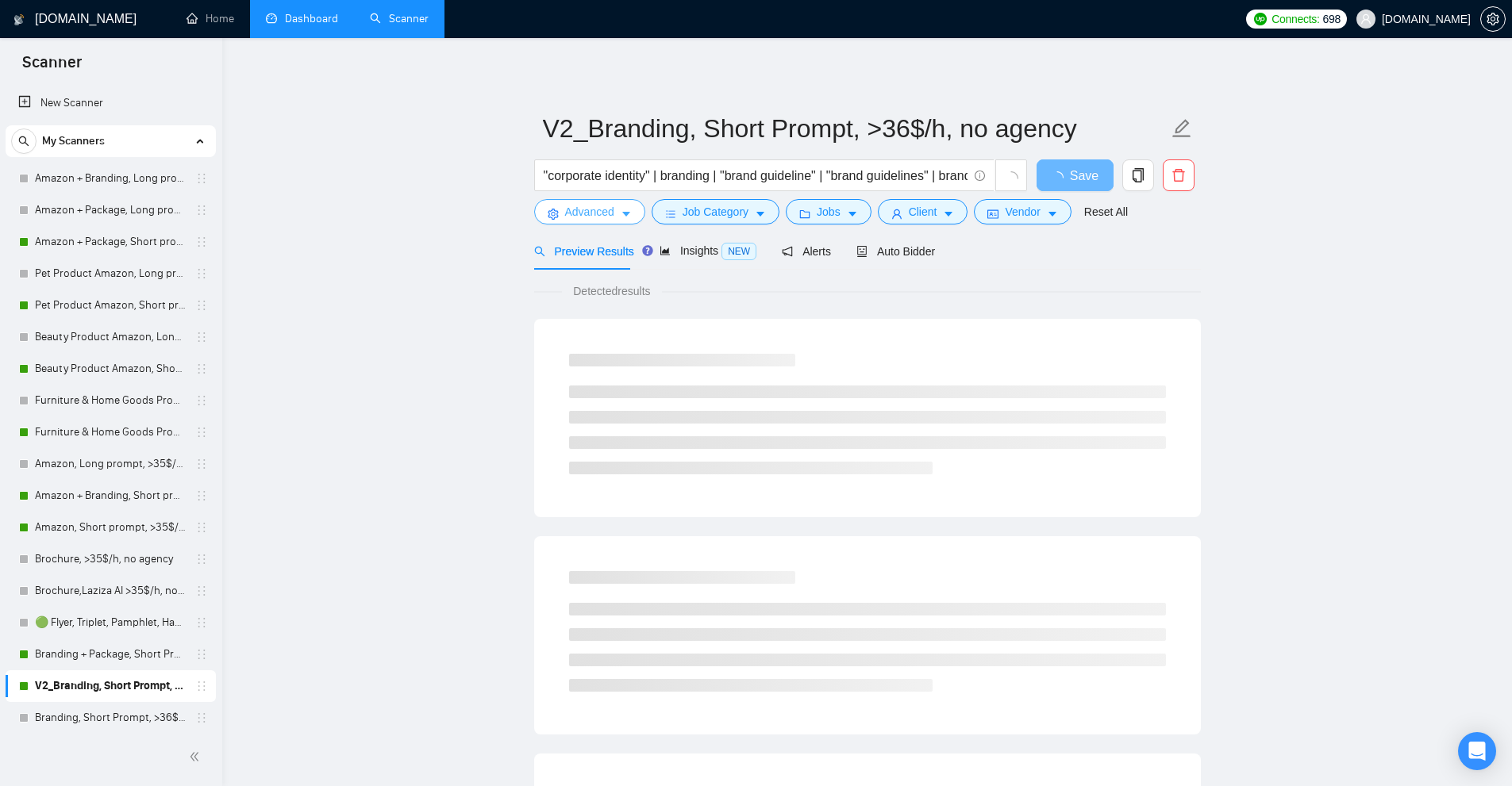
click at [609, 222] on button "Advanced" at bounding box center [590, 212] width 111 height 26
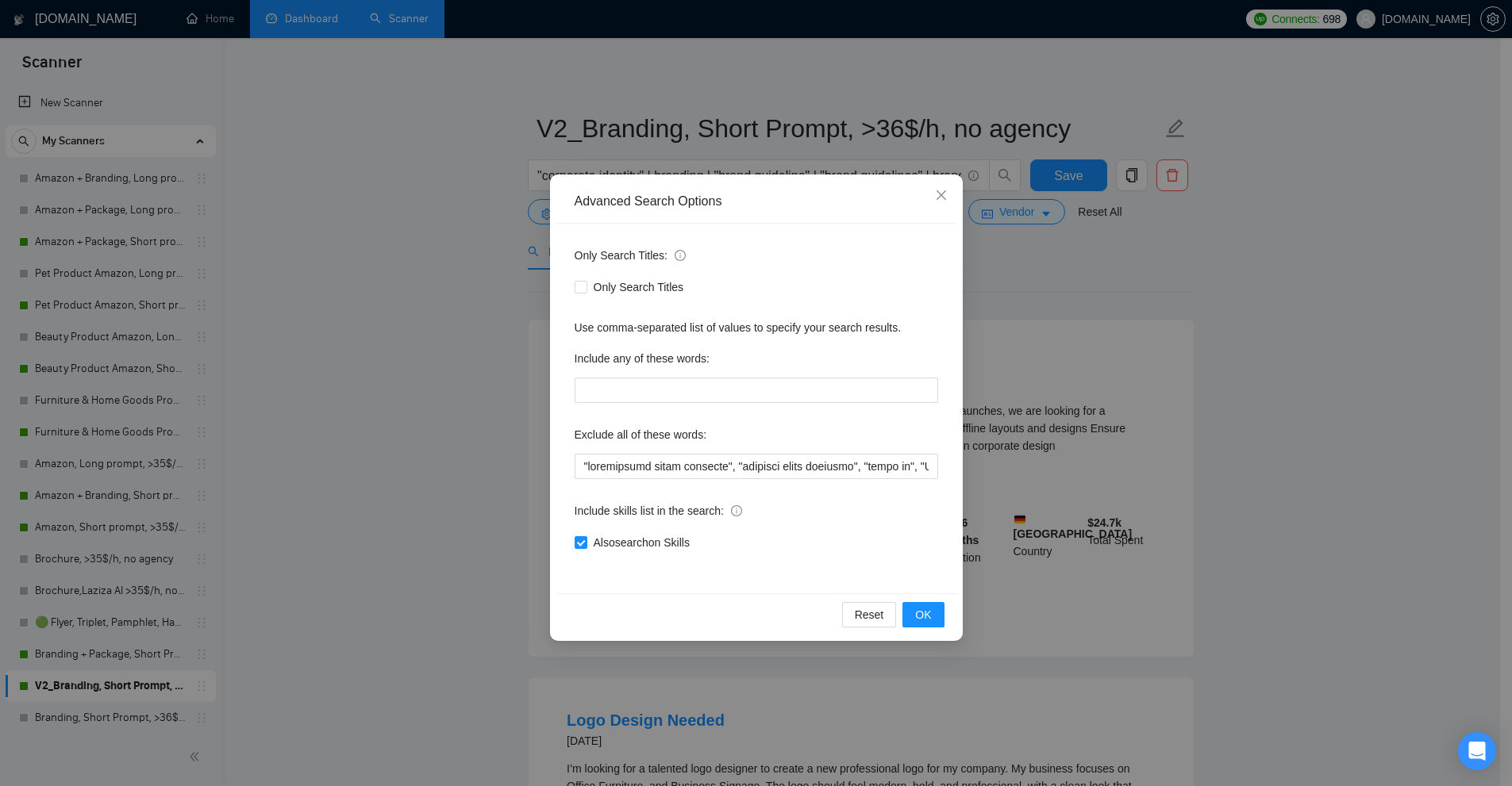
click at [555, 66] on div "Advanced Search Options Only Search Titles: Only Search Titles Use comma-separa…" at bounding box center [756, 393] width 1512 height 786
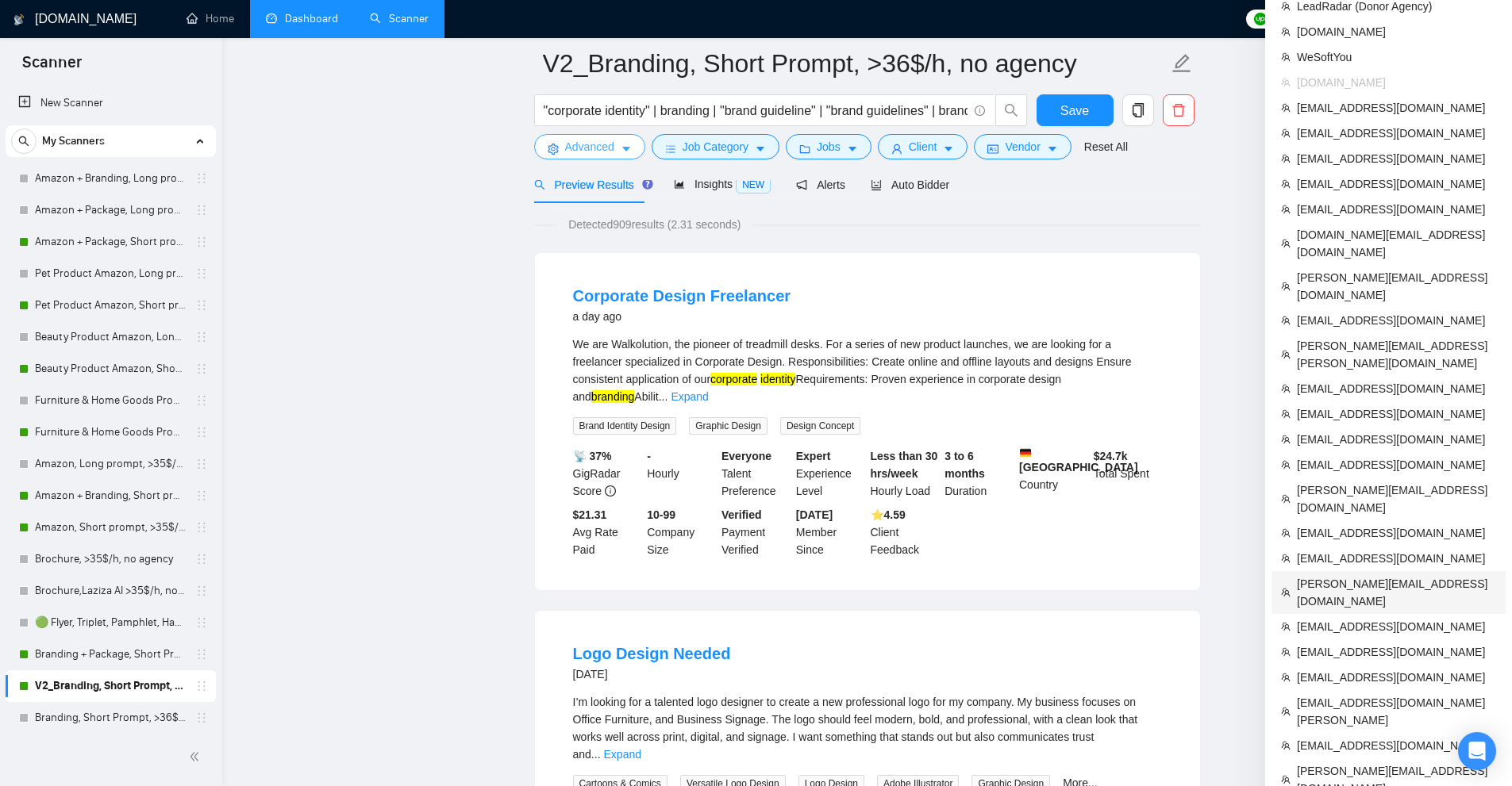
scroll to position [158, 0]
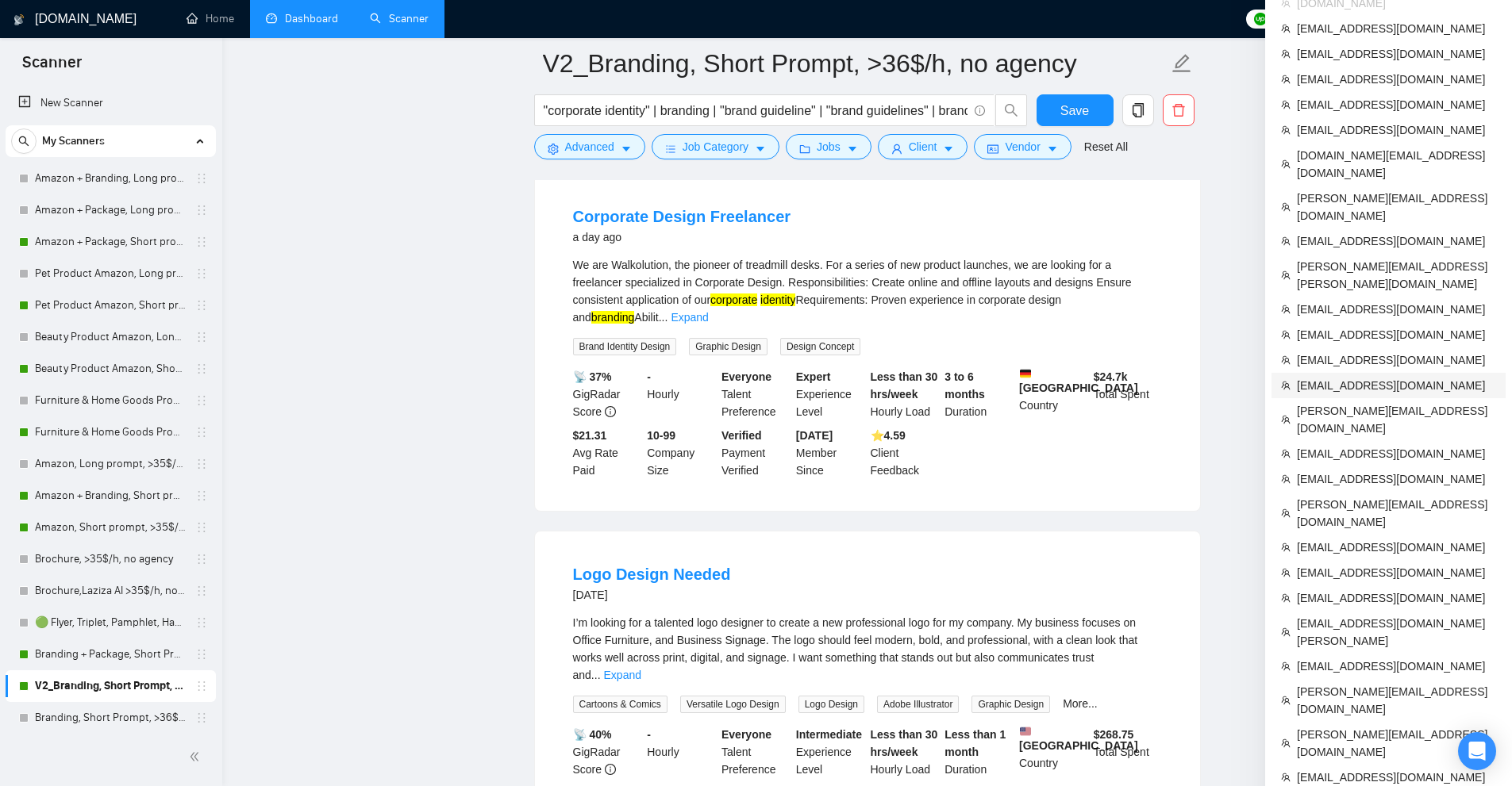
click at [1324, 377] on span "[EMAIL_ADDRESS][DOMAIN_NAME]" at bounding box center [1396, 386] width 199 height 18
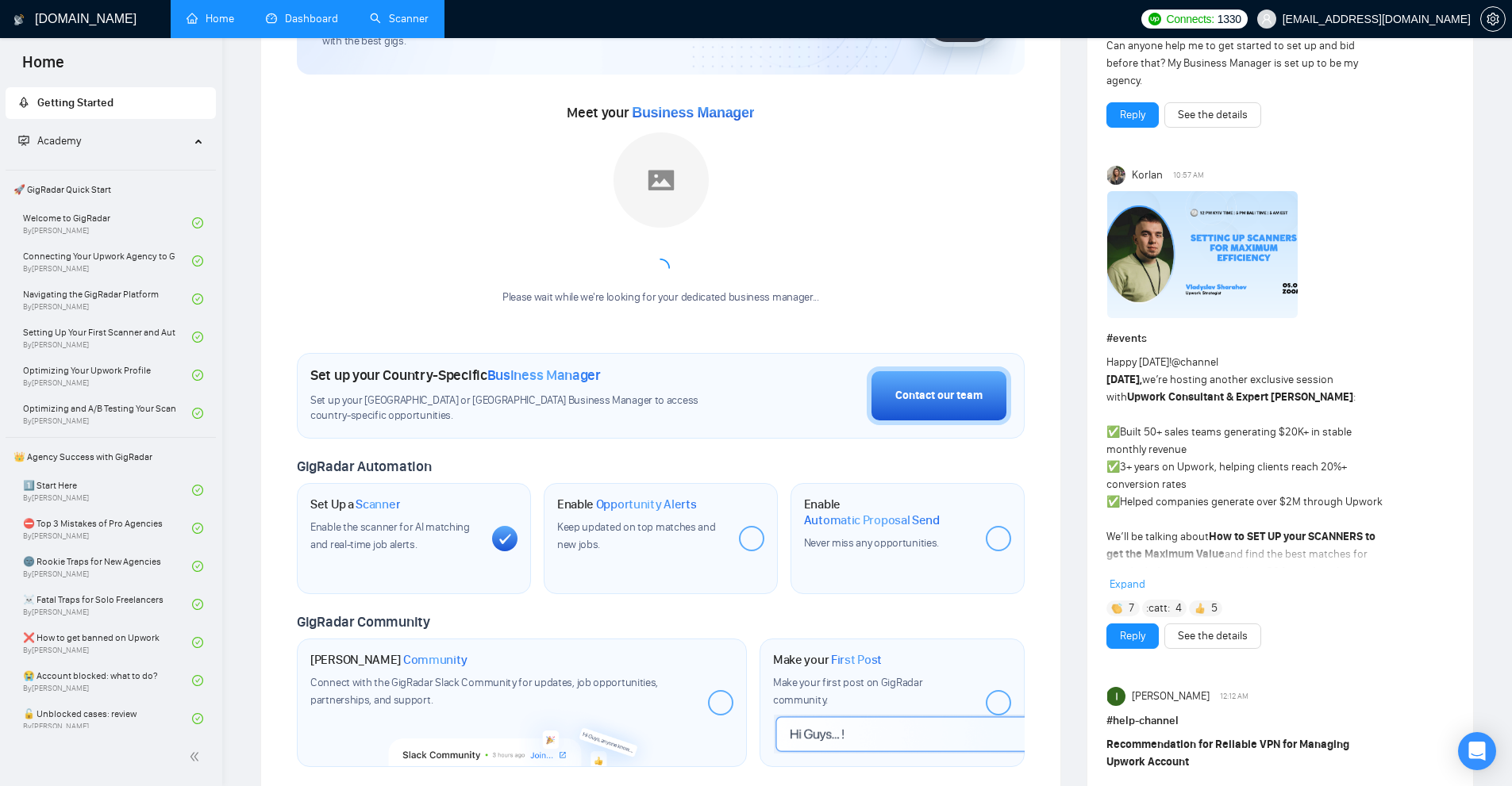
click at [396, 12] on link "Scanner" at bounding box center [399, 18] width 59 height 13
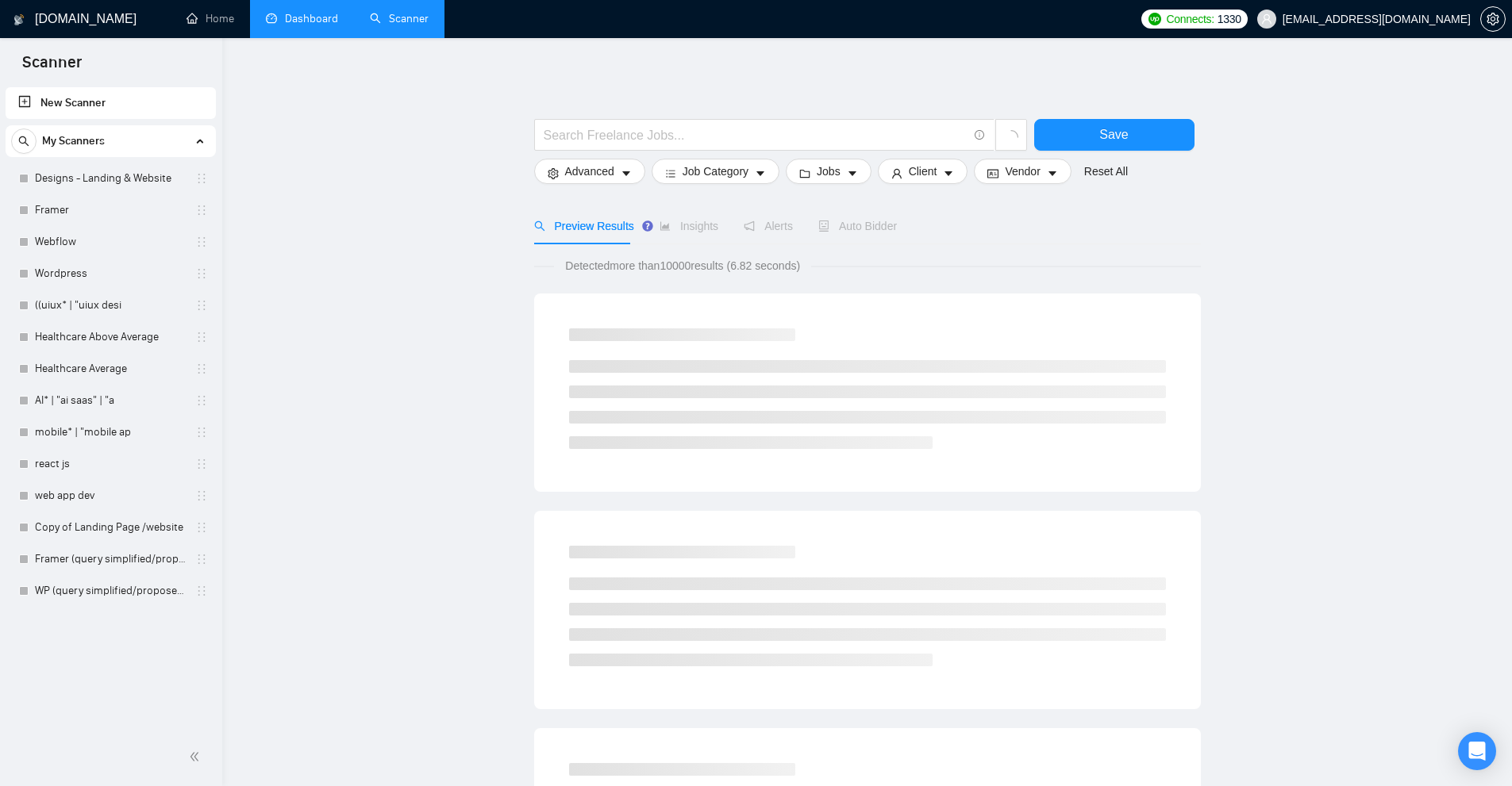
click at [285, 17] on link "Dashboard" at bounding box center [302, 18] width 72 height 13
